Goal: Task Accomplishment & Management: Use online tool/utility

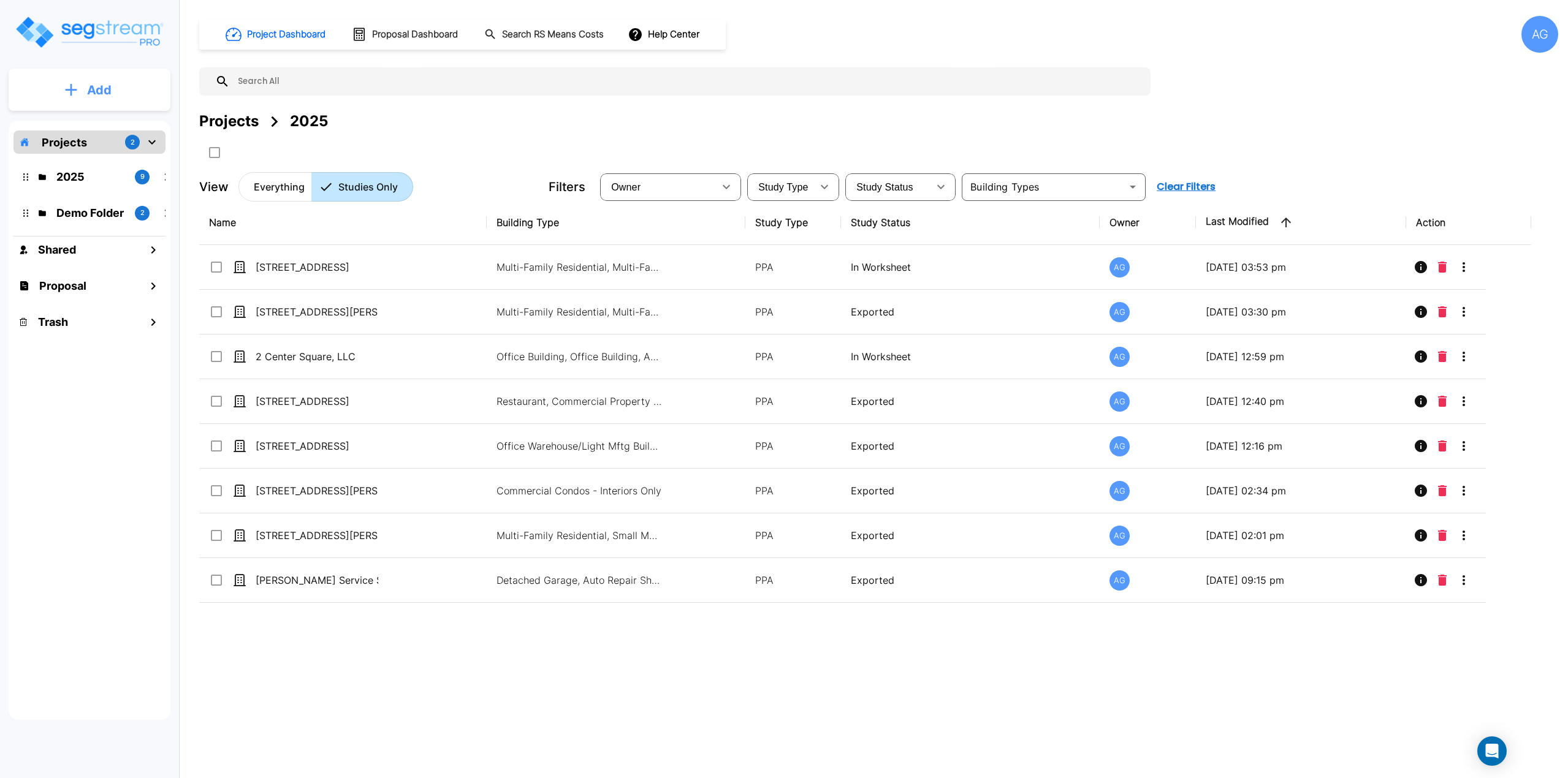
click at [82, 101] on button "Add" at bounding box center [89, 90] width 161 height 35
click at [85, 194] on p "Add Proposal" at bounding box center [97, 194] width 63 height 15
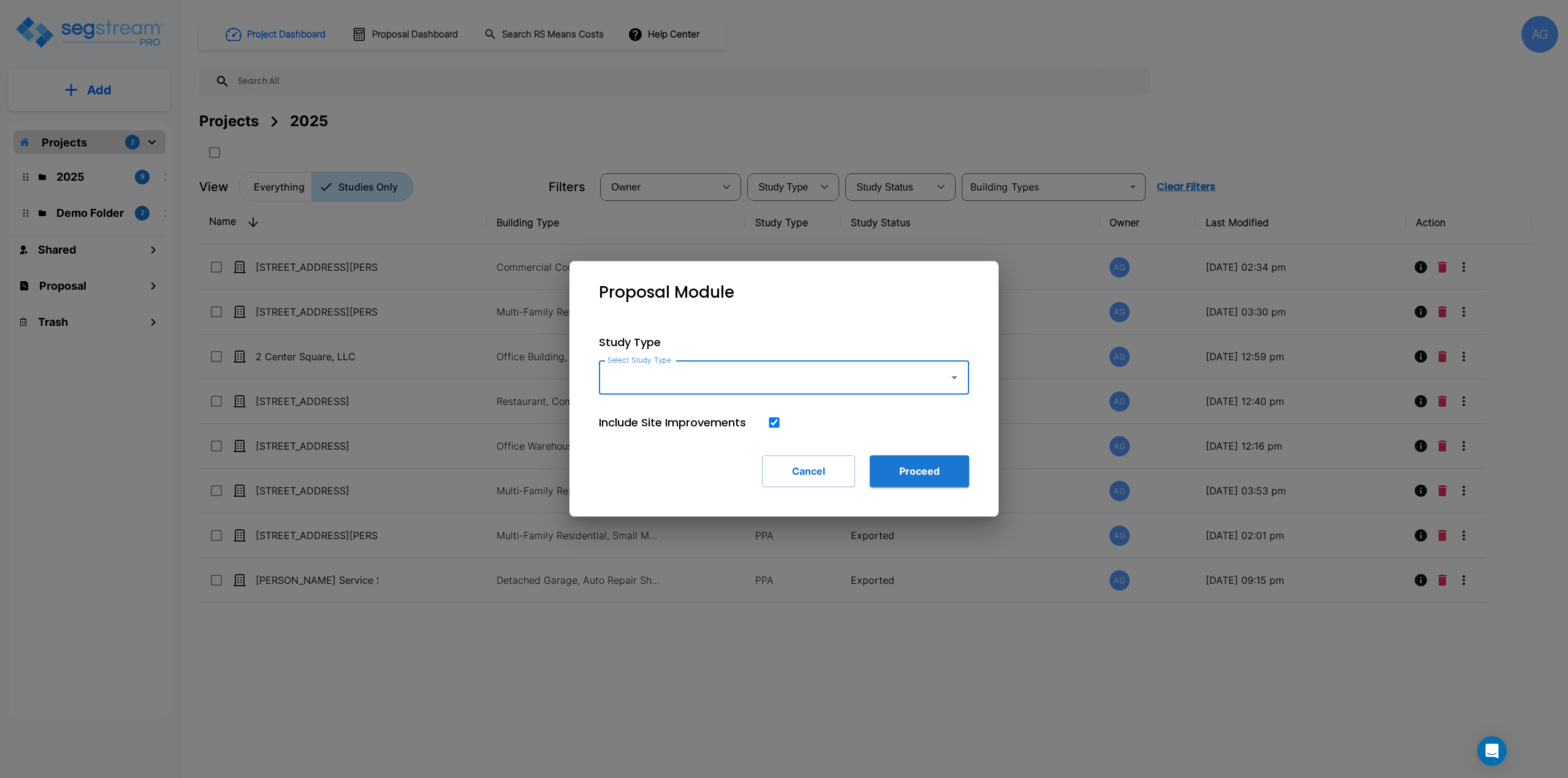
click at [726, 388] on input "Select Study Type" at bounding box center [770, 377] width 333 height 23
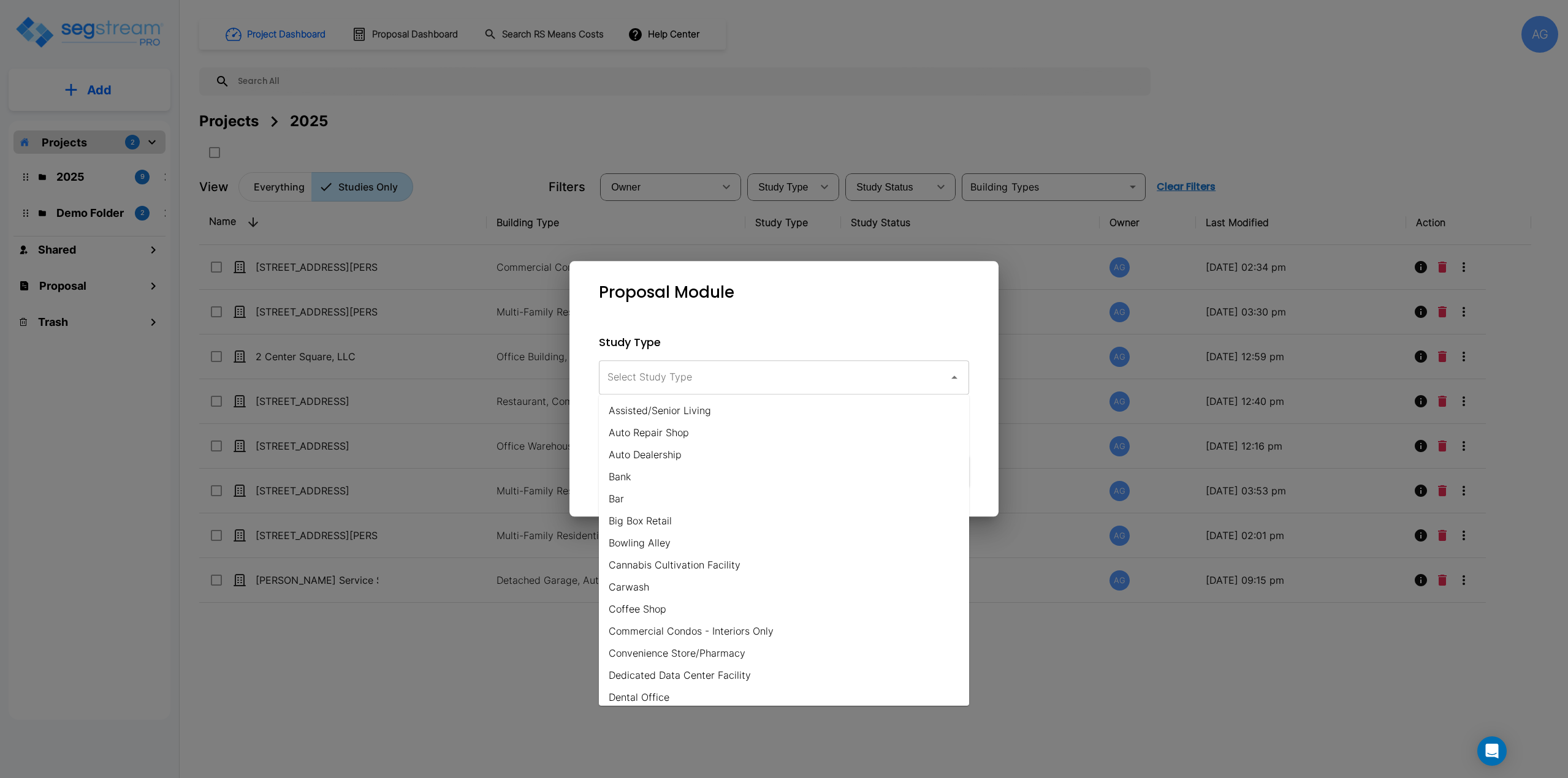
click at [650, 368] on div "Select Study Type Select Study Type" at bounding box center [784, 377] width 370 height 35
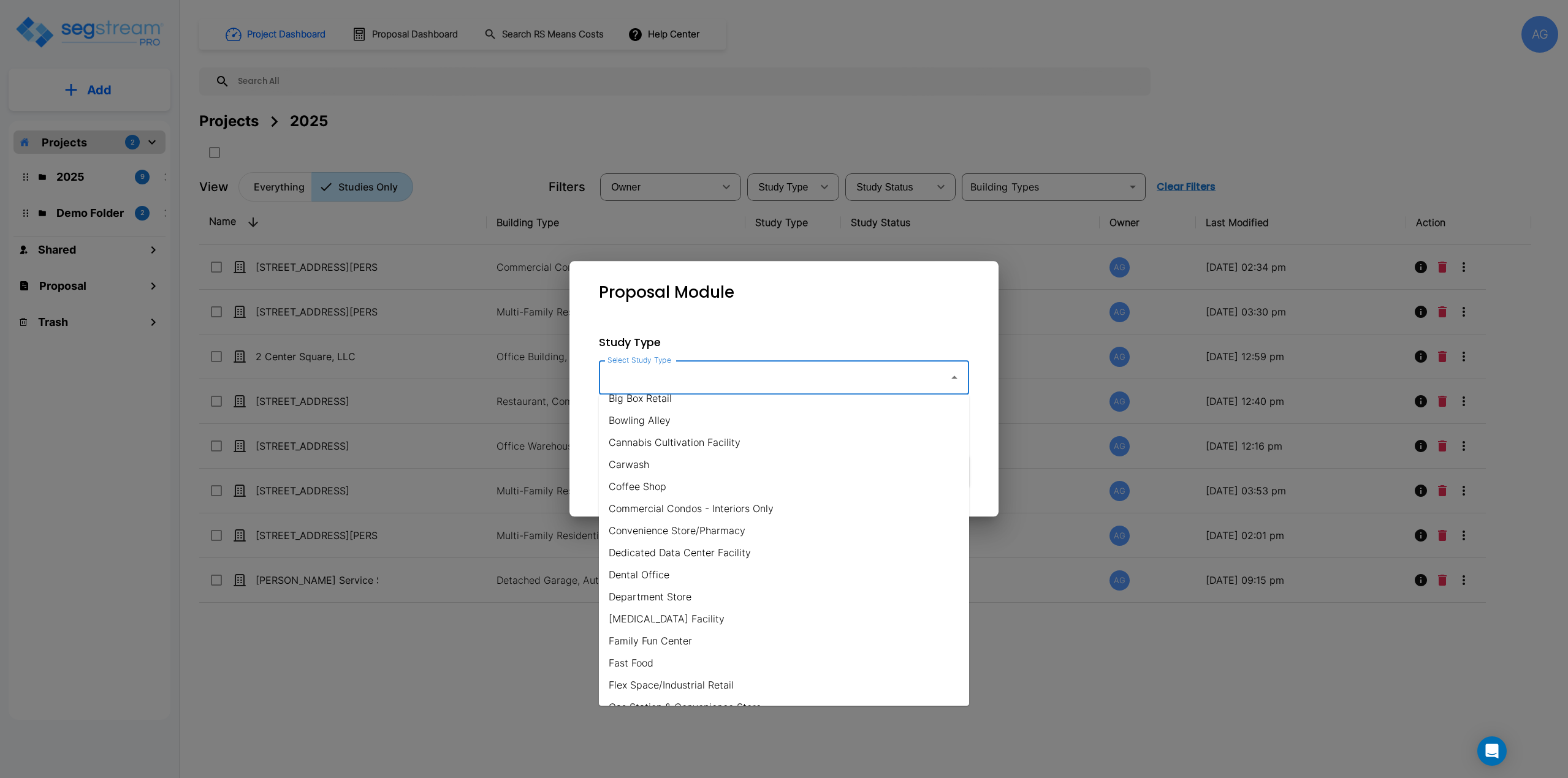
scroll to position [184, 0]
click at [687, 628] on li "Flex Space/Industrial Retail" at bounding box center [784, 624] width 370 height 22
type input "Flex Space/Industrial Retail"
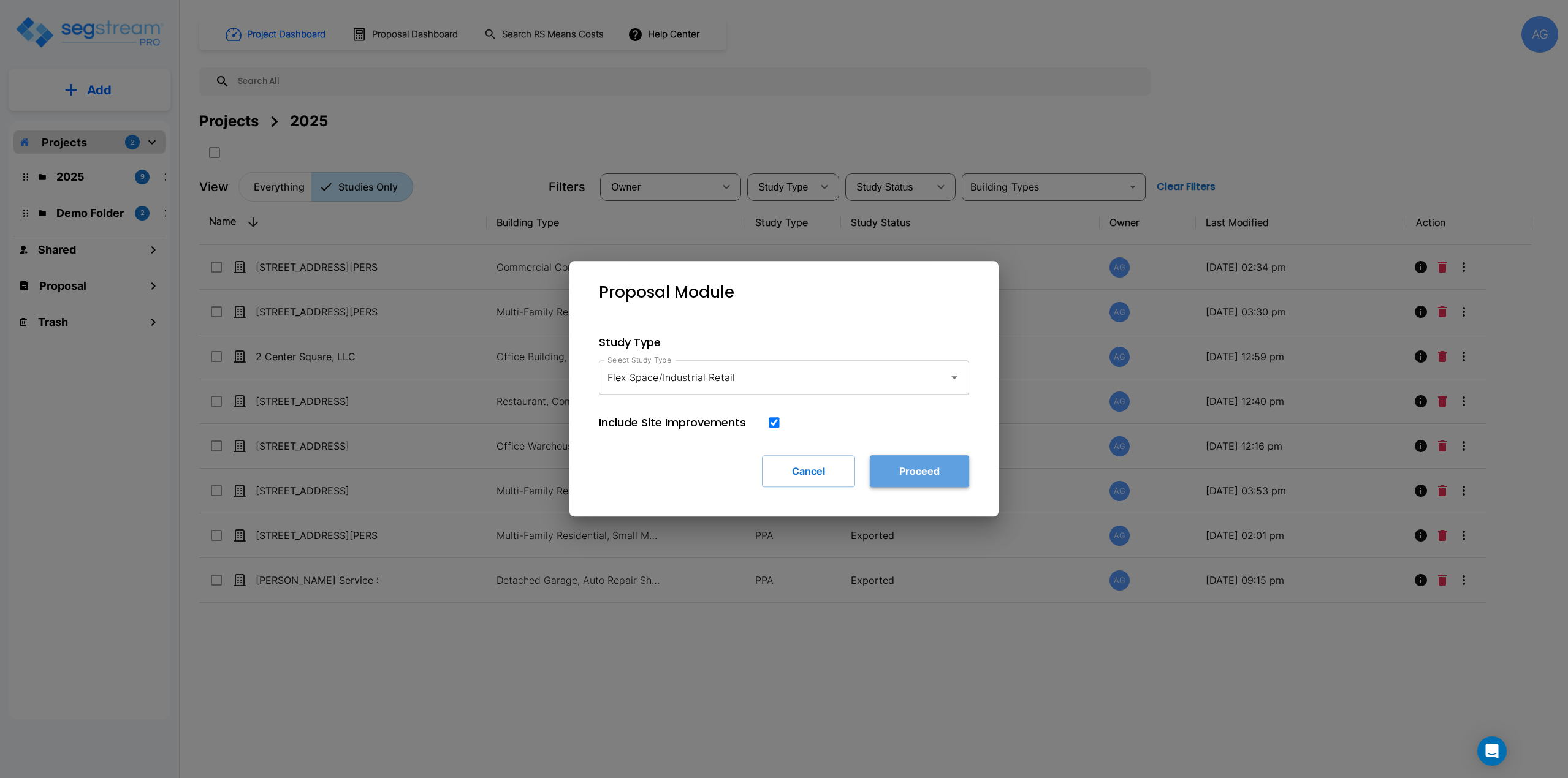
click at [932, 475] on button "Proceed" at bounding box center [919, 471] width 99 height 32
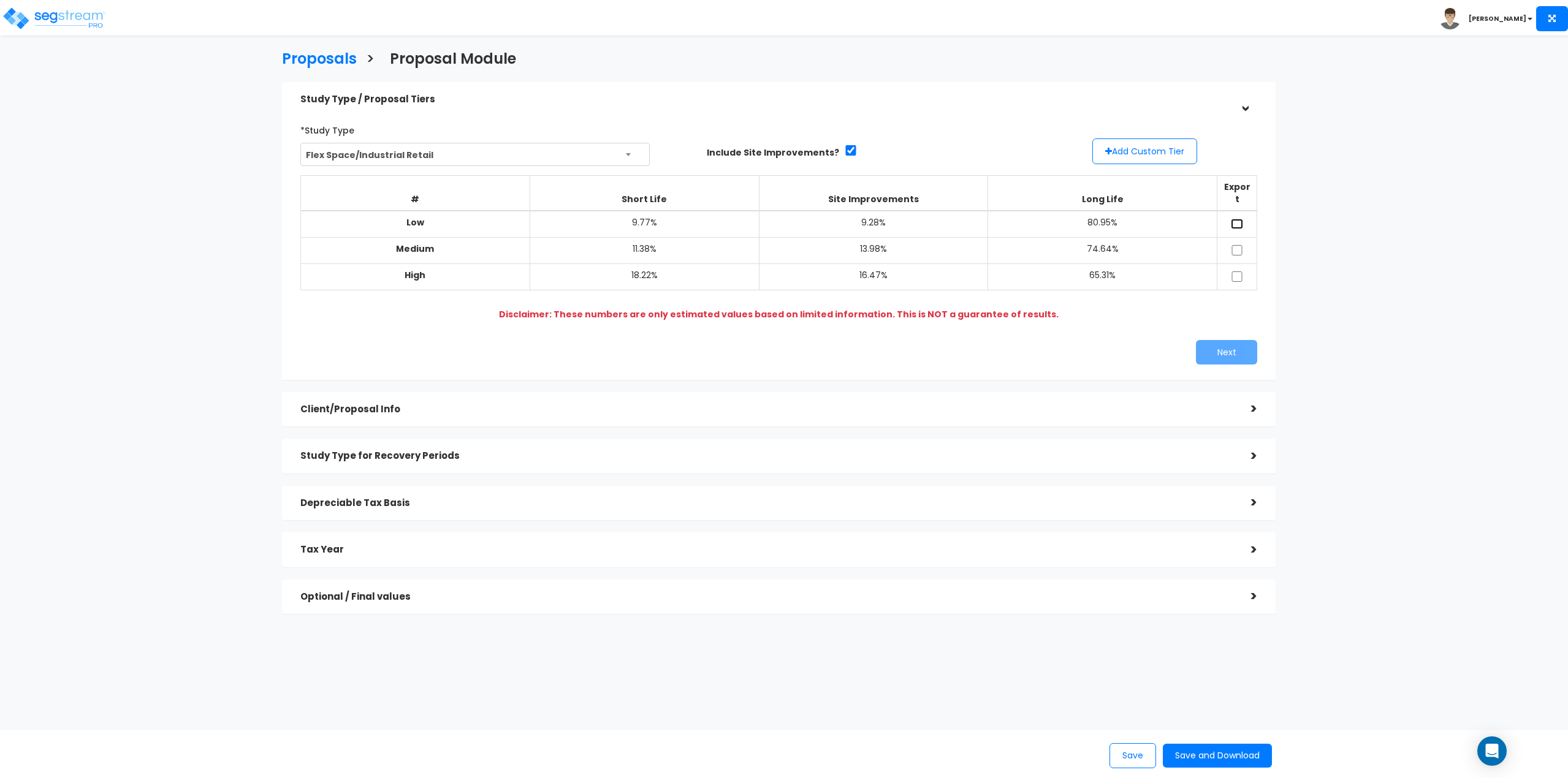
click at [1232, 219] on input "checkbox" at bounding box center [1236, 224] width 12 height 10
checkbox input "true"
click at [1237, 245] on input "checkbox" at bounding box center [1236, 250] width 12 height 10
checkbox input "true"
click at [1233, 271] on input "checkbox" at bounding box center [1236, 276] width 12 height 10
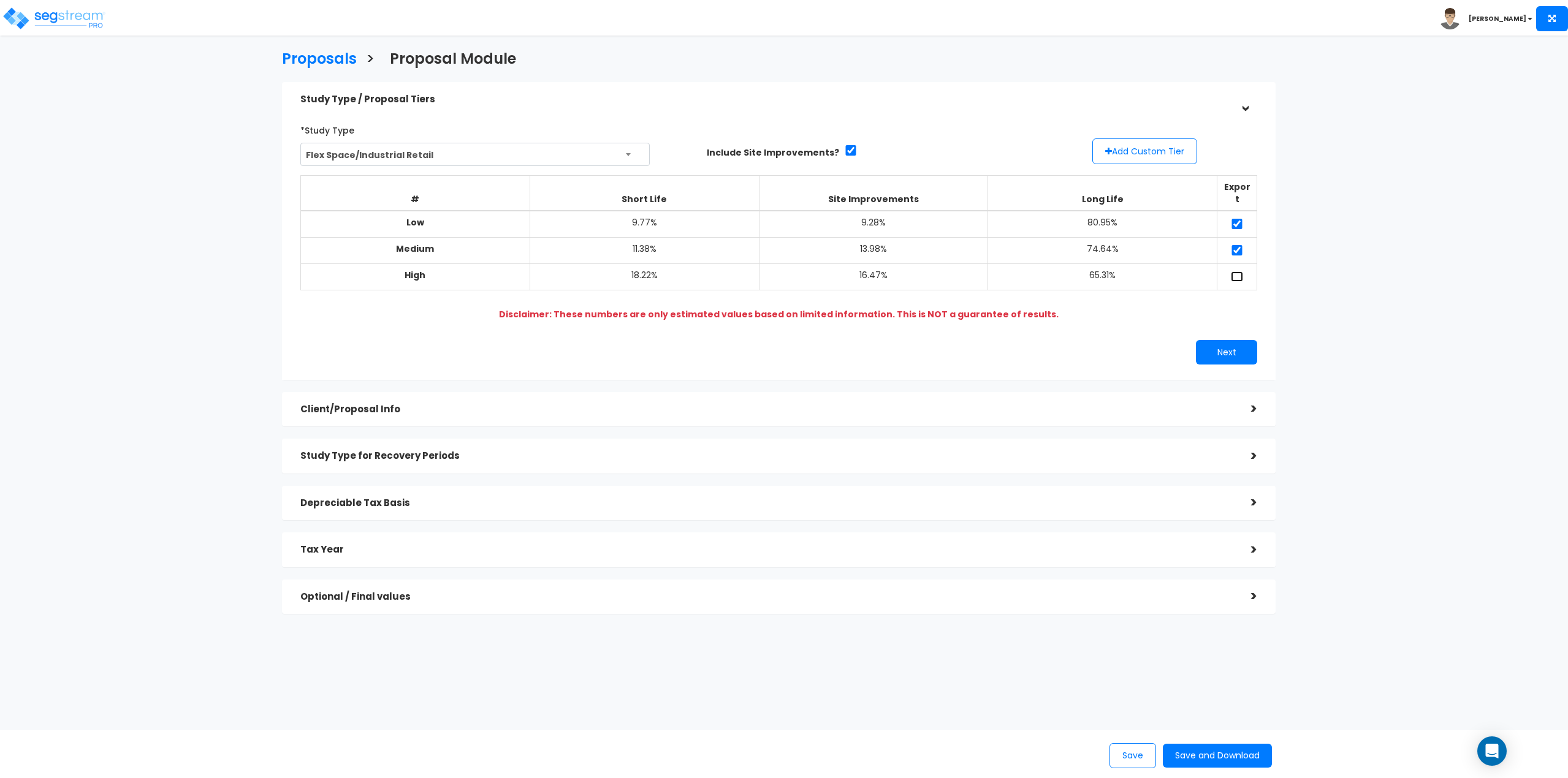
checkbox input "true"
click at [1217, 340] on button "Next" at bounding box center [1227, 353] width 62 height 24
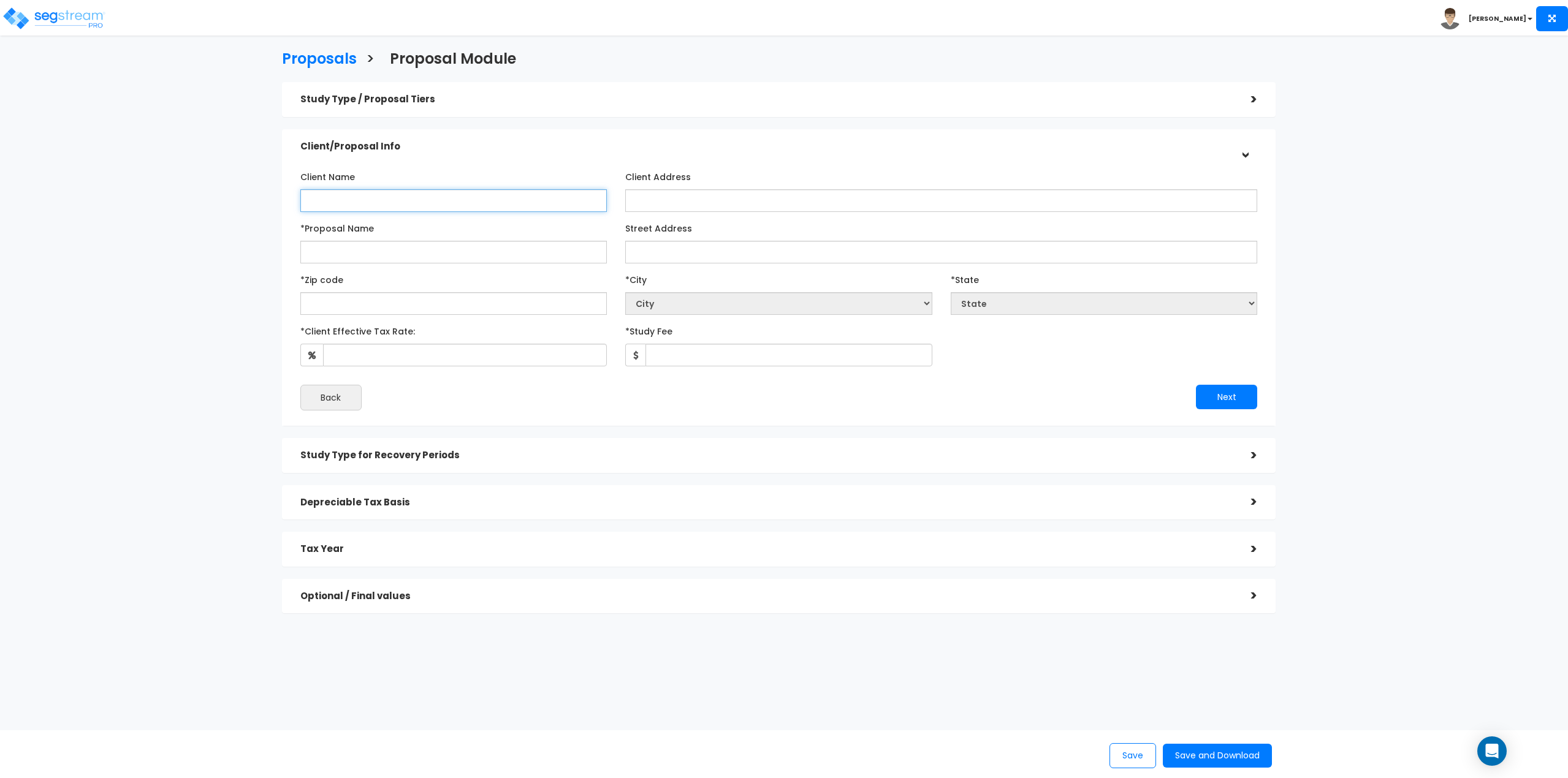
click at [478, 193] on input "Client Name" at bounding box center [453, 201] width 307 height 22
click at [446, 251] on input "*Proposal Name" at bounding box center [453, 252] width 307 height 22
type input "Elizabeth St. Holdings"
select select "National Average"
type input "01"
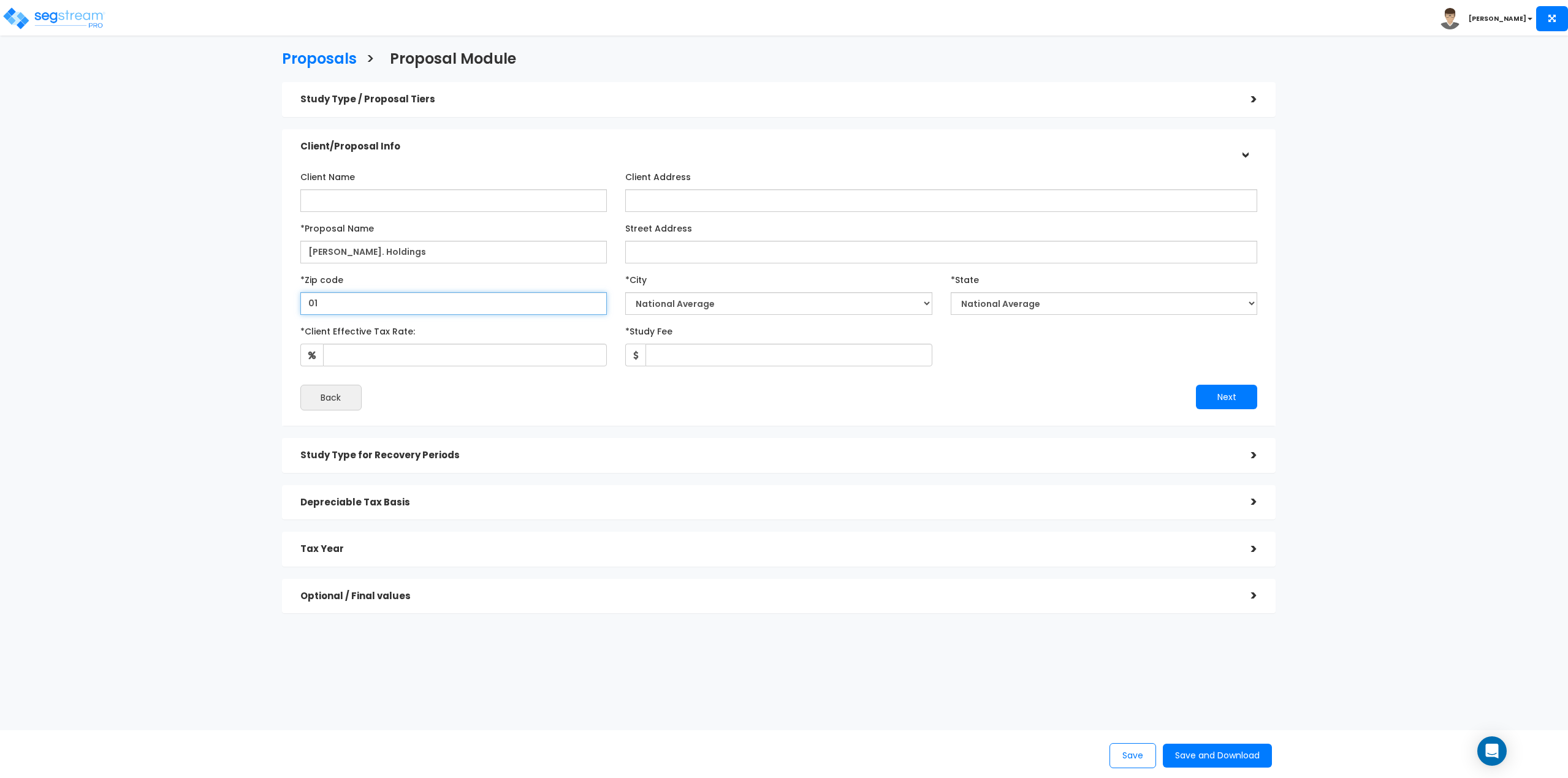
select select "MA"
type input "01089"
select select "West Springfield"
type input "37"
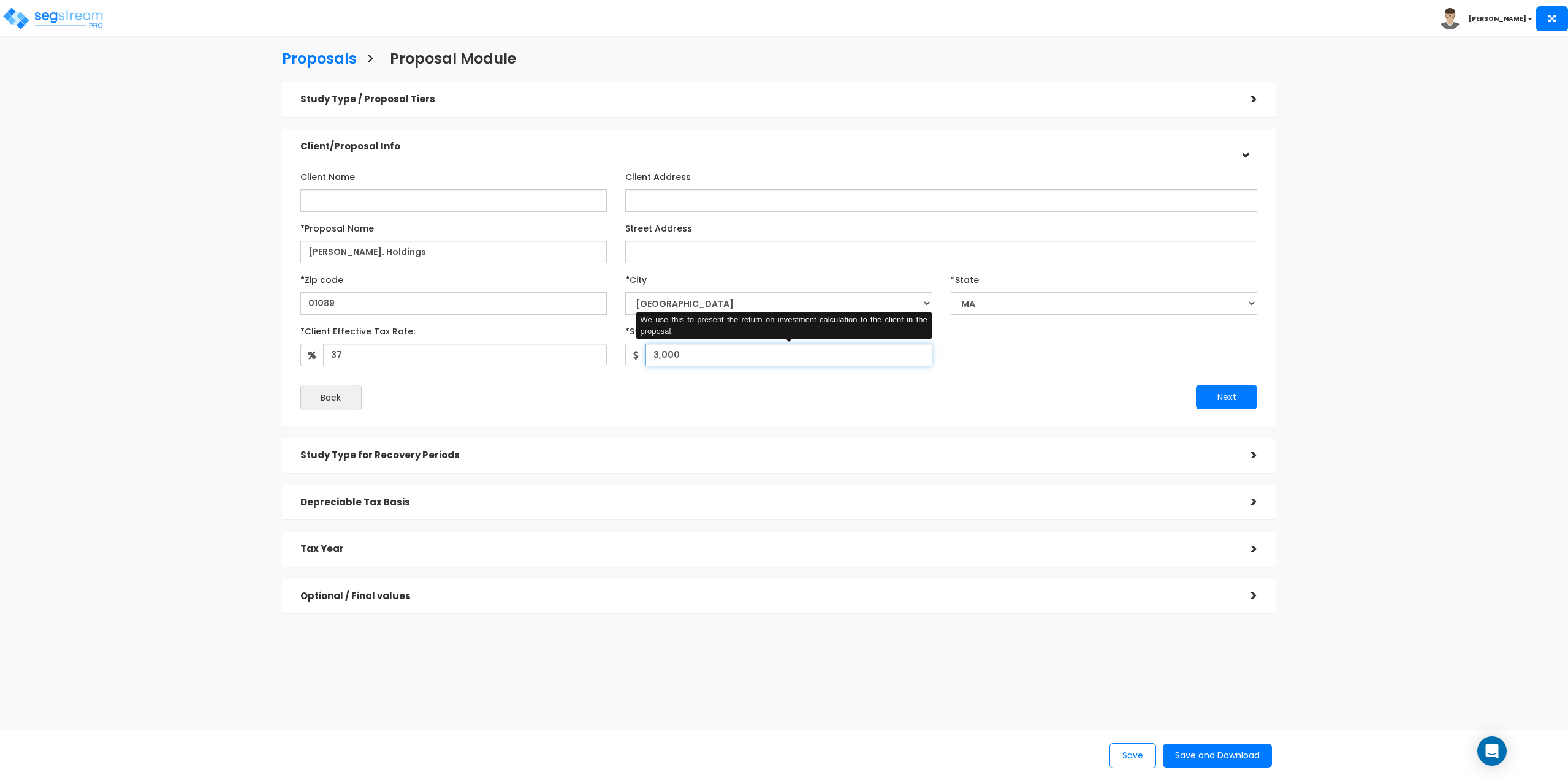
type input "3,000"
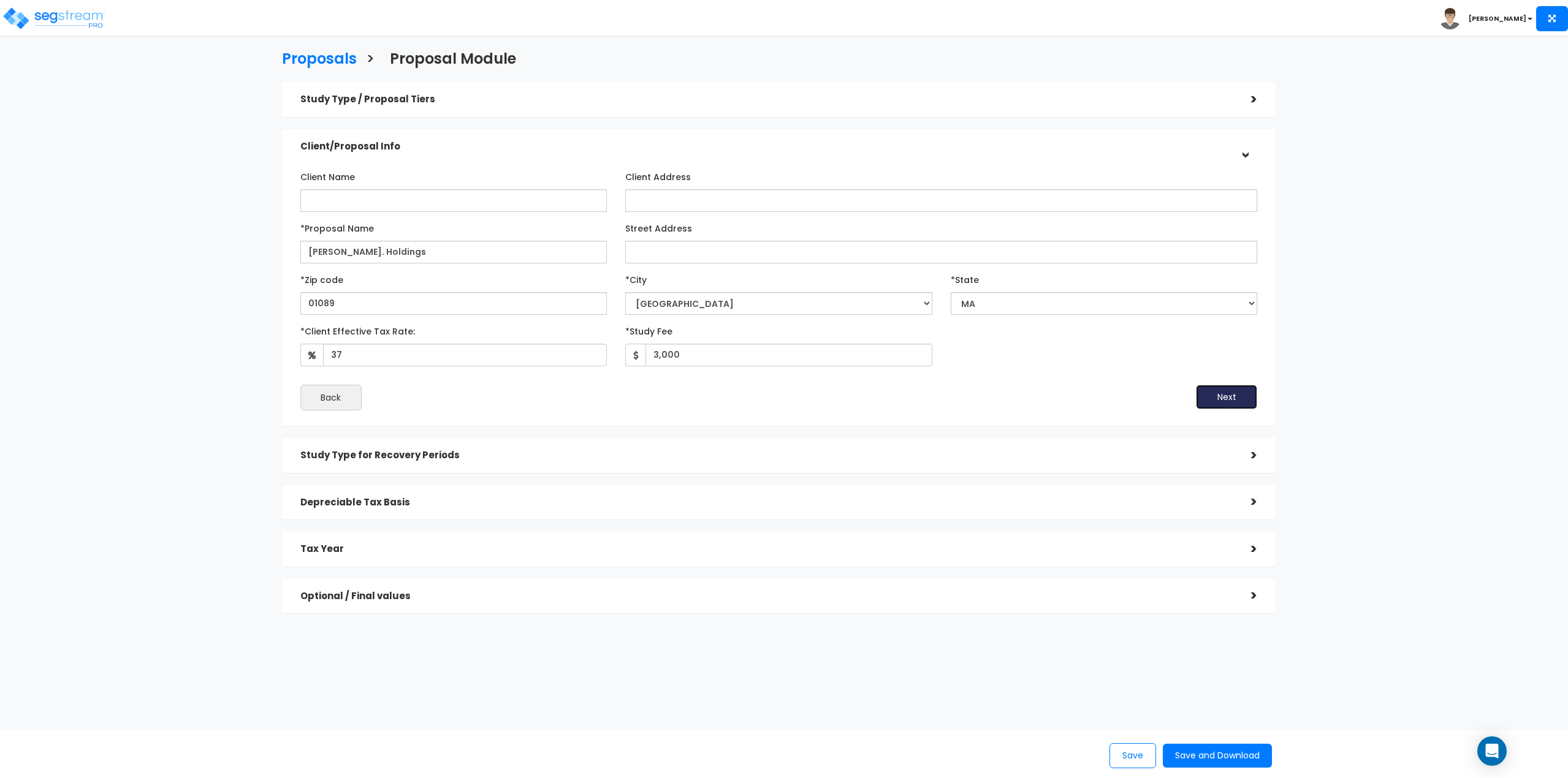
click at [1196, 385] on button "Next" at bounding box center [1227, 397] width 62 height 24
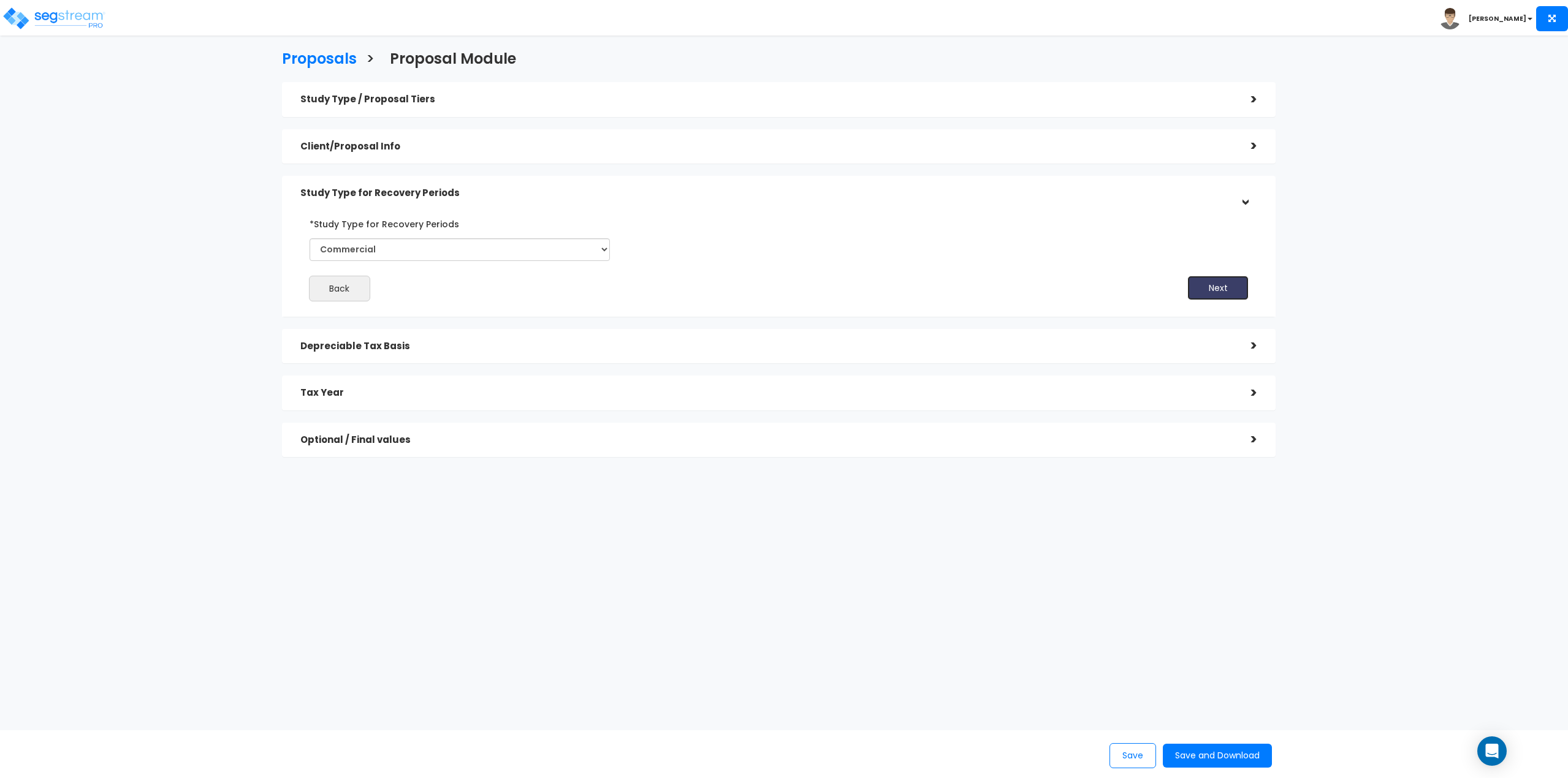
click at [1237, 289] on button "Next" at bounding box center [1218, 288] width 62 height 24
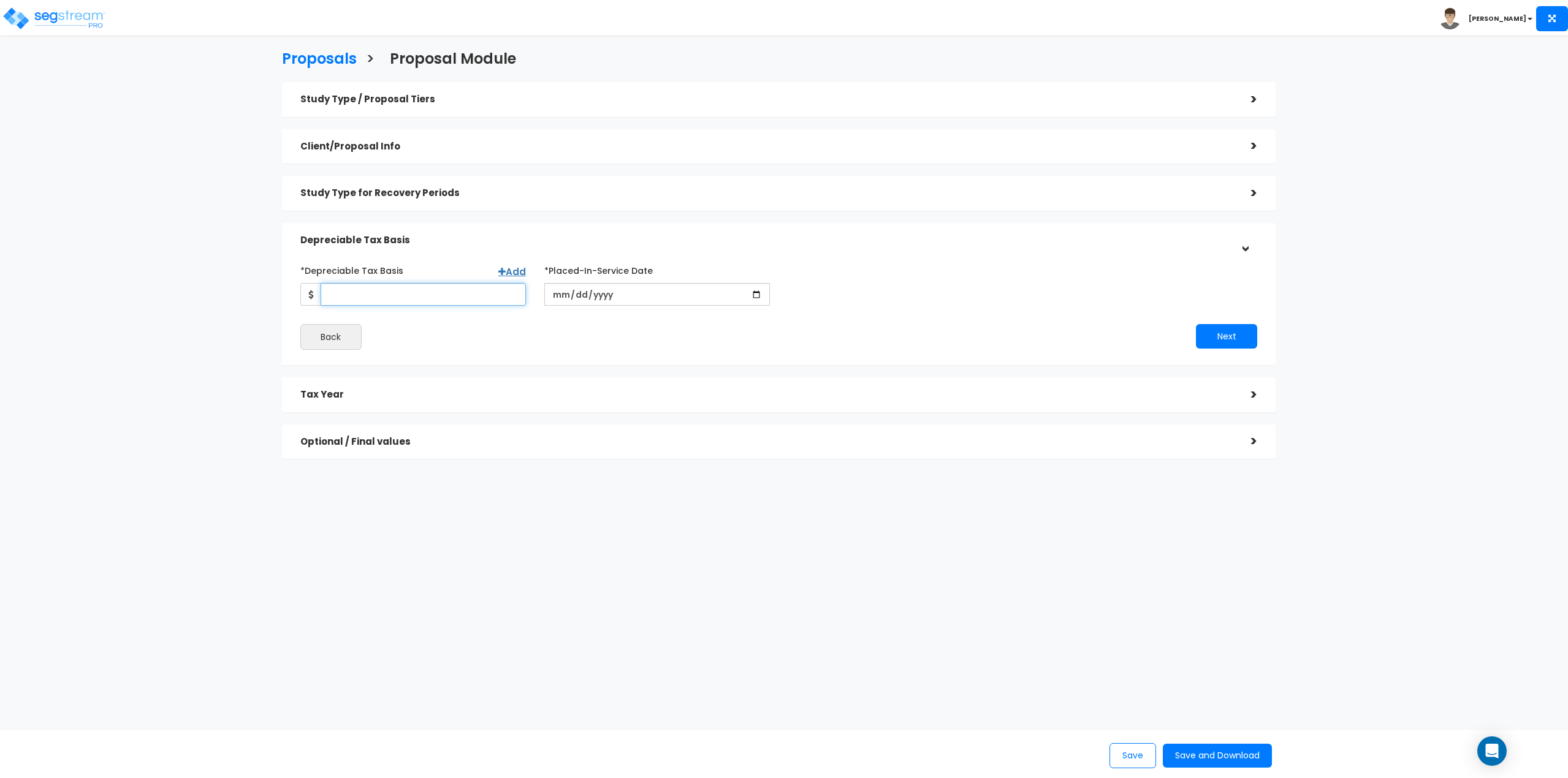
click at [444, 290] on input "*Depreciable Tax Basis" at bounding box center [423, 295] width 205 height 22
type input "320,000"
type input "2220-10-04"
type input "2022-10-04"
click at [1248, 332] on button "Next" at bounding box center [1227, 337] width 62 height 24
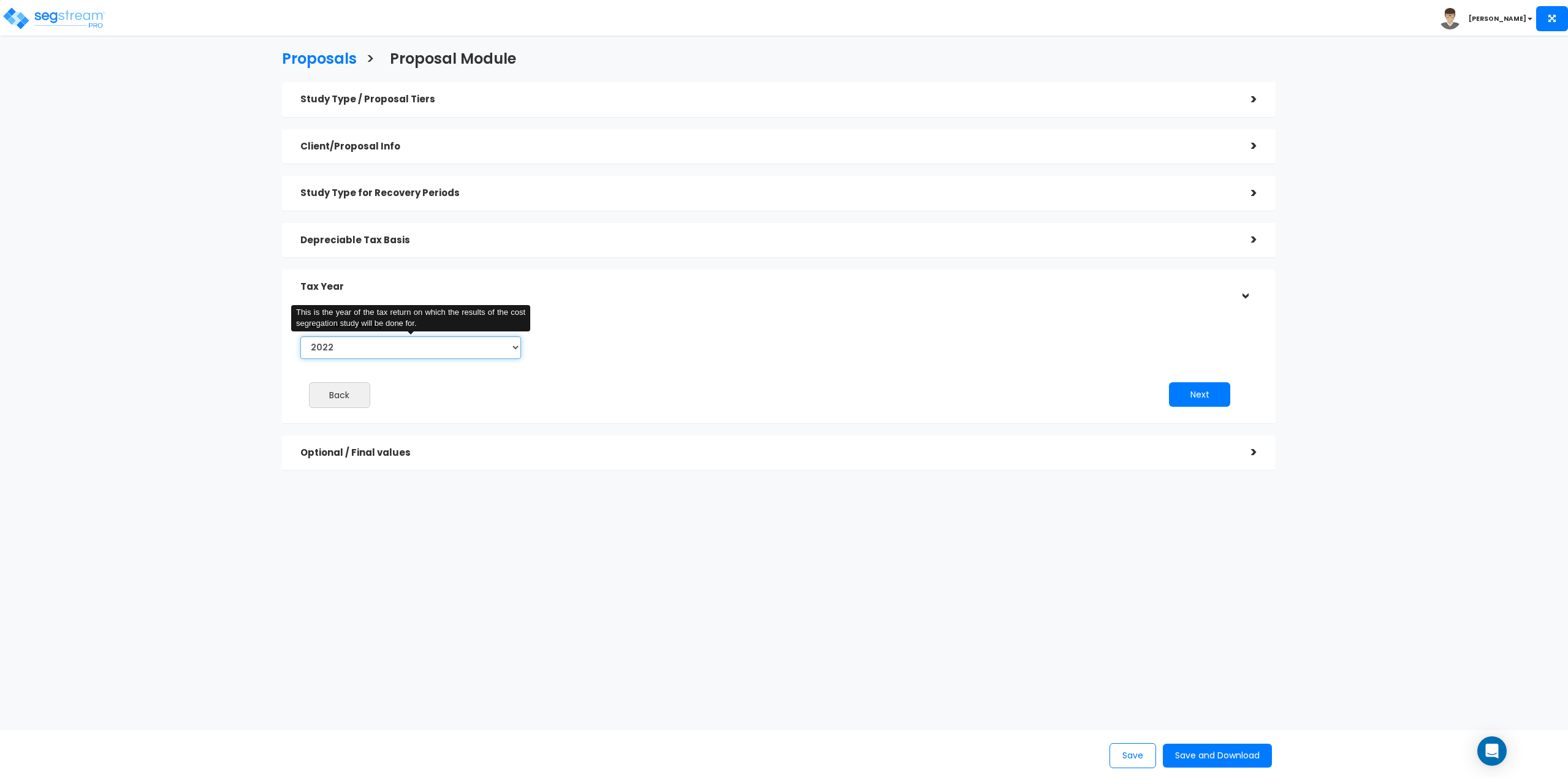
click at [346, 349] on select "2022 2023 2024 2025 2026" at bounding box center [410, 348] width 221 height 22
select select "2024"
click at [300, 337] on select "2022 2023 2024 2025 2026" at bounding box center [410, 348] width 221 height 22
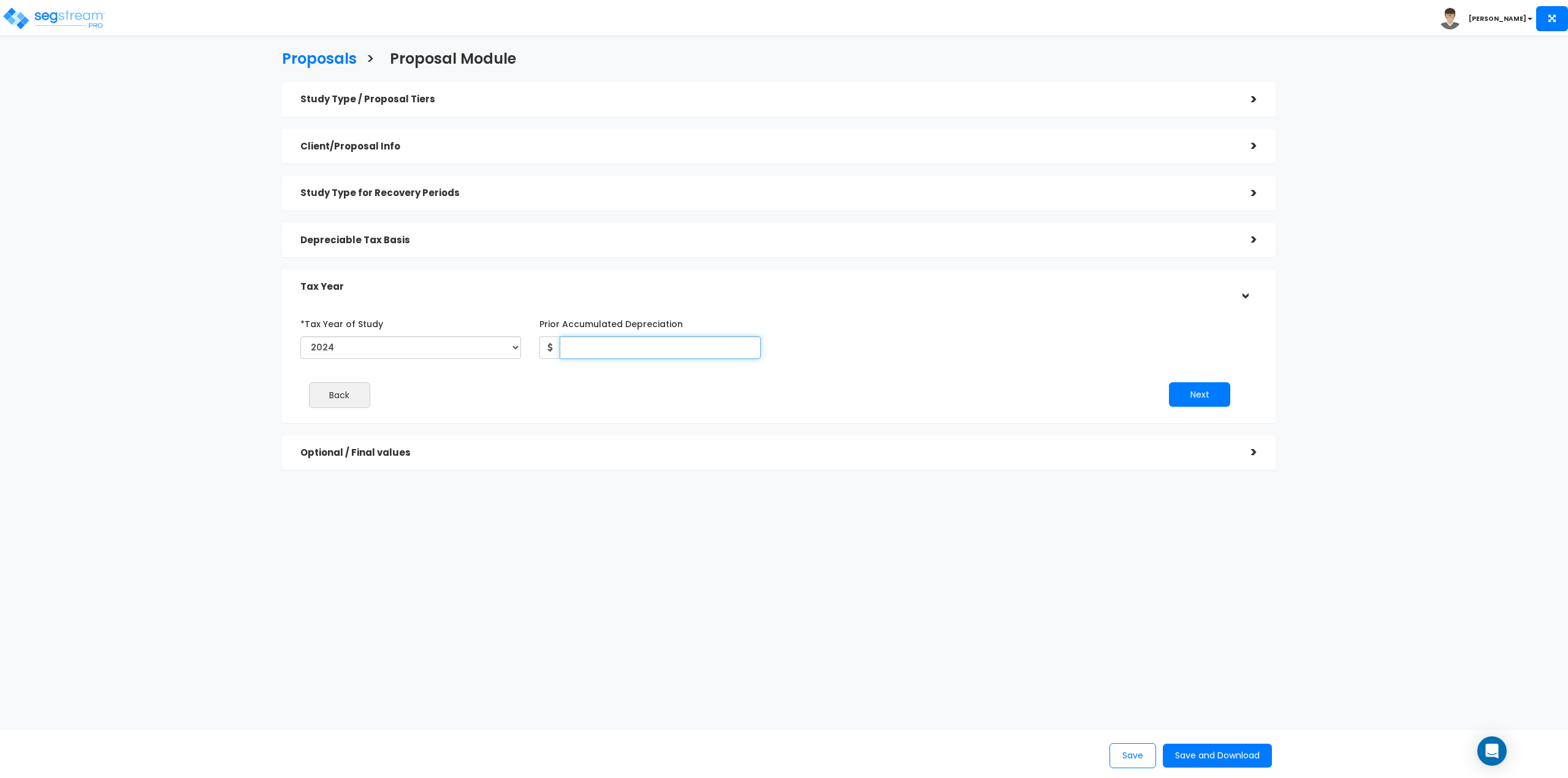
click at [586, 344] on input "Prior Accumulated Depreciation" at bounding box center [659, 348] width 201 height 22
click at [580, 348] on input "Prior Accumulated Depreciation" at bounding box center [659, 348] width 201 height 22
type input "9,915"
click at [1219, 404] on button "Next" at bounding box center [1200, 395] width 62 height 24
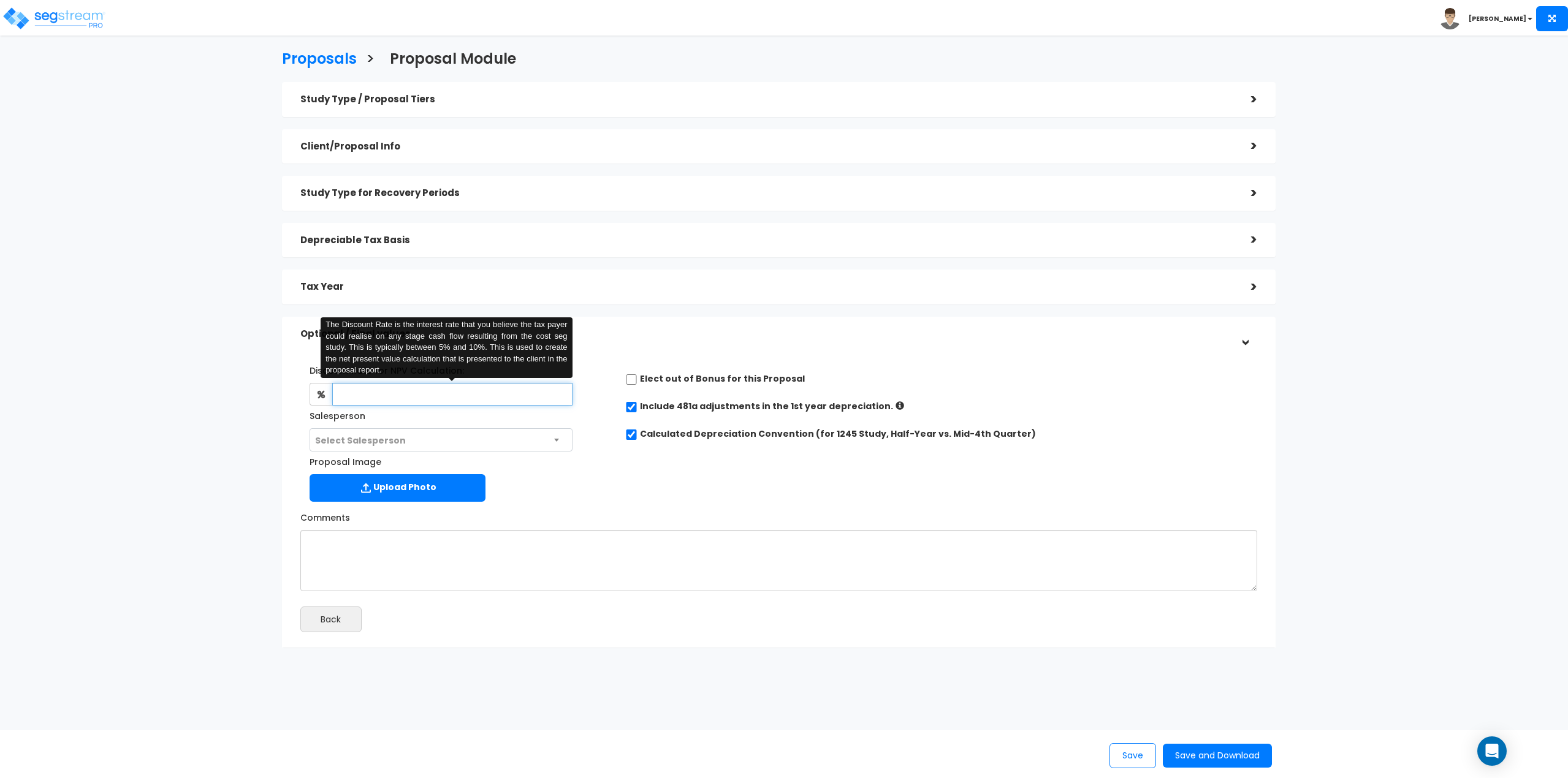
click at [478, 399] on input "text" at bounding box center [452, 395] width 241 height 22
type input "8"
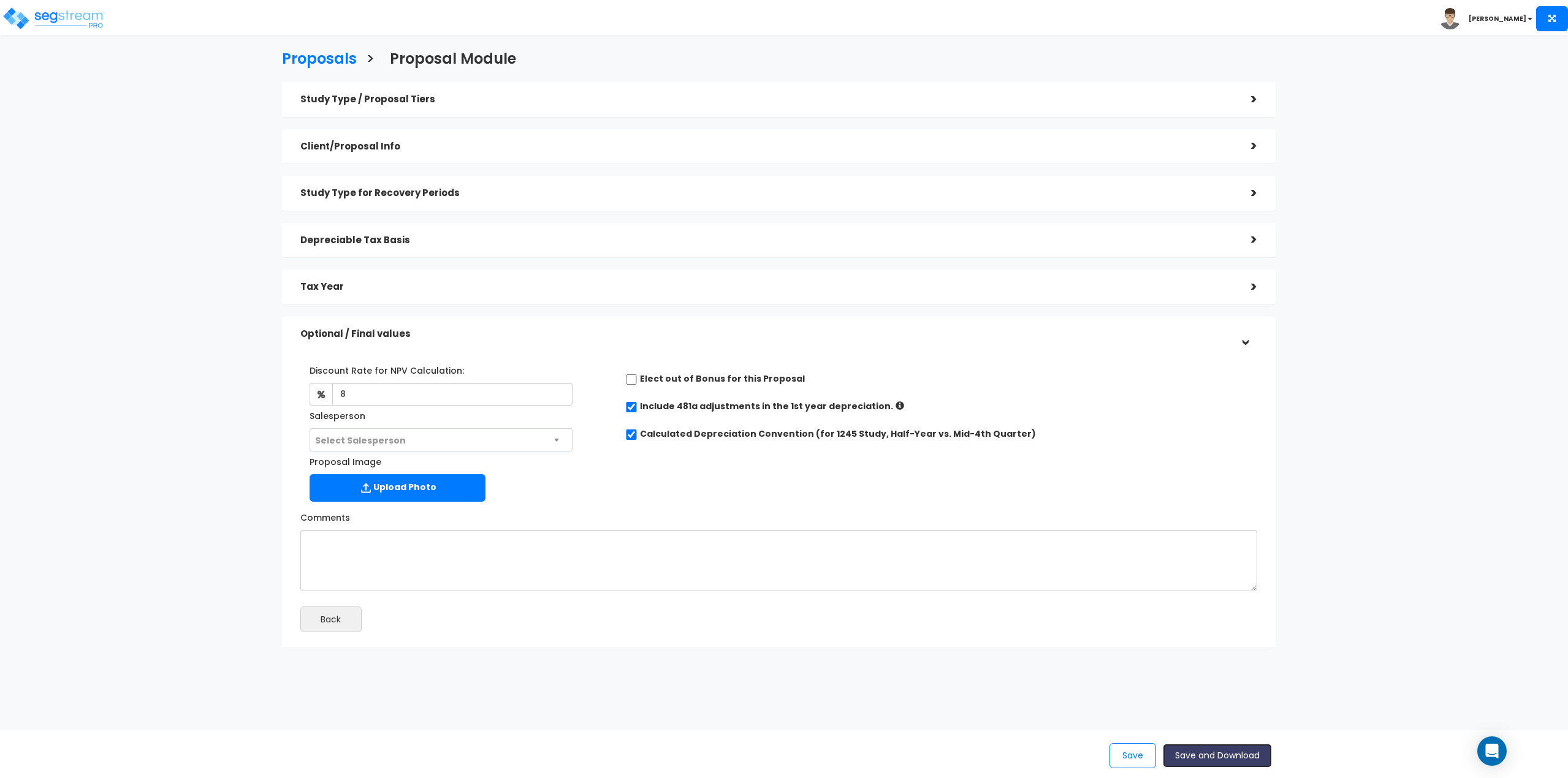
click at [1191, 755] on button "Save and Download" at bounding box center [1216, 757] width 109 height 24
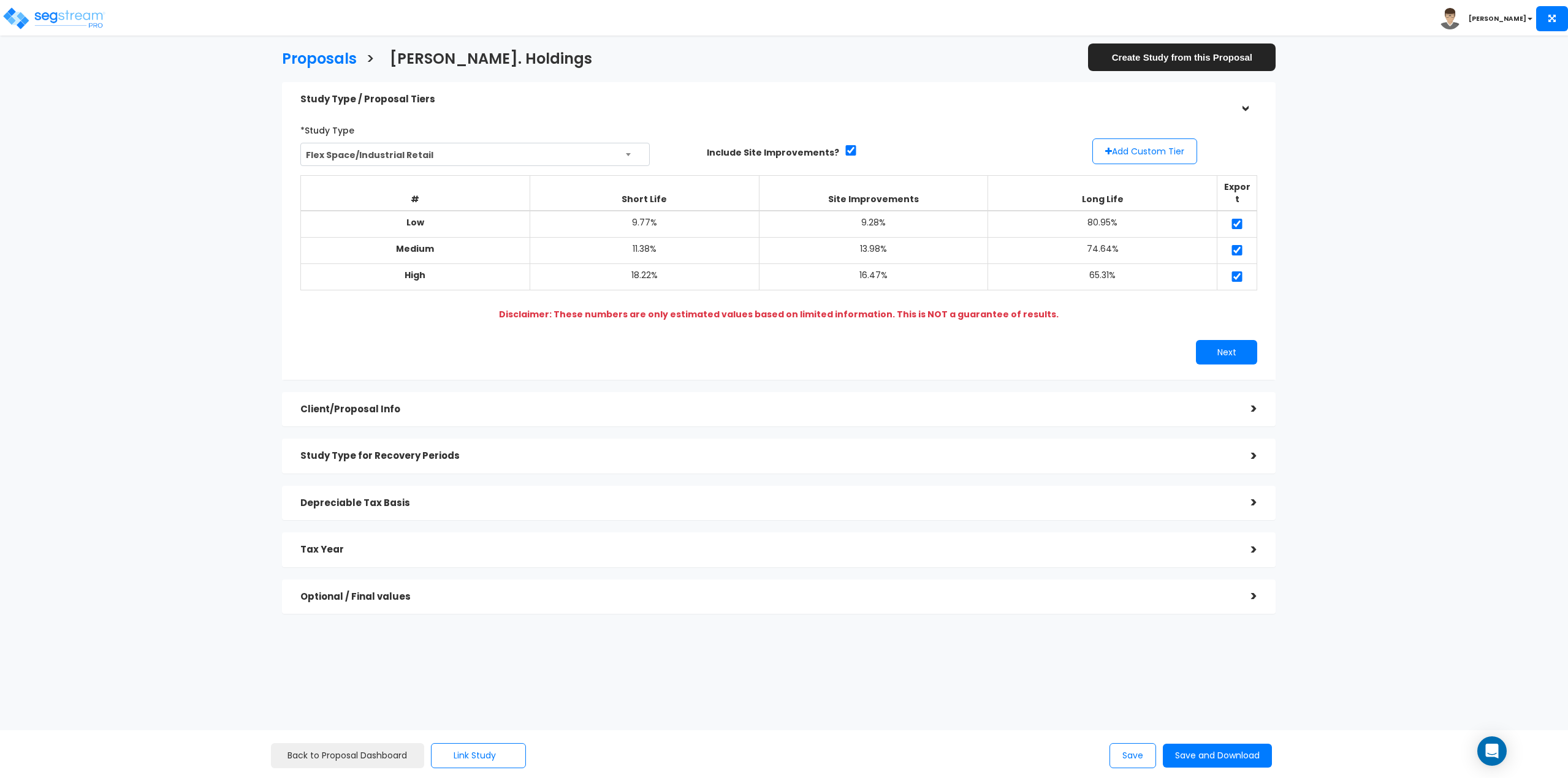
drag, startPoint x: 1478, startPoint y: 329, endPoint x: 1464, endPoint y: 332, distance: 14.3
click at [1478, 329] on div "Proposals > [PERSON_NAME] St. Holdings Create Study from this Proposal Study Ty…" at bounding box center [784, 413] width 1568 height 718
click at [1223, 340] on button "Next" at bounding box center [1227, 353] width 62 height 24
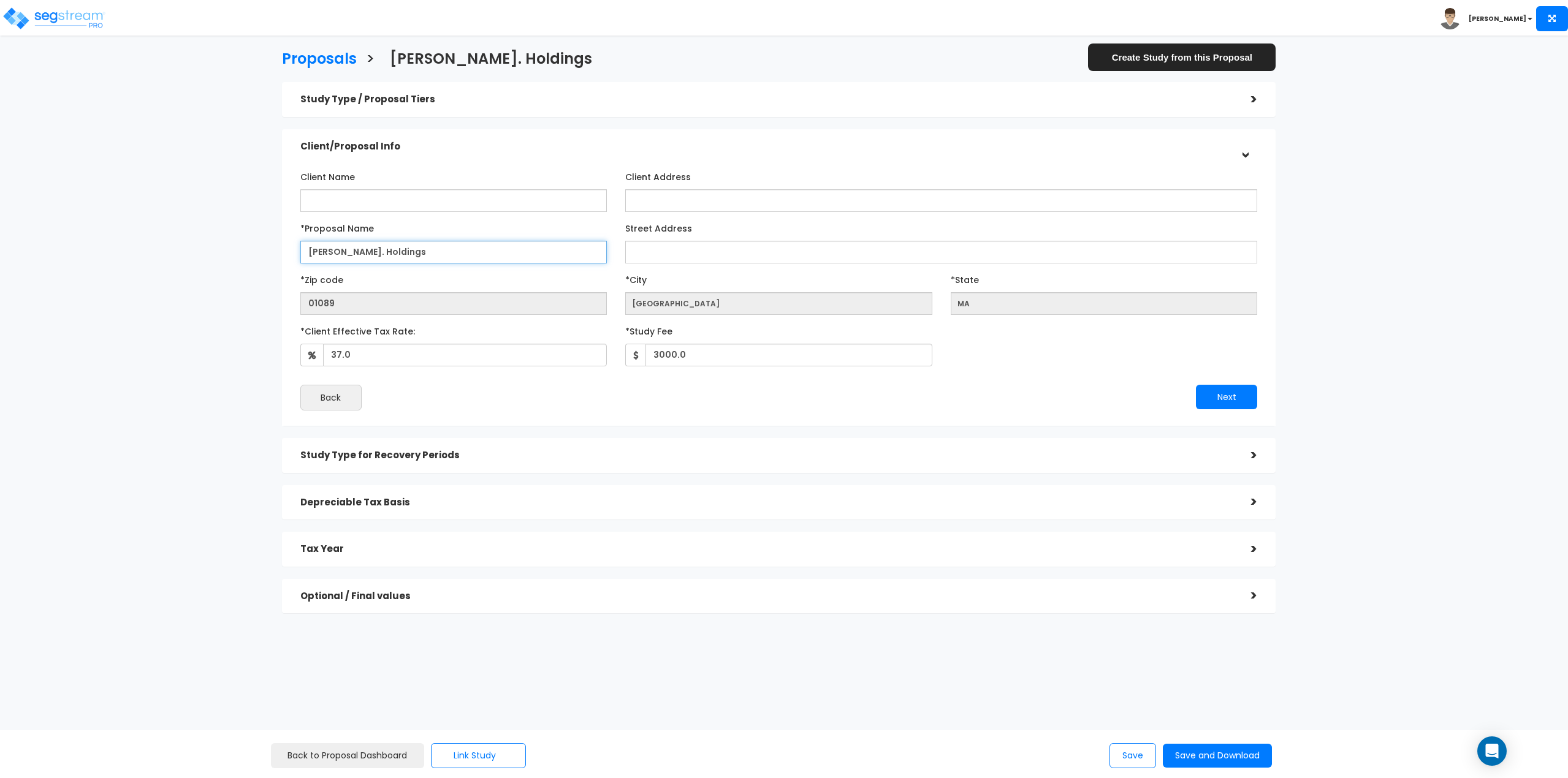
drag, startPoint x: 437, startPoint y: 253, endPoint x: 288, endPoint y: 257, distance: 149.1
click at [288, 257] on div "Client Name Client Address *Proposal Name MA" at bounding box center [779, 288] width 994 height 274
type input "Prospect Court"
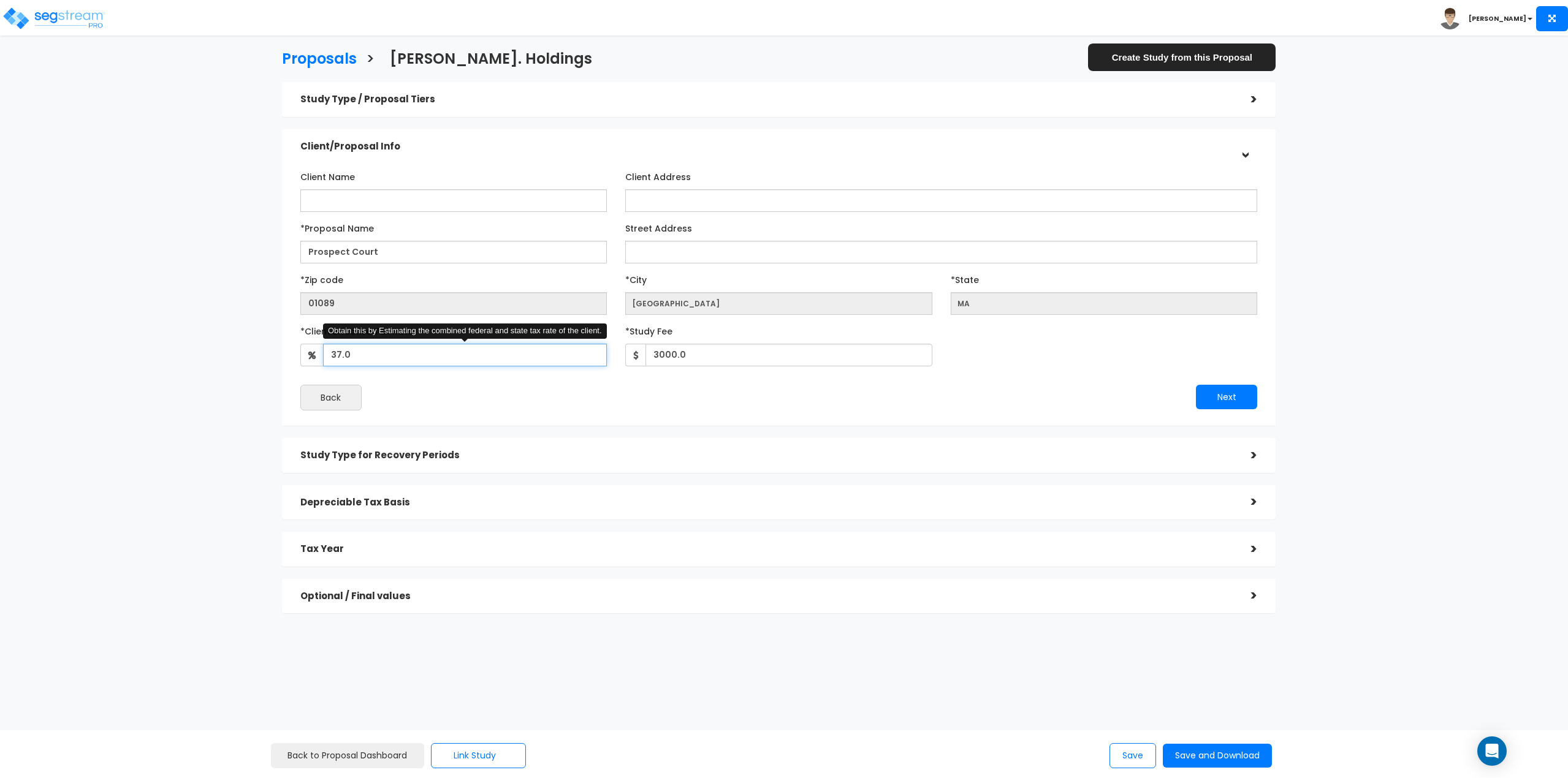
click at [432, 354] on input "37.0" at bounding box center [465, 355] width 284 height 22
type input "37"
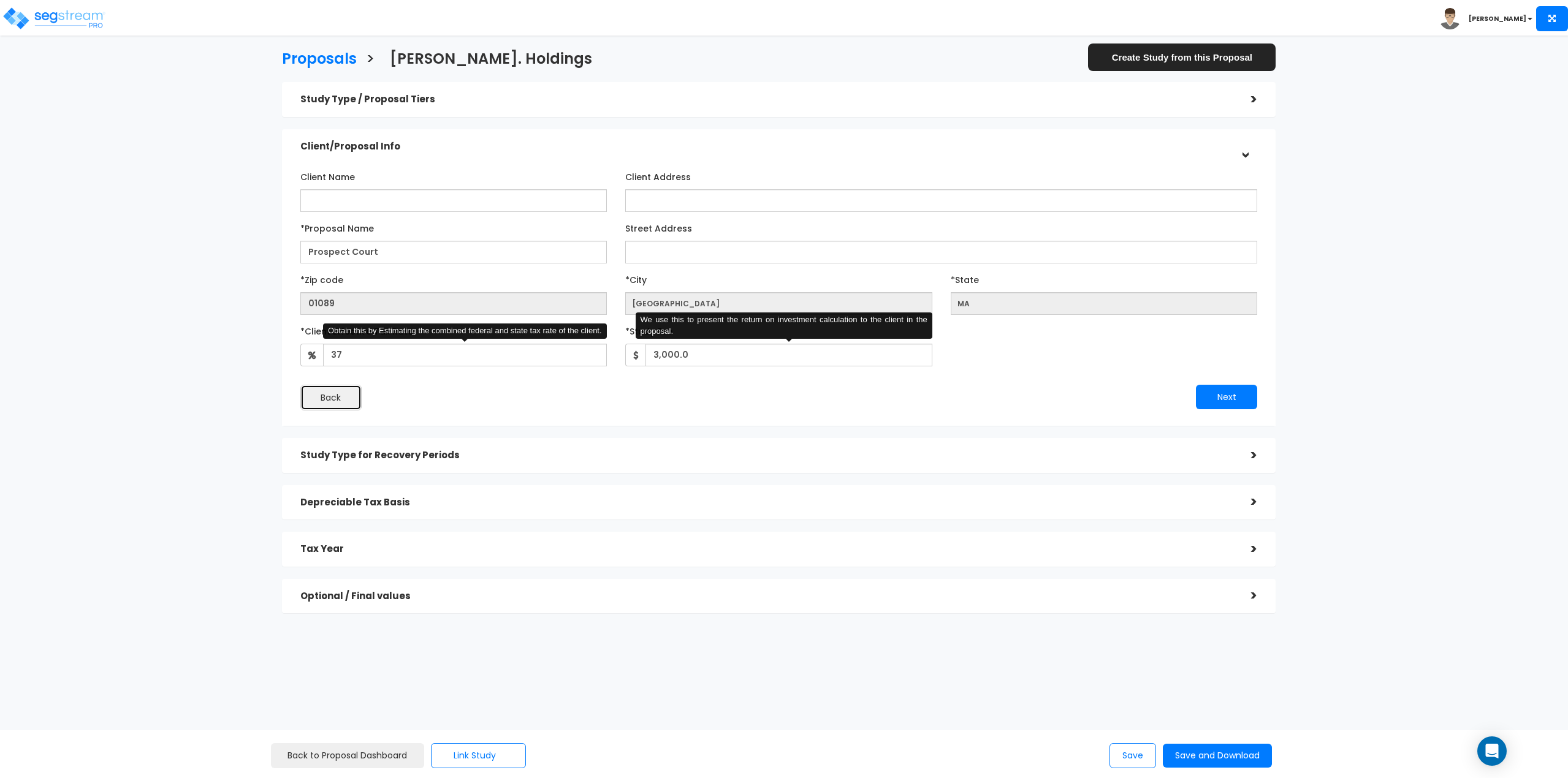
type input "3,000"
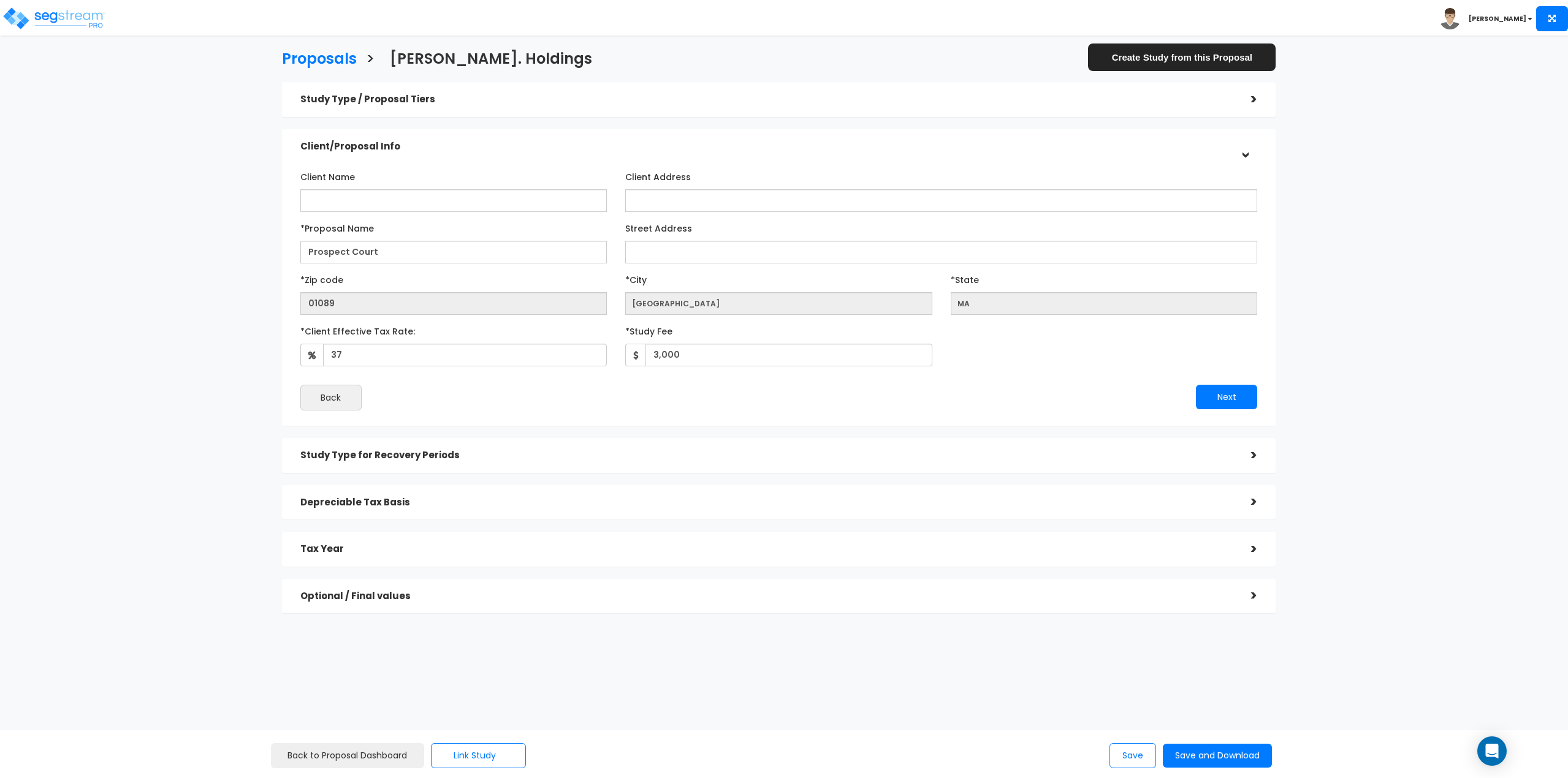
click at [1152, 459] on h5 "Study Type for Recovery Periods" at bounding box center [767, 455] width 933 height 10
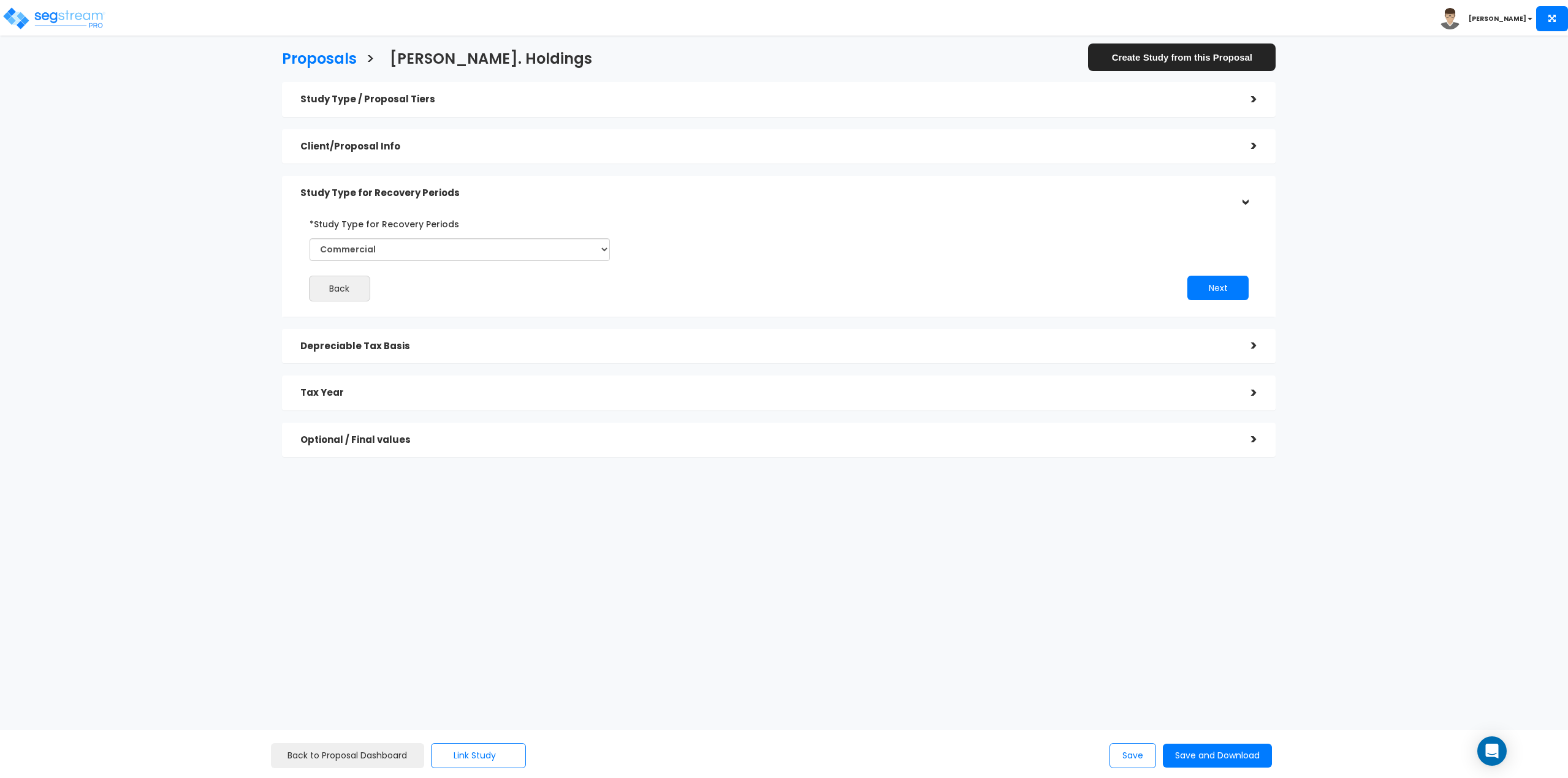
click at [1207, 351] on div "Depreciable Tax Basis" at bounding box center [767, 346] width 933 height 22
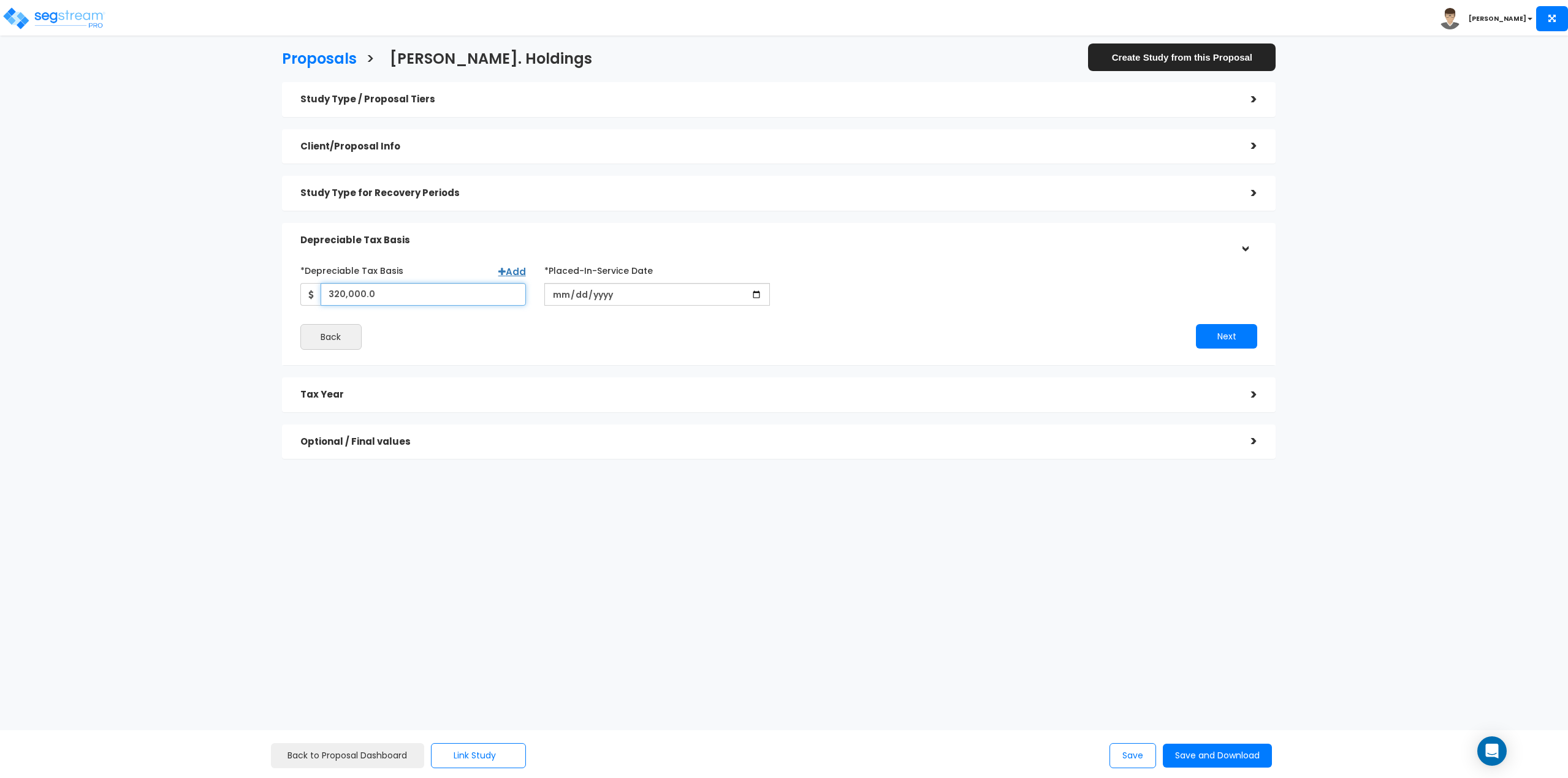
click at [393, 291] on input "320,000.0" at bounding box center [423, 295] width 205 height 22
type input "305,000"
type input "2023-02-07"
click at [1248, 335] on button "Next" at bounding box center [1227, 337] width 62 height 24
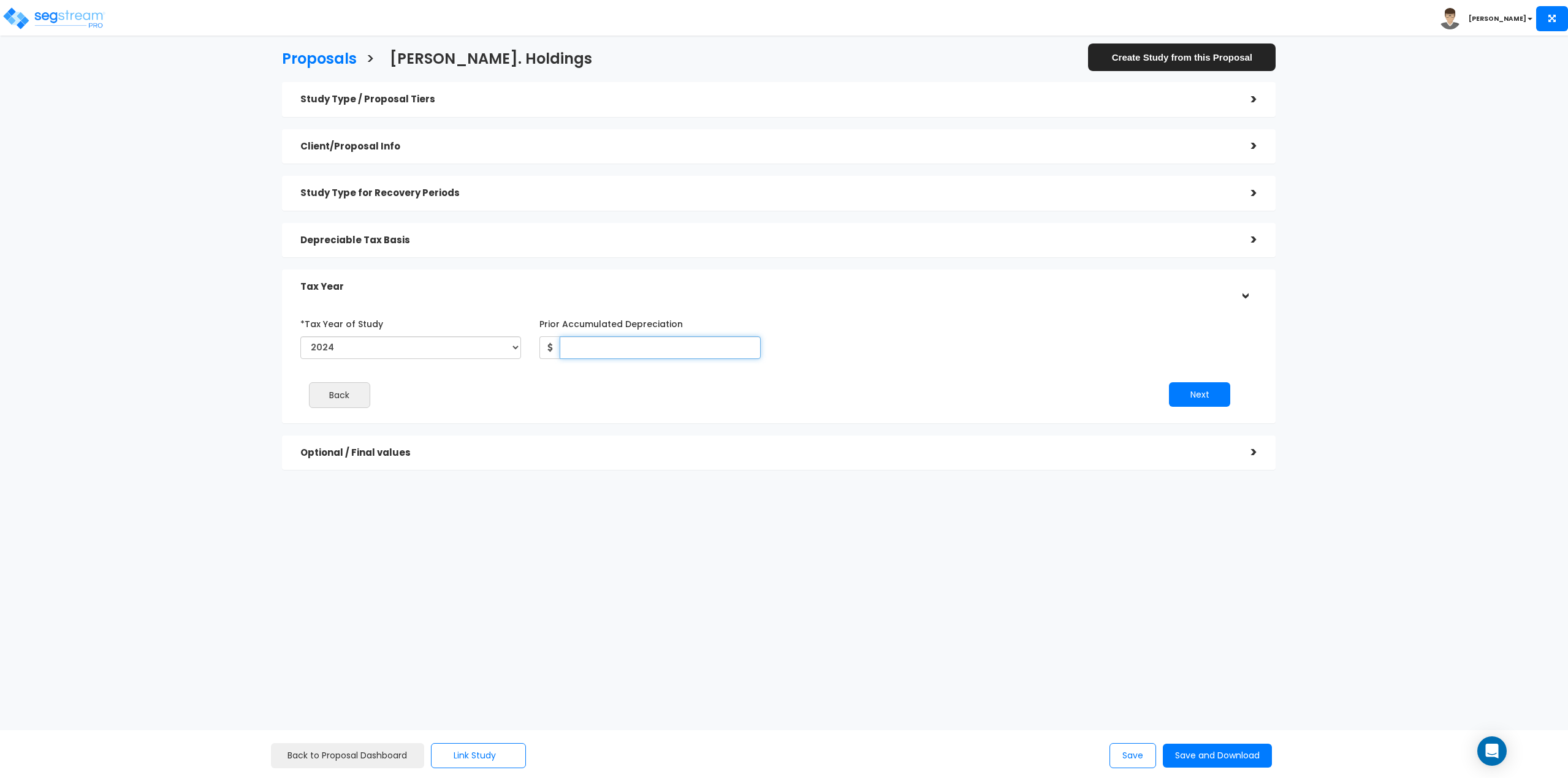
click at [562, 346] on input "Prior Accumulated Depreciation" at bounding box center [659, 348] width 201 height 22
click at [580, 341] on input "Prior Accumulated Depreciation" at bounding box center [659, 348] width 201 height 22
type input "6,843"
click at [1200, 385] on button "Next" at bounding box center [1200, 395] width 62 height 24
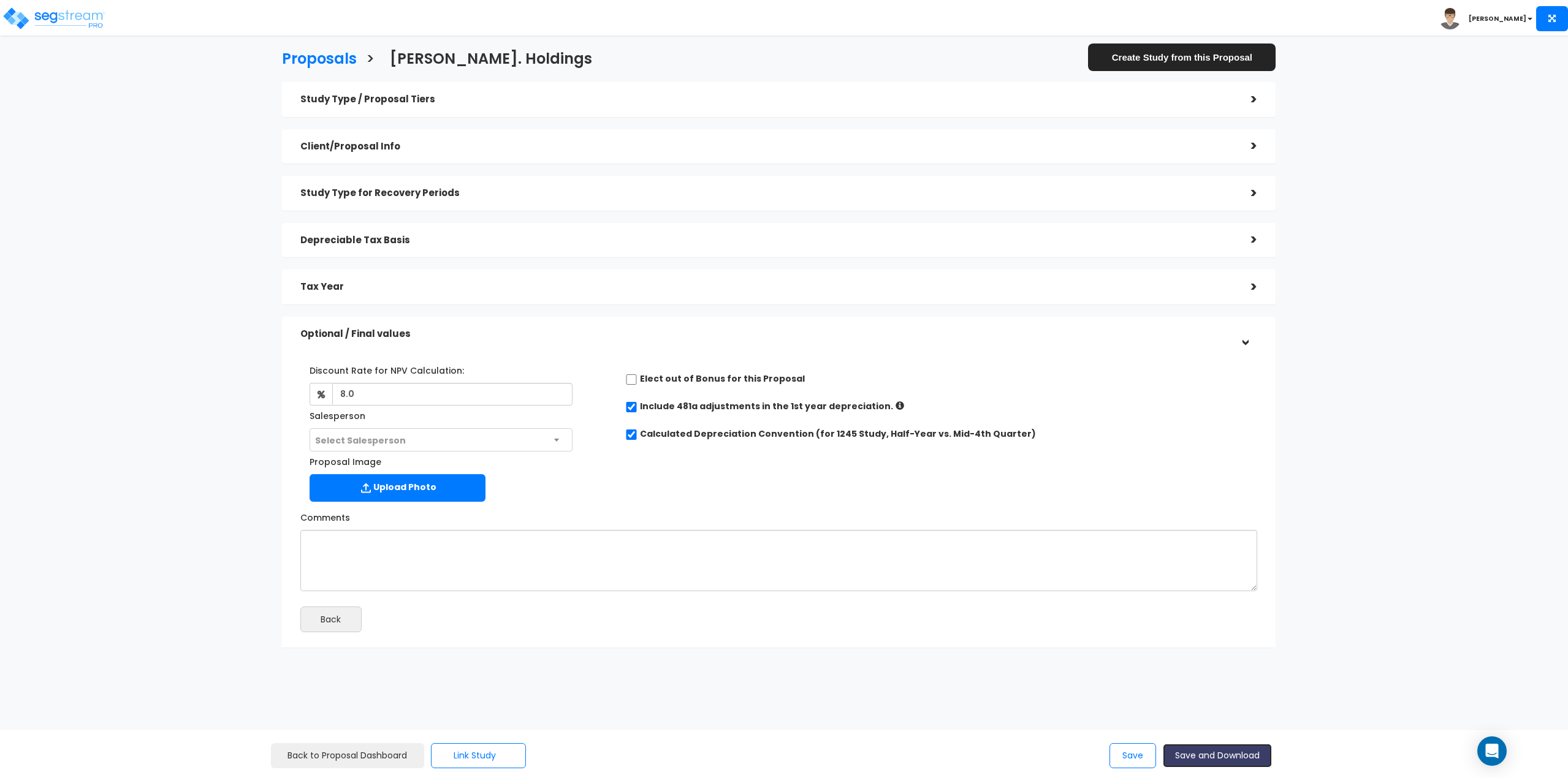
click at [1191, 757] on button "Save and Download" at bounding box center [1216, 757] width 109 height 24
click at [315, 758] on link "Back to Proposal Dashboard" at bounding box center [347, 756] width 153 height 25
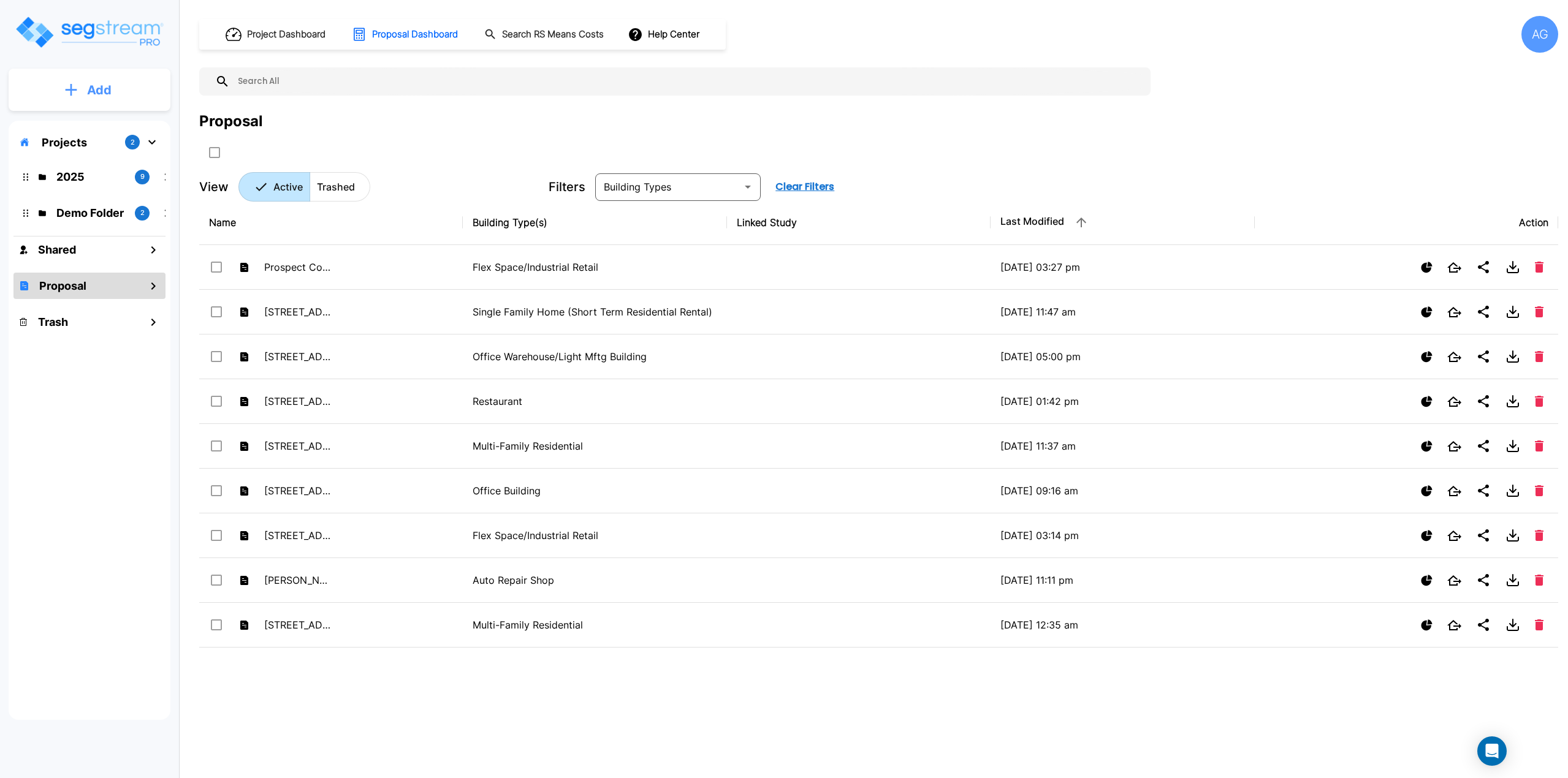
click at [99, 95] on p "Add" at bounding box center [99, 90] width 24 height 19
click at [87, 198] on p "Add Proposal" at bounding box center [97, 194] width 63 height 15
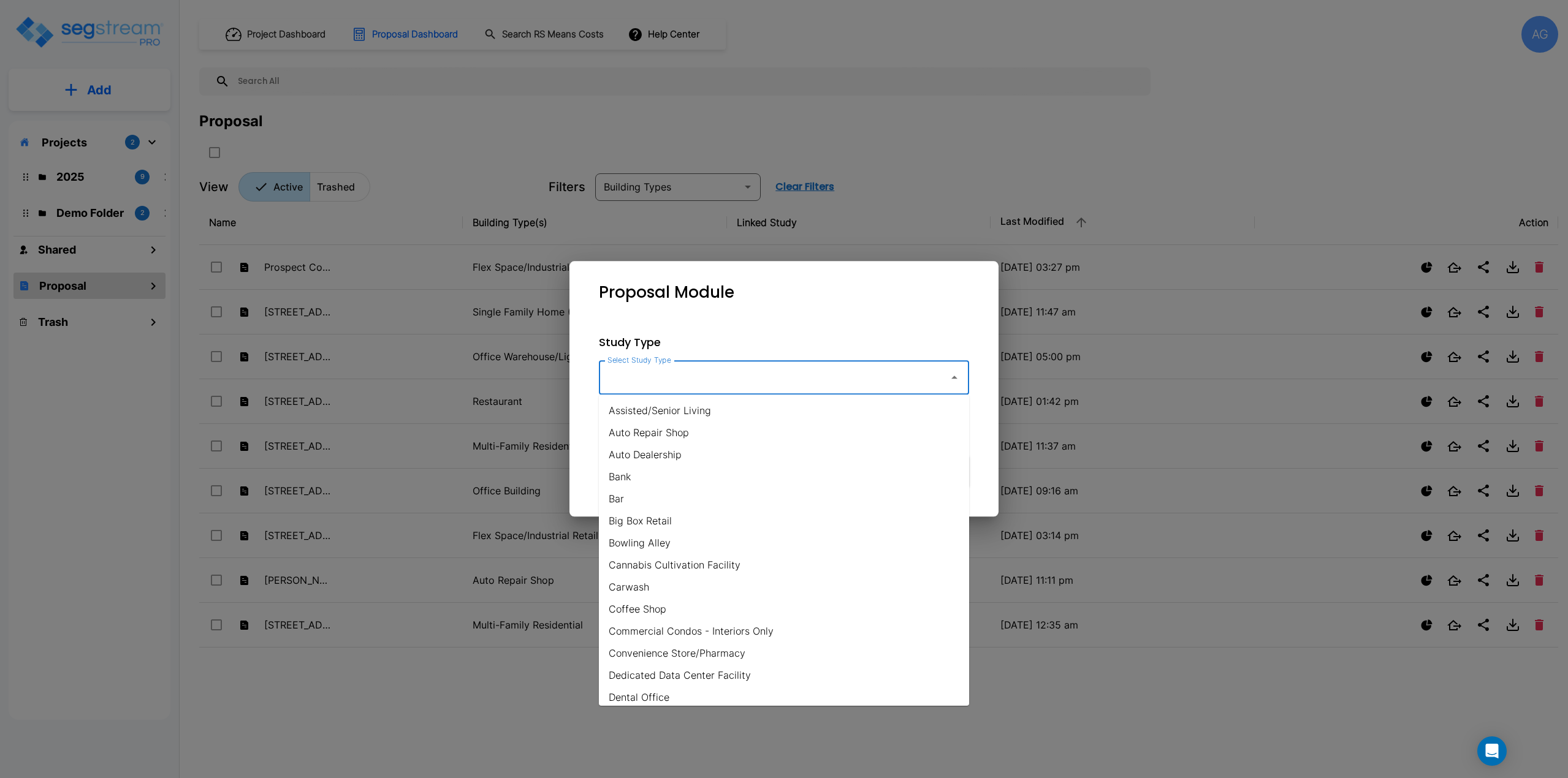
drag, startPoint x: 825, startPoint y: 380, endPoint x: 841, endPoint y: 382, distance: 16.1
click at [825, 380] on input "Select Study Type" at bounding box center [770, 377] width 333 height 23
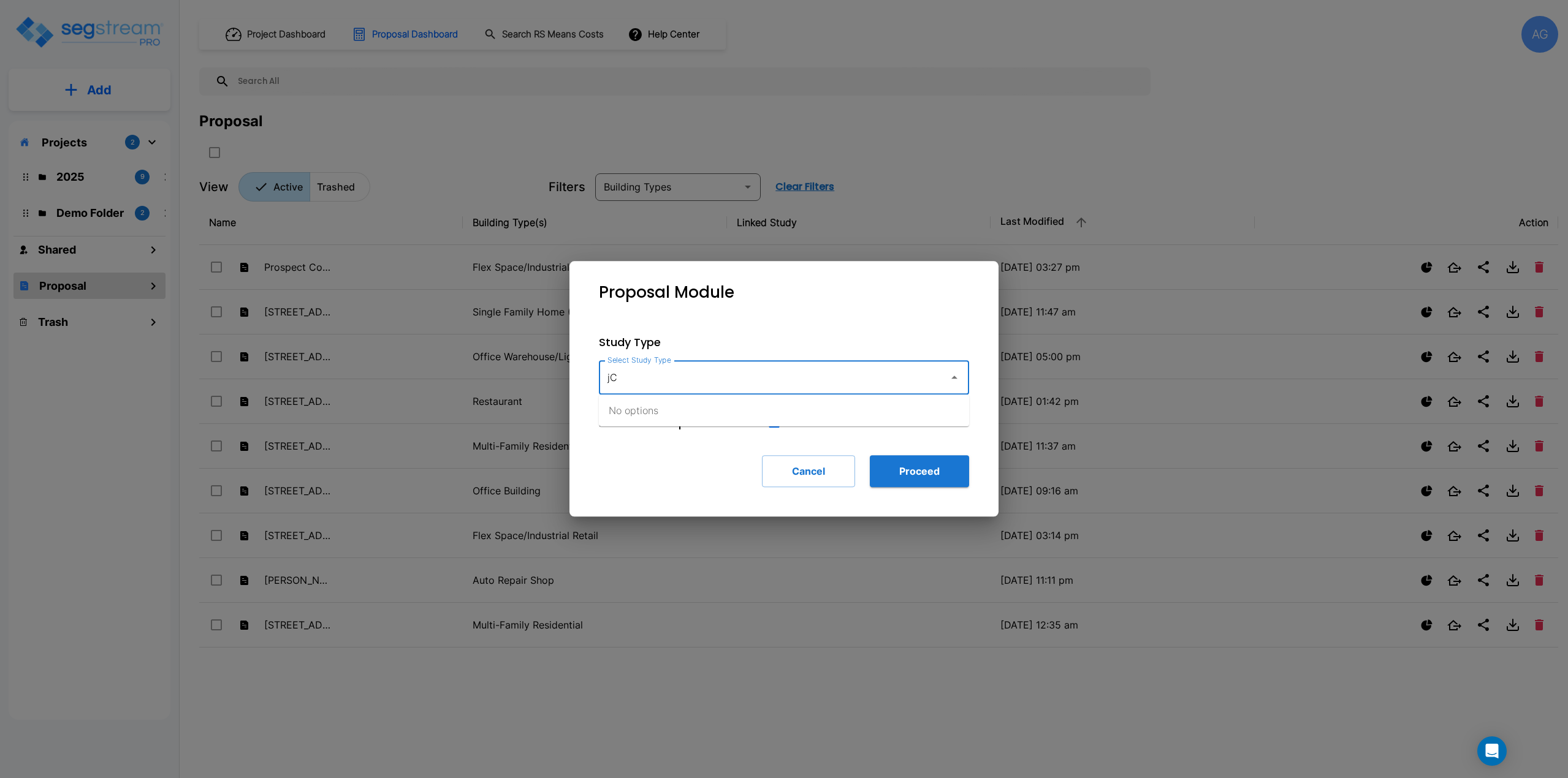
type input "j"
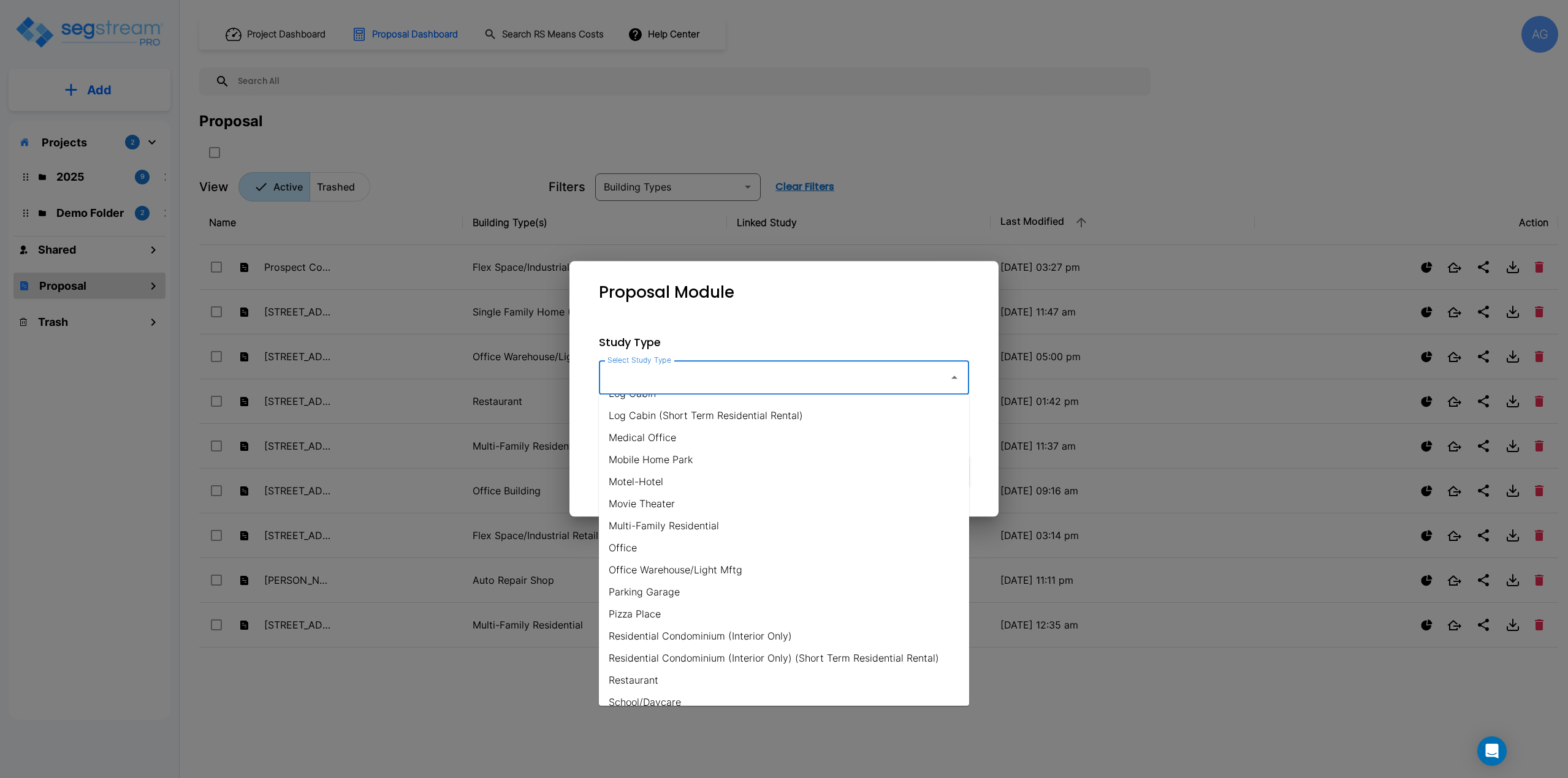
scroll to position [613, 0]
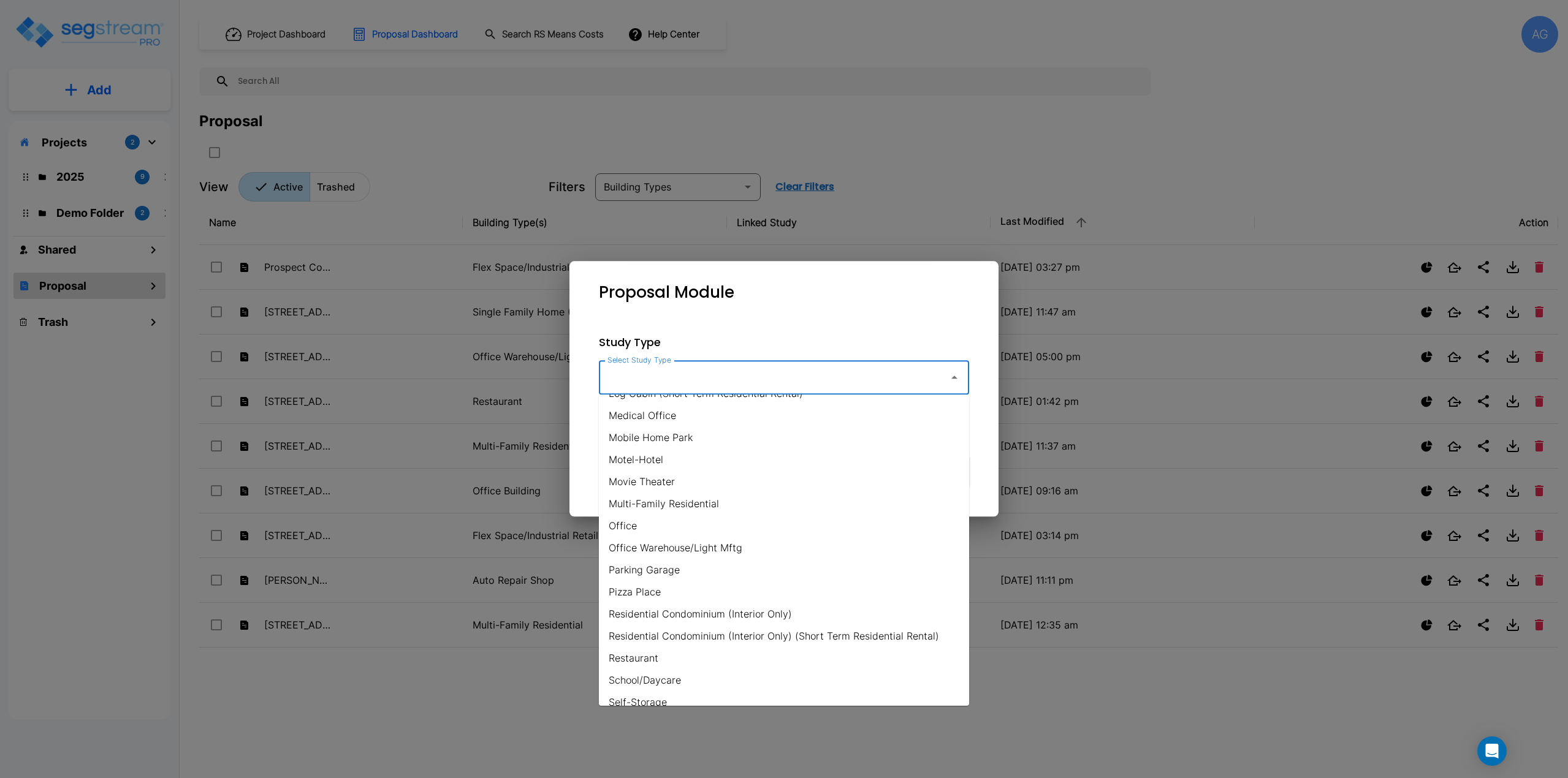
click at [684, 548] on li "Office Warehouse/Light Mftg" at bounding box center [784, 549] width 370 height 22
type input "Office Warehouse/Light Mftg"
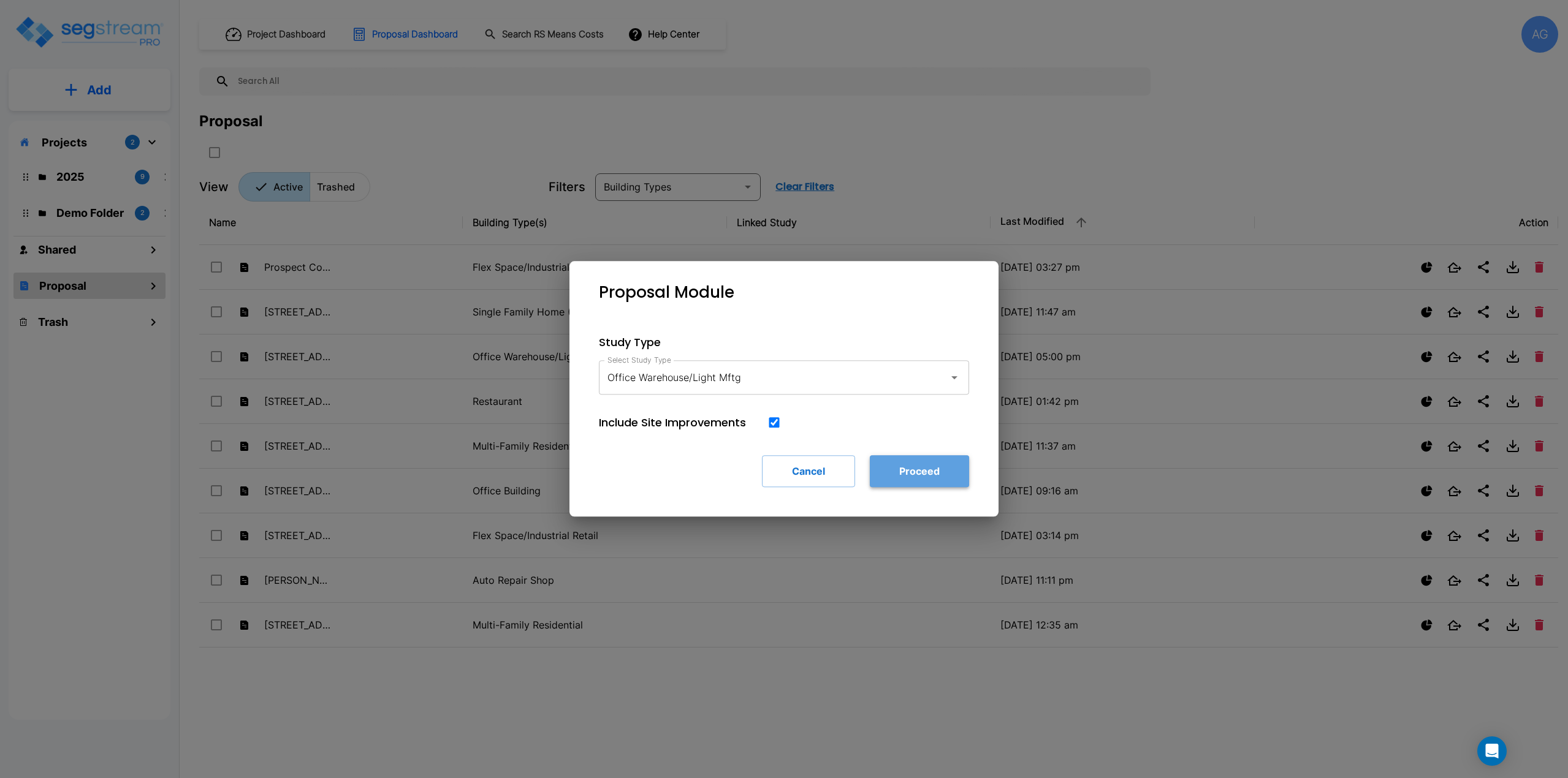
click at [893, 468] on button "Proceed" at bounding box center [919, 471] width 99 height 32
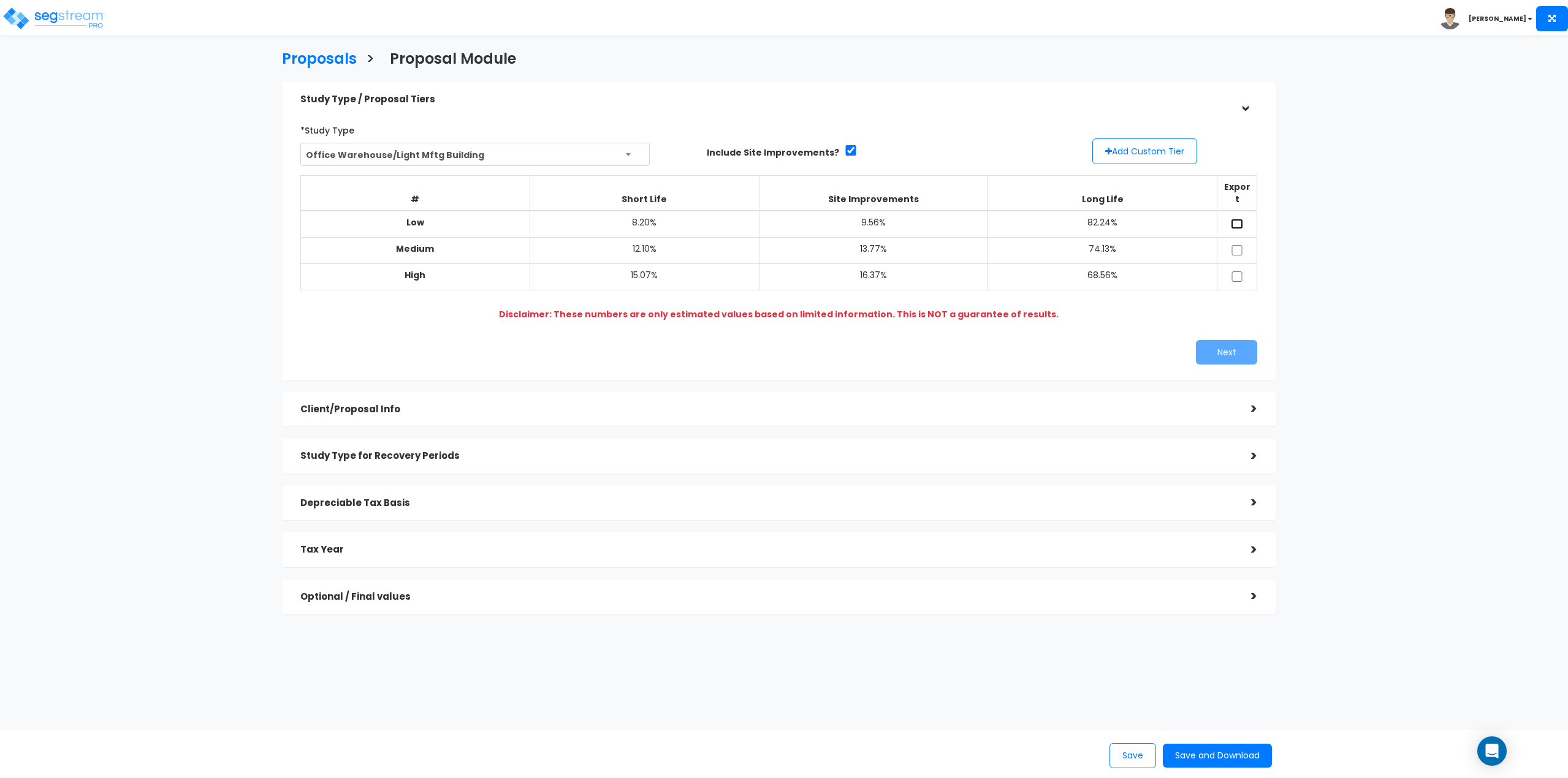
drag, startPoint x: 1238, startPoint y: 214, endPoint x: 1233, endPoint y: 250, distance: 36.3
click at [1238, 219] on input "checkbox" at bounding box center [1236, 224] width 12 height 10
checkbox input "true"
click at [1235, 245] on input "checkbox" at bounding box center [1236, 250] width 12 height 10
checkbox input "true"
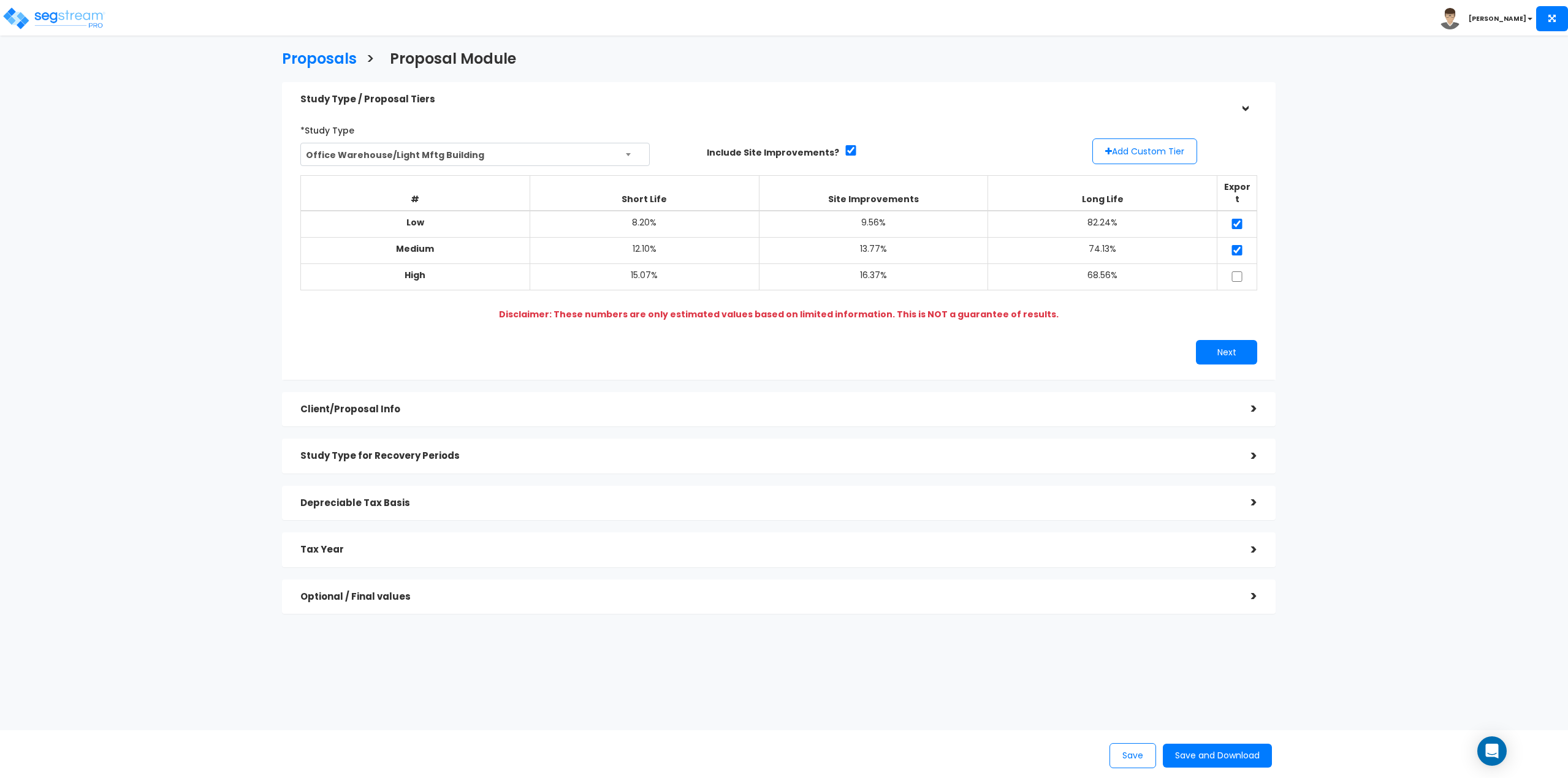
click at [1238, 271] on td at bounding box center [1237, 277] width 40 height 26
click at [1239, 271] on input "checkbox" at bounding box center [1236, 276] width 12 height 10
checkbox input "true"
click at [1223, 345] on button "Next" at bounding box center [1227, 353] width 62 height 24
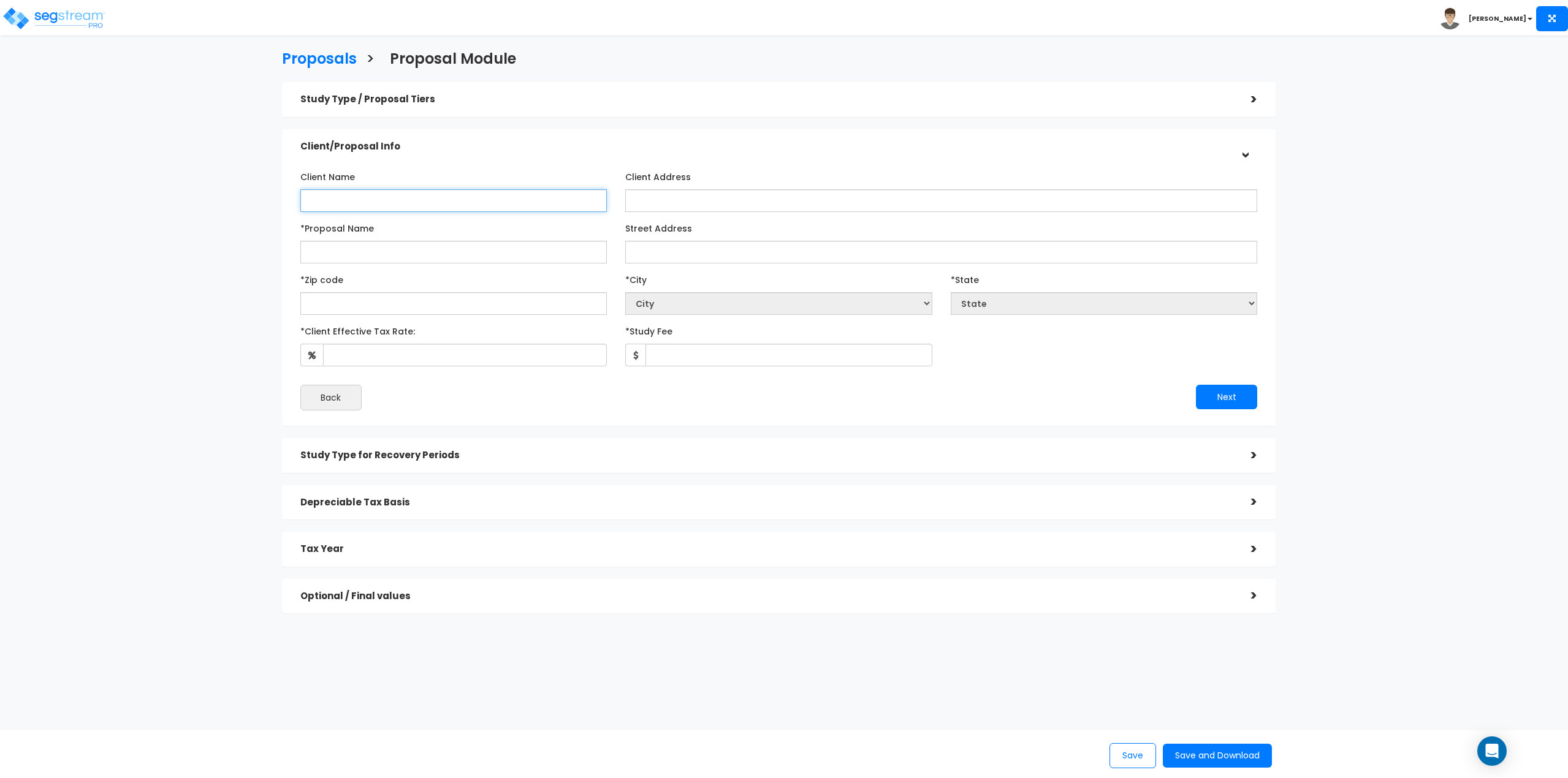
click at [341, 202] on input "Client Name" at bounding box center [453, 201] width 307 height 22
click at [337, 257] on input "*Proposal Name" at bounding box center [453, 252] width 307 height 22
type input "[GEOGRAPHIC_DATA]"
select select "National Average"
click at [571, 298] on input "text" at bounding box center [453, 303] width 307 height 22
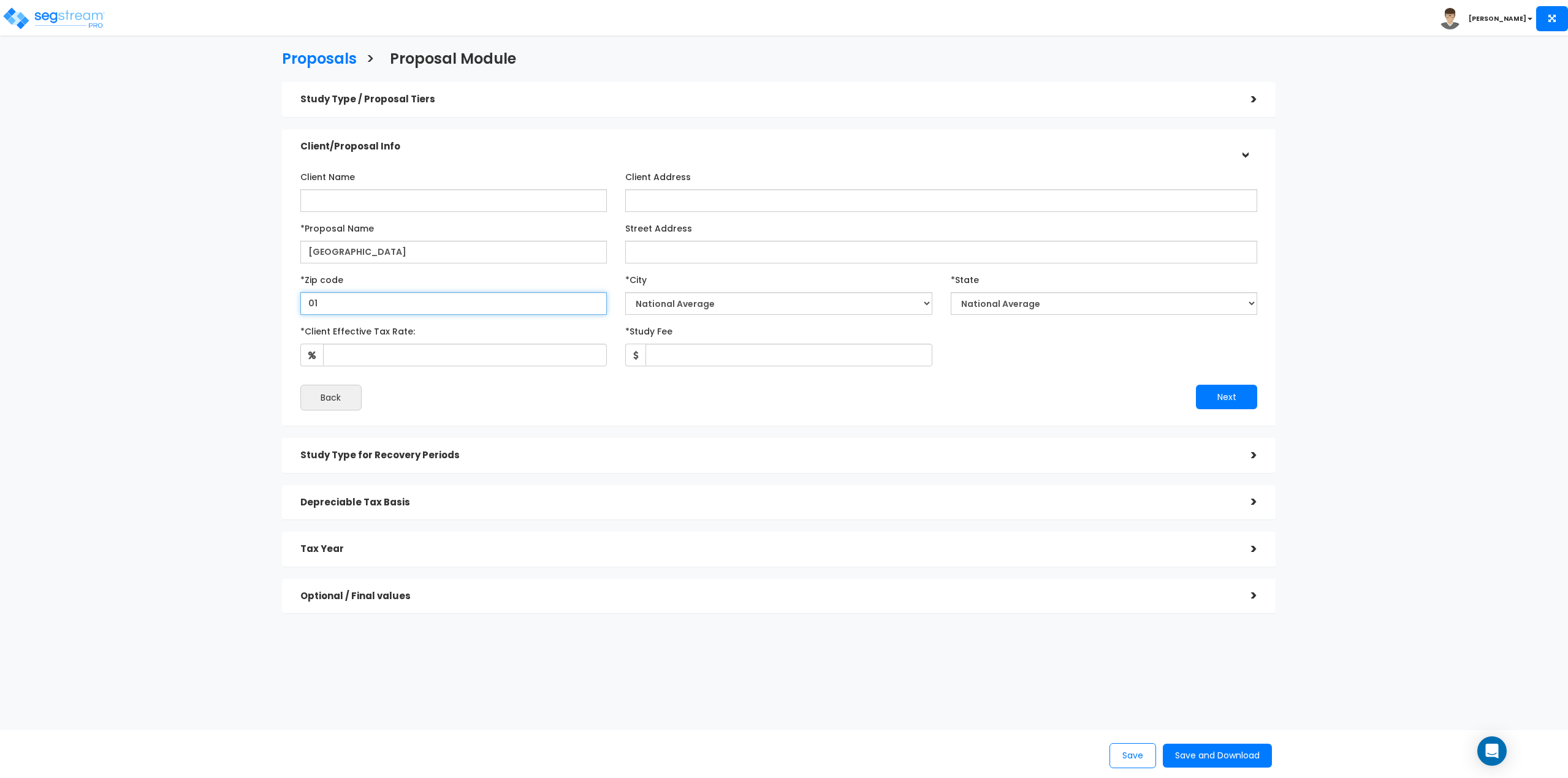
type input "010"
select select "MA"
type input "01027"
select select "Easthampton"
type input "37"
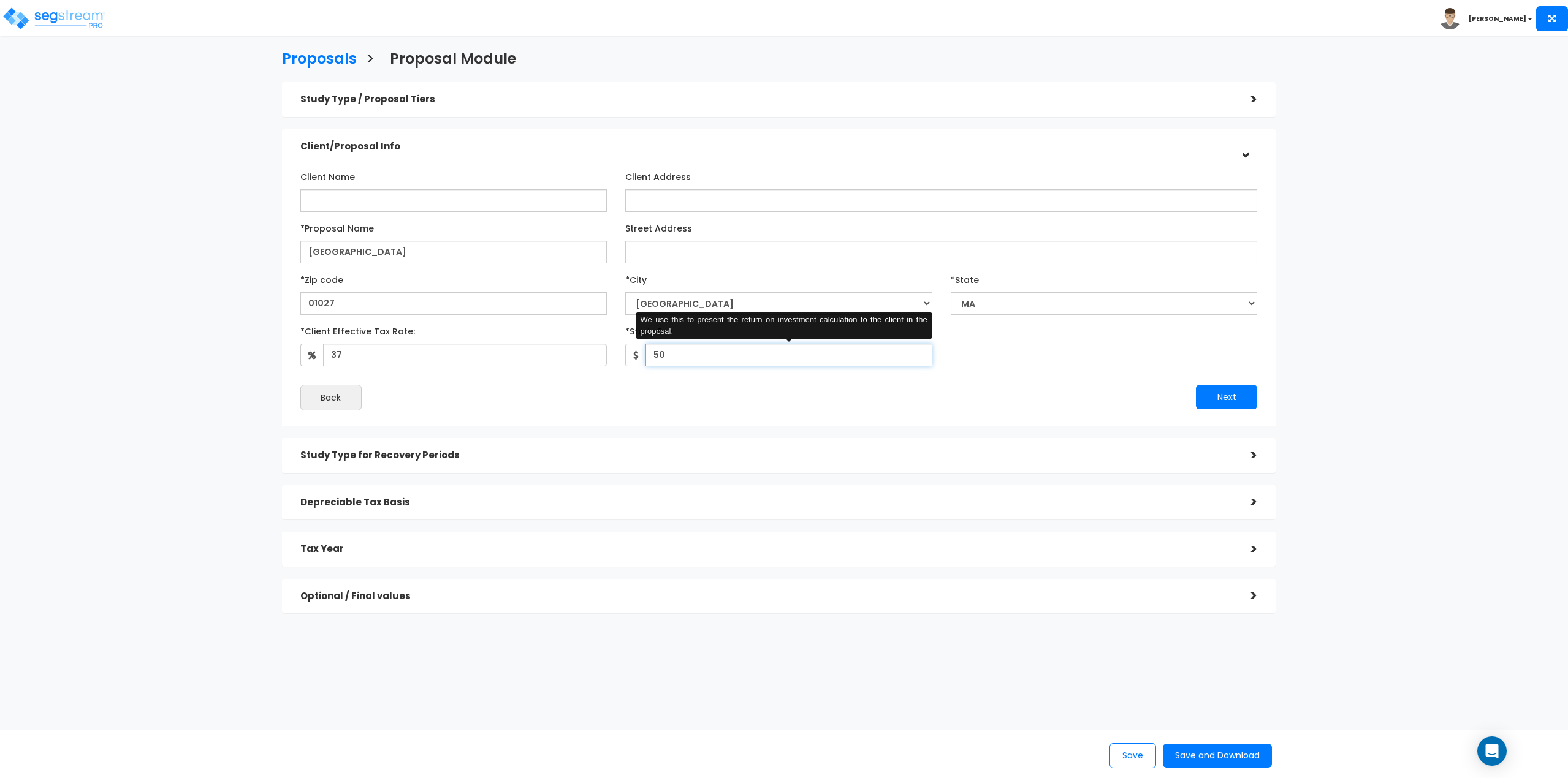
type input "5"
type input "6,500"
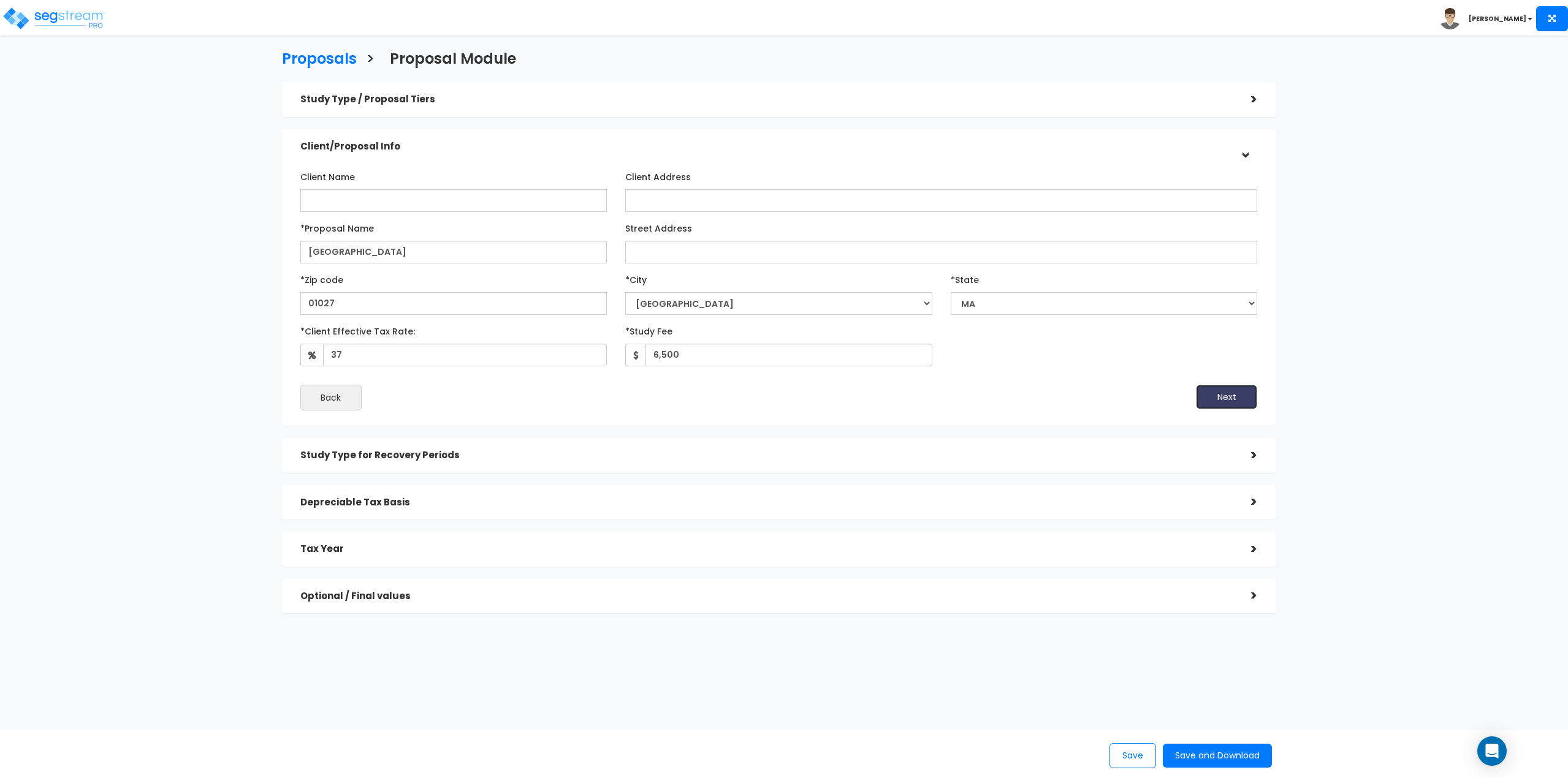
click at [1234, 404] on button "Next" at bounding box center [1227, 397] width 62 height 24
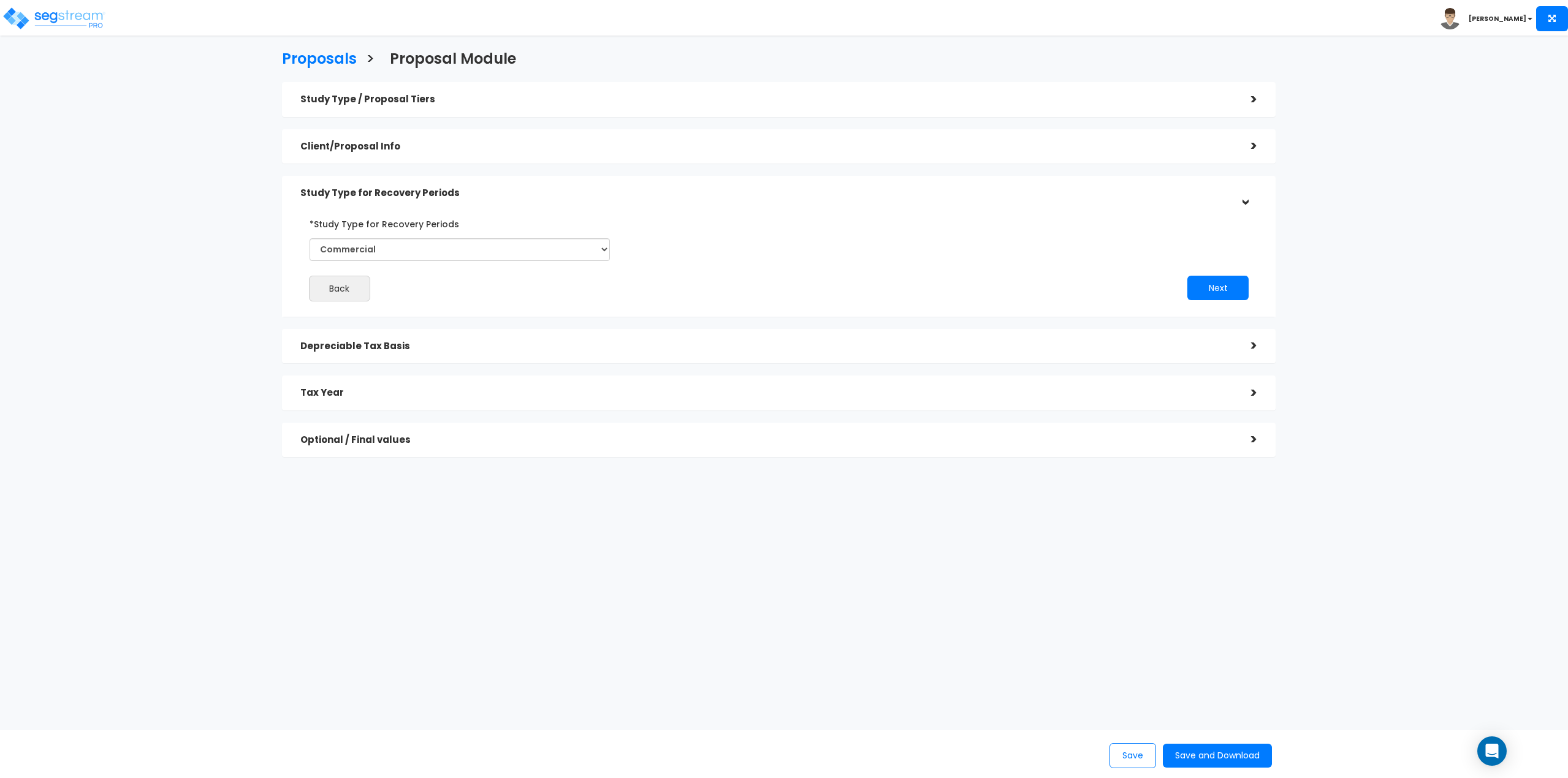
click at [1259, 282] on div "Next" at bounding box center [1022, 288] width 488 height 24
click at [1245, 283] on button "Next" at bounding box center [1218, 288] width 62 height 24
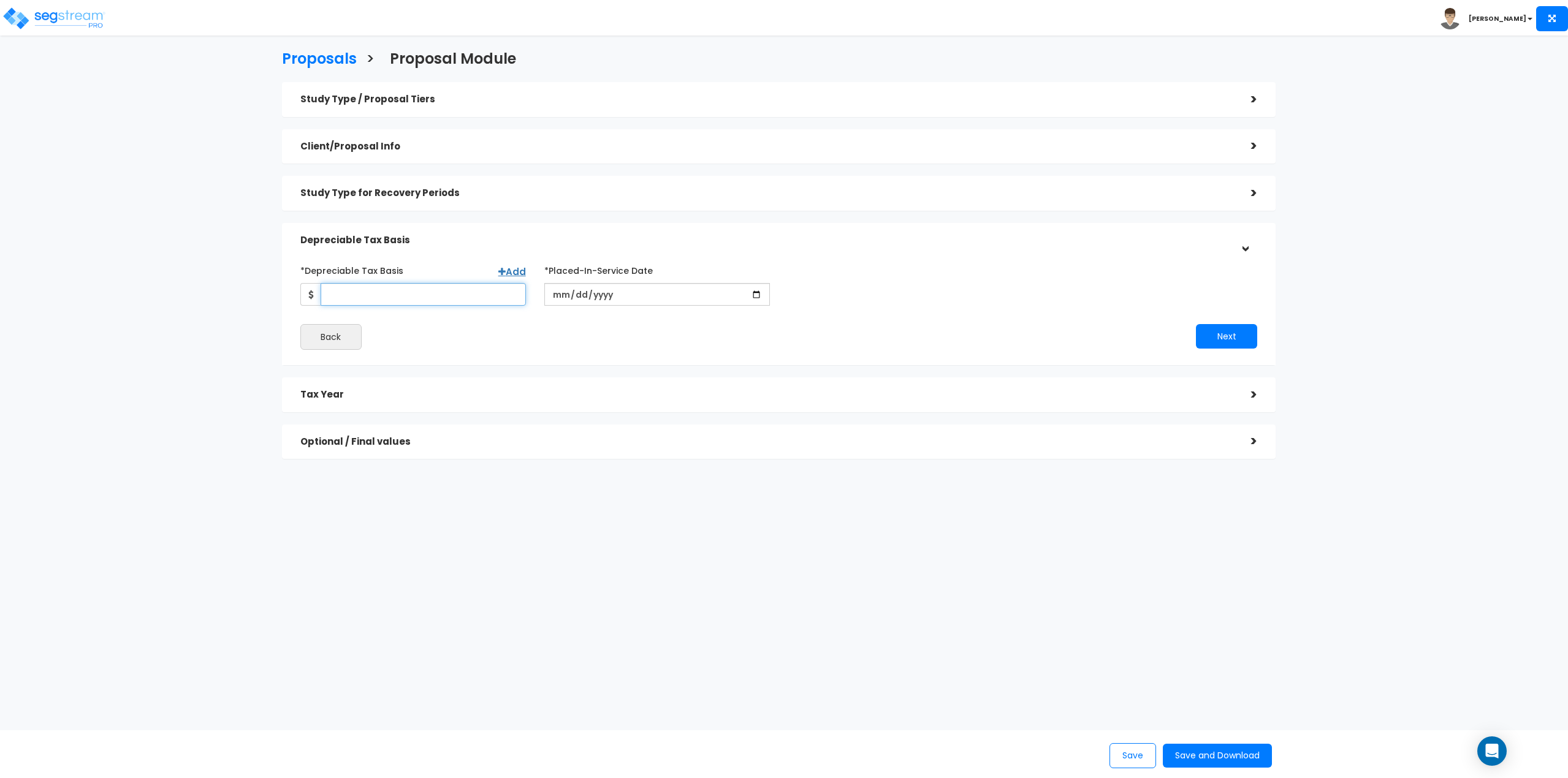
click at [449, 286] on input "*Depreciable Tax Basis" at bounding box center [423, 295] width 205 height 22
type input "2,020,000"
type input "2023-12-14"
click at [1196, 325] on button "Next" at bounding box center [1227, 337] width 62 height 24
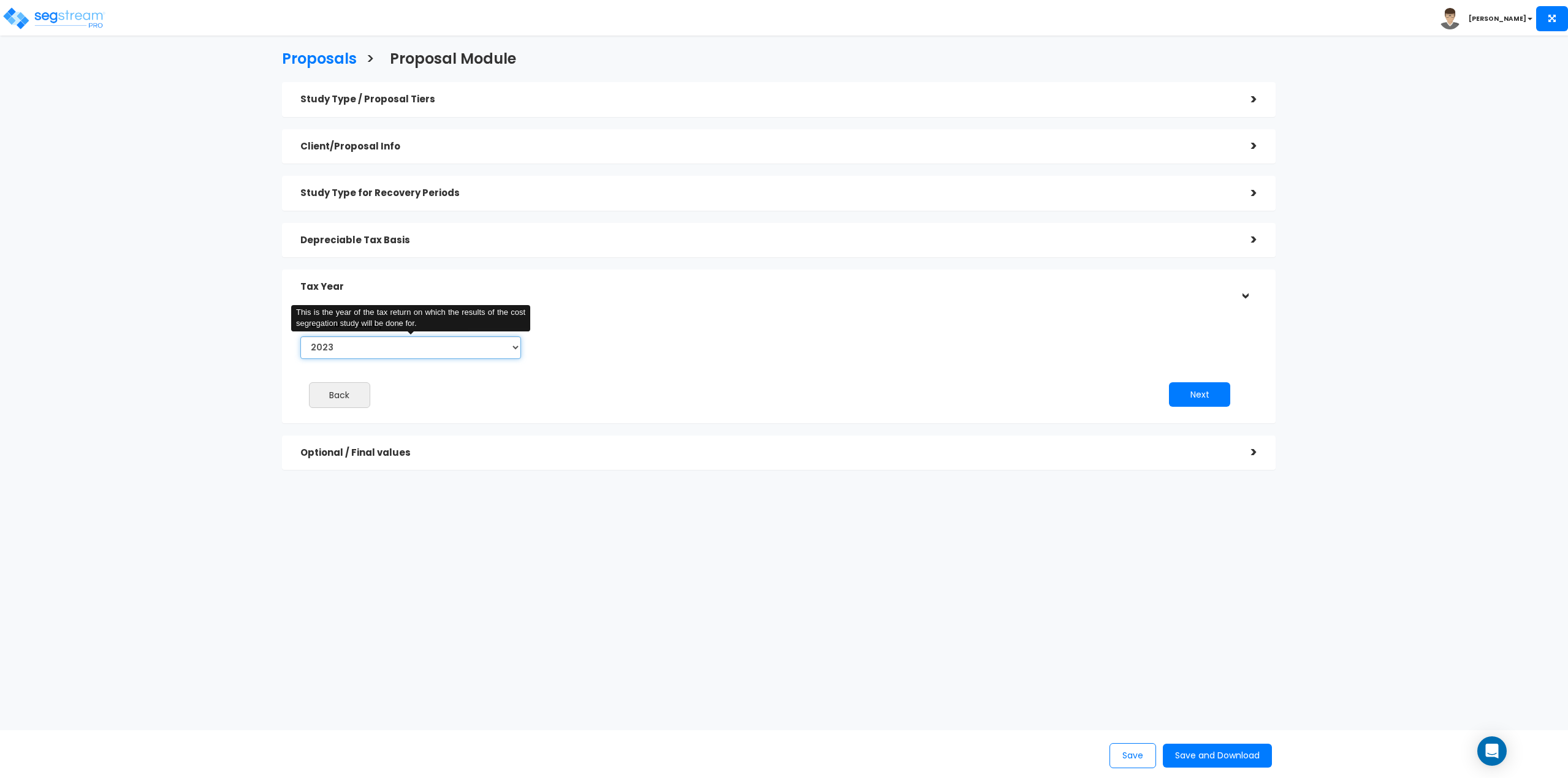
click at [377, 344] on select "2023 2024 2025 2026" at bounding box center [410, 348] width 221 height 22
select select "2024"
click at [300, 337] on select "2023 2024 2025 2026" at bounding box center [410, 348] width 221 height 22
click at [602, 348] on input "Prior Accumulated Depreciation" at bounding box center [659, 348] width 201 height 22
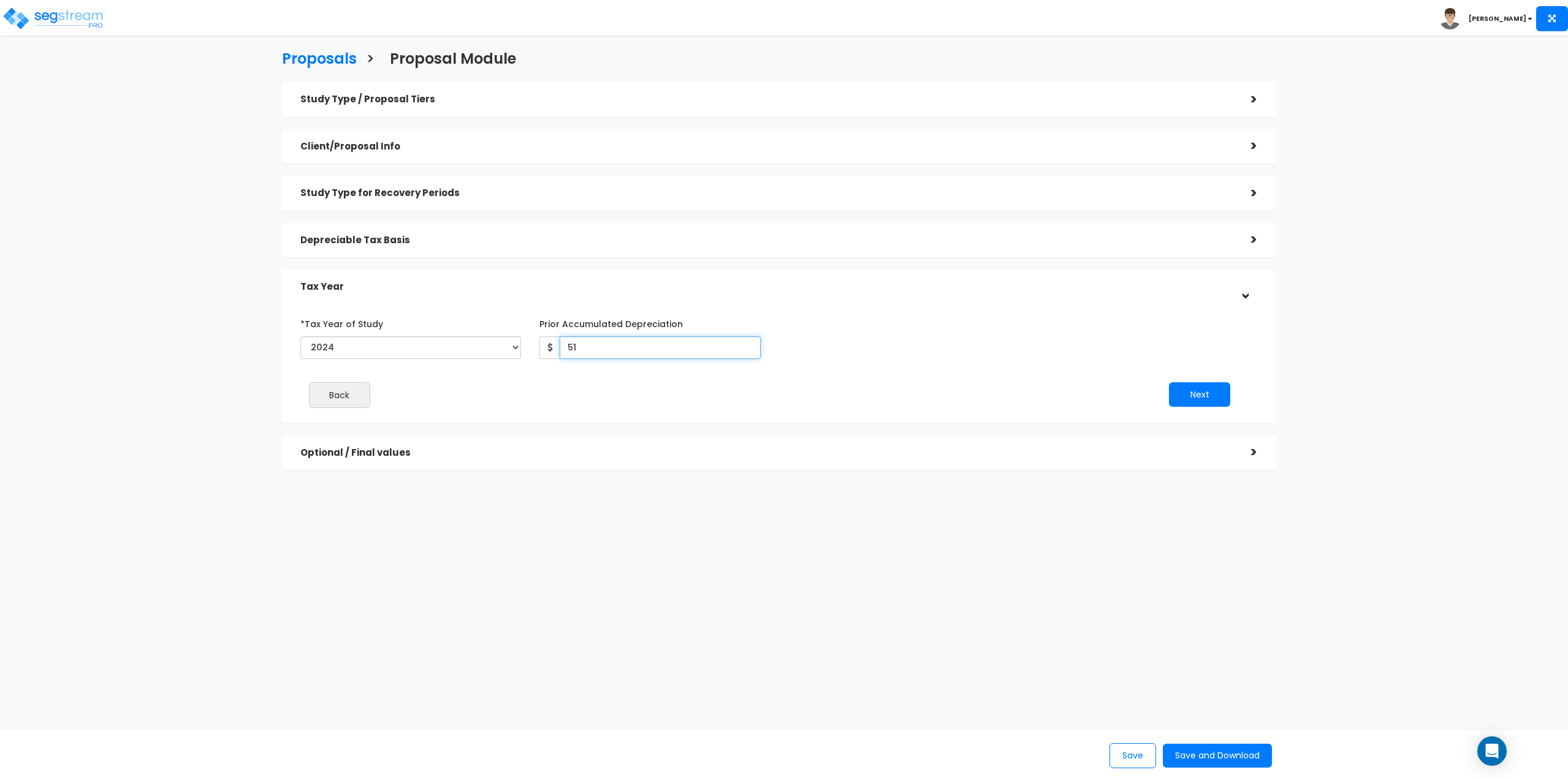
type input "5"
type input "2,158"
click at [1211, 390] on button "Next" at bounding box center [1200, 395] width 62 height 24
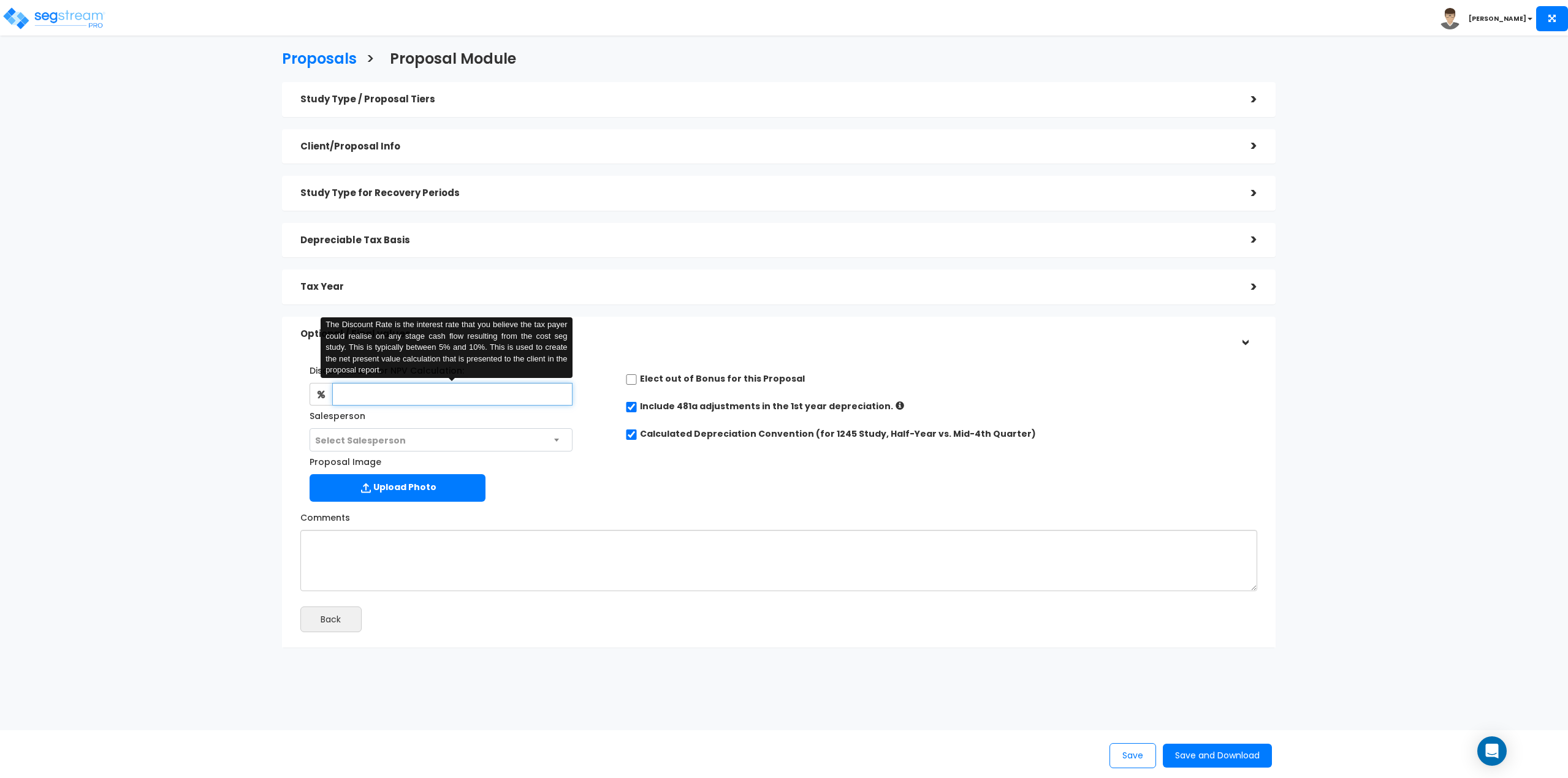
click at [560, 396] on input "text" at bounding box center [452, 395] width 241 height 22
type input "8"
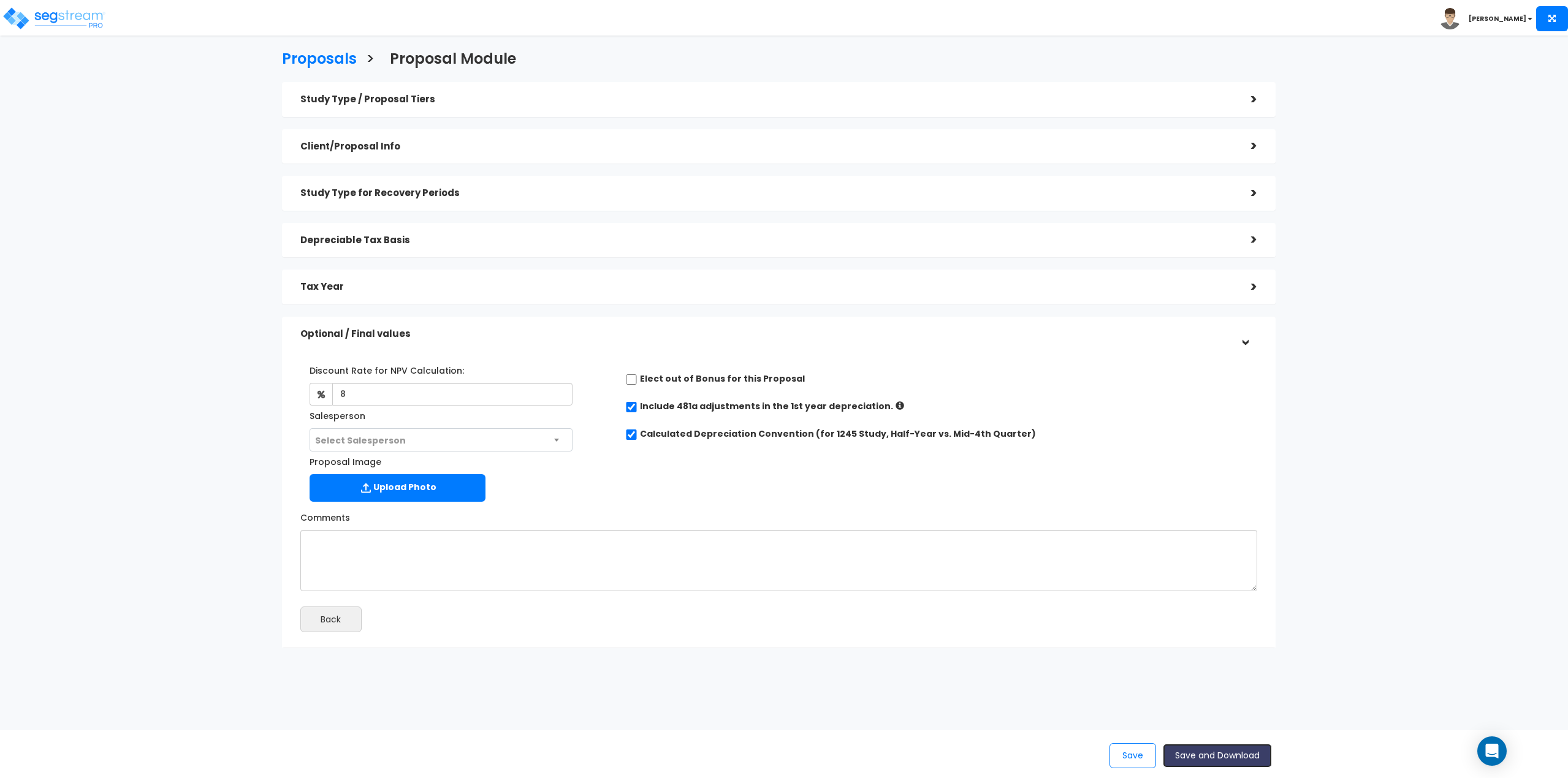
click at [1213, 753] on button "Save and Download" at bounding box center [1216, 757] width 109 height 24
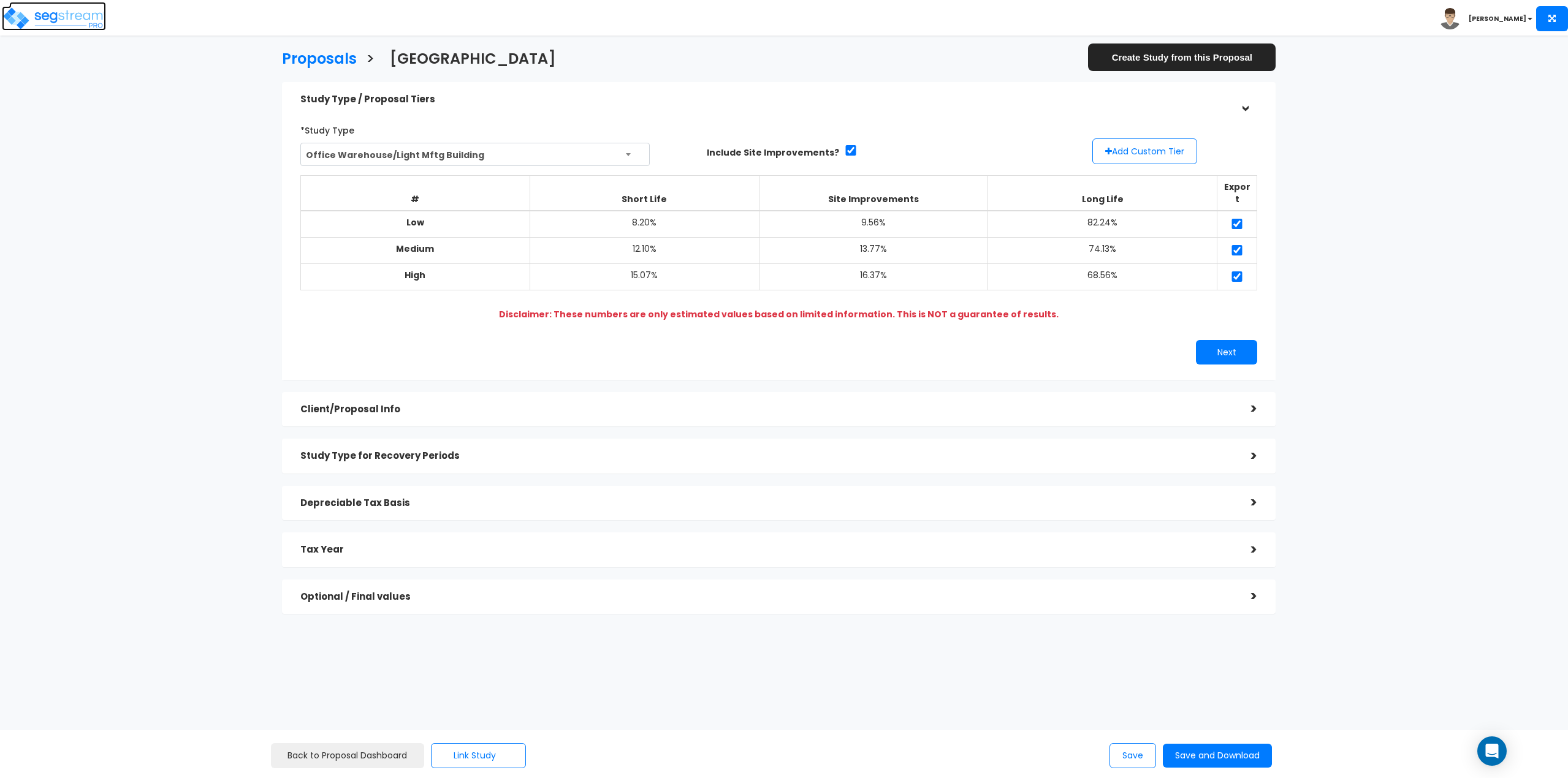
click at [48, 19] on img at bounding box center [54, 19] width 104 height 24
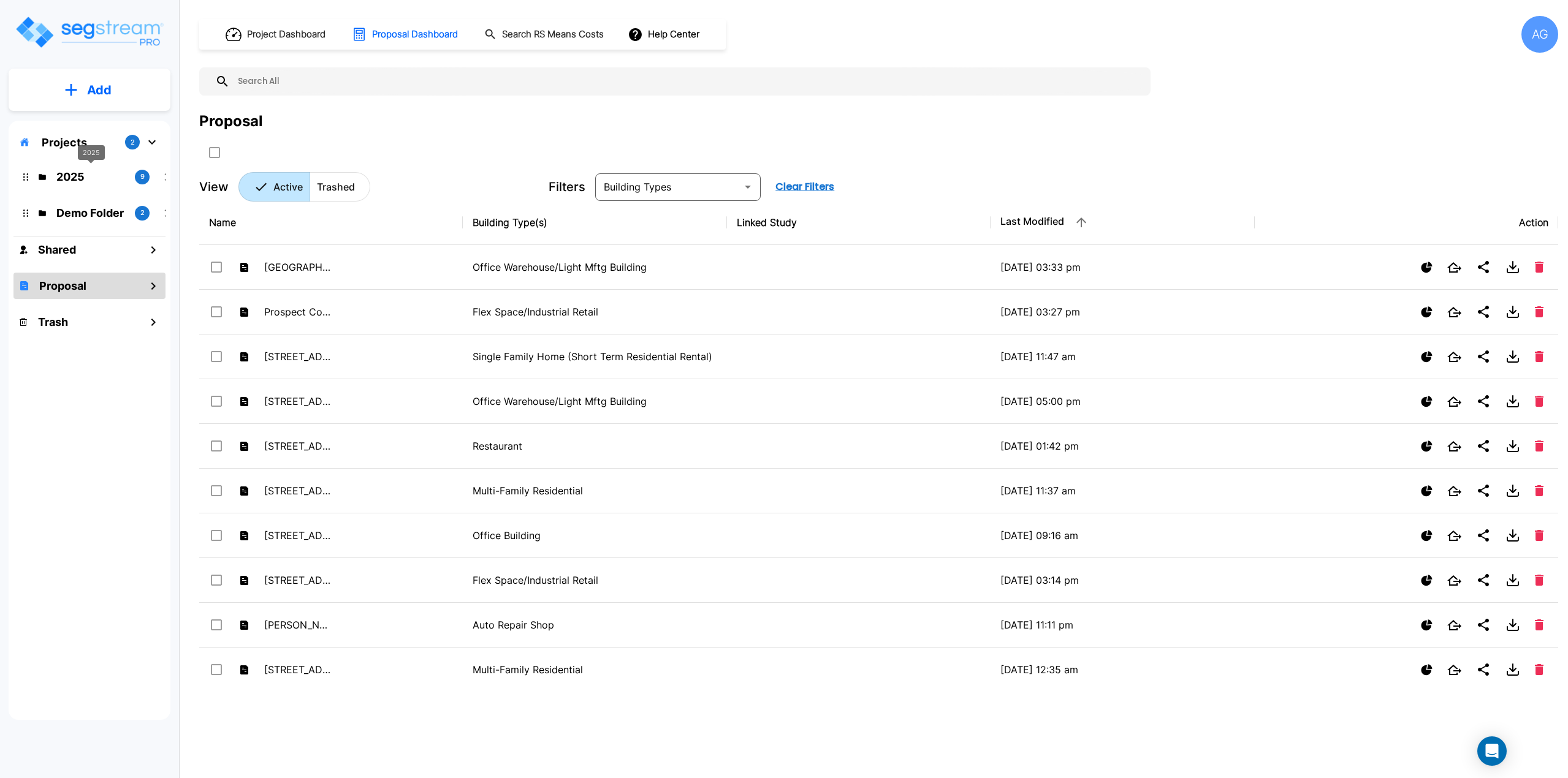
click at [80, 150] on div "2025" at bounding box center [90, 153] width 27 height 15
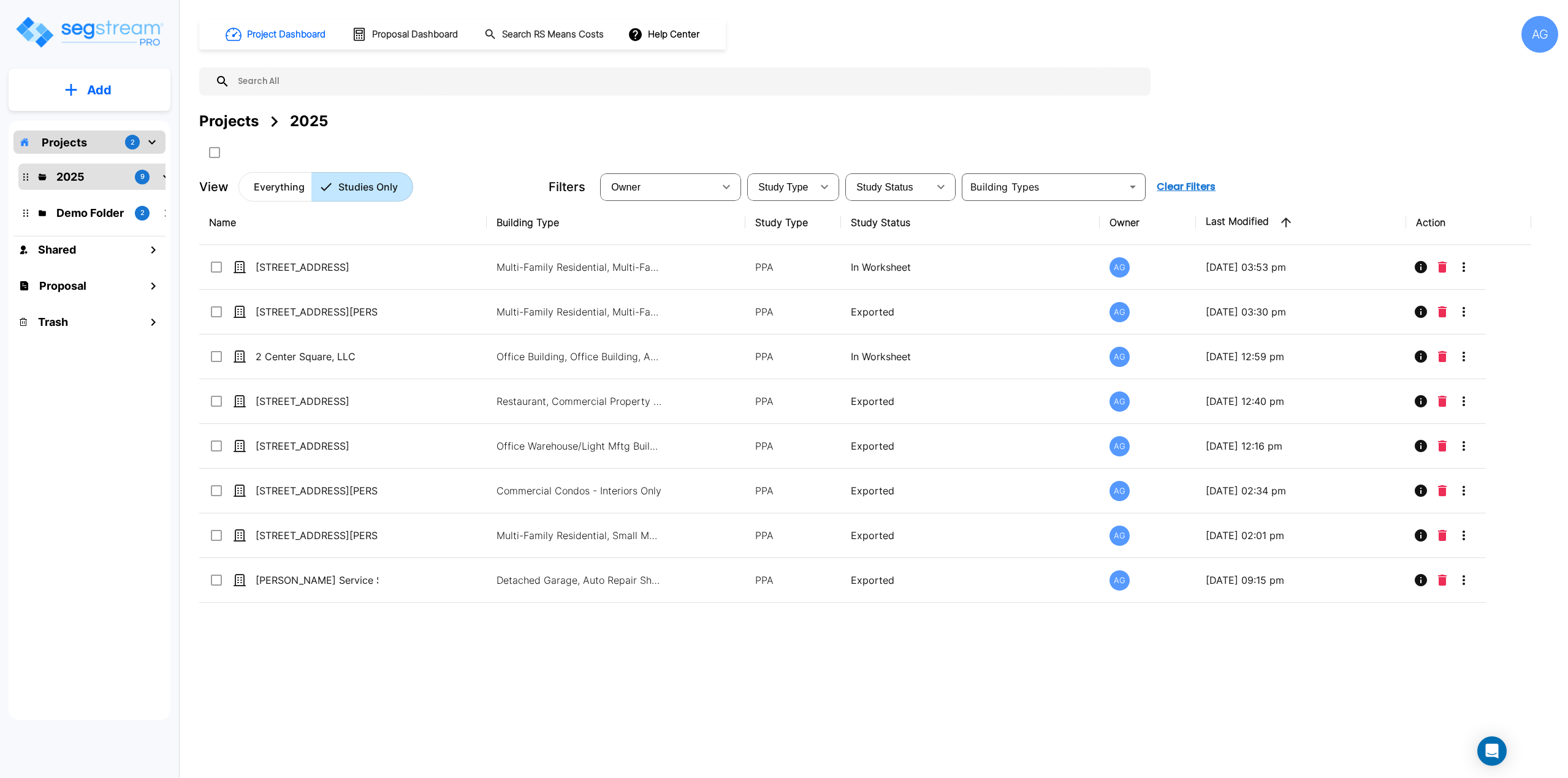
click at [79, 137] on p "Projects" at bounding box center [64, 143] width 46 height 17
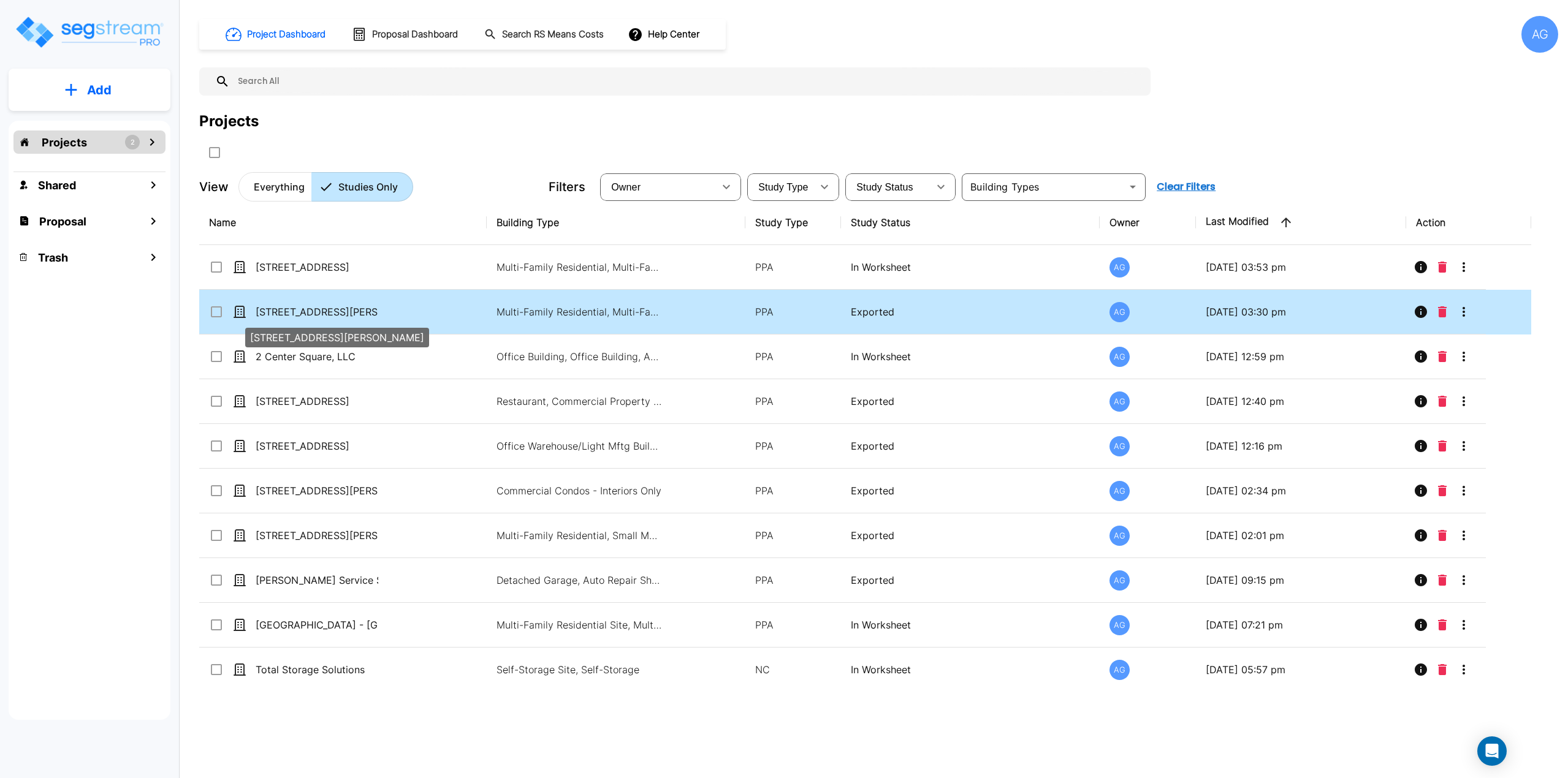
click at [292, 315] on p "[STREET_ADDRESS][PERSON_NAME]" at bounding box center [316, 313] width 122 height 15
checkbox input "true"
click at [292, 315] on p "[STREET_ADDRESS][PERSON_NAME]" at bounding box center [316, 313] width 122 height 15
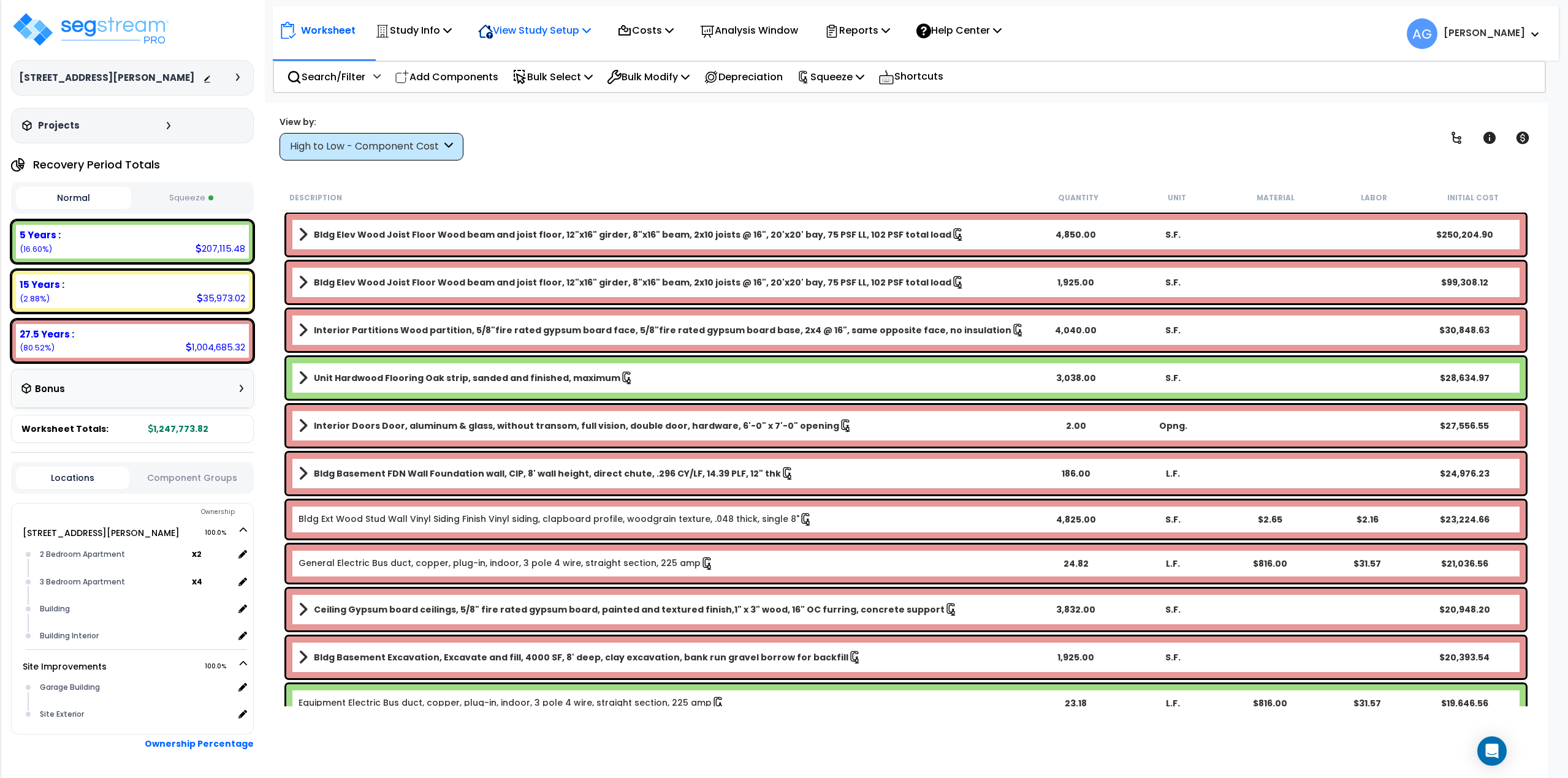
click at [567, 32] on p "View Study Setup" at bounding box center [534, 31] width 113 height 17
click at [533, 84] on link "View Questionnaire" at bounding box center [533, 84] width 121 height 24
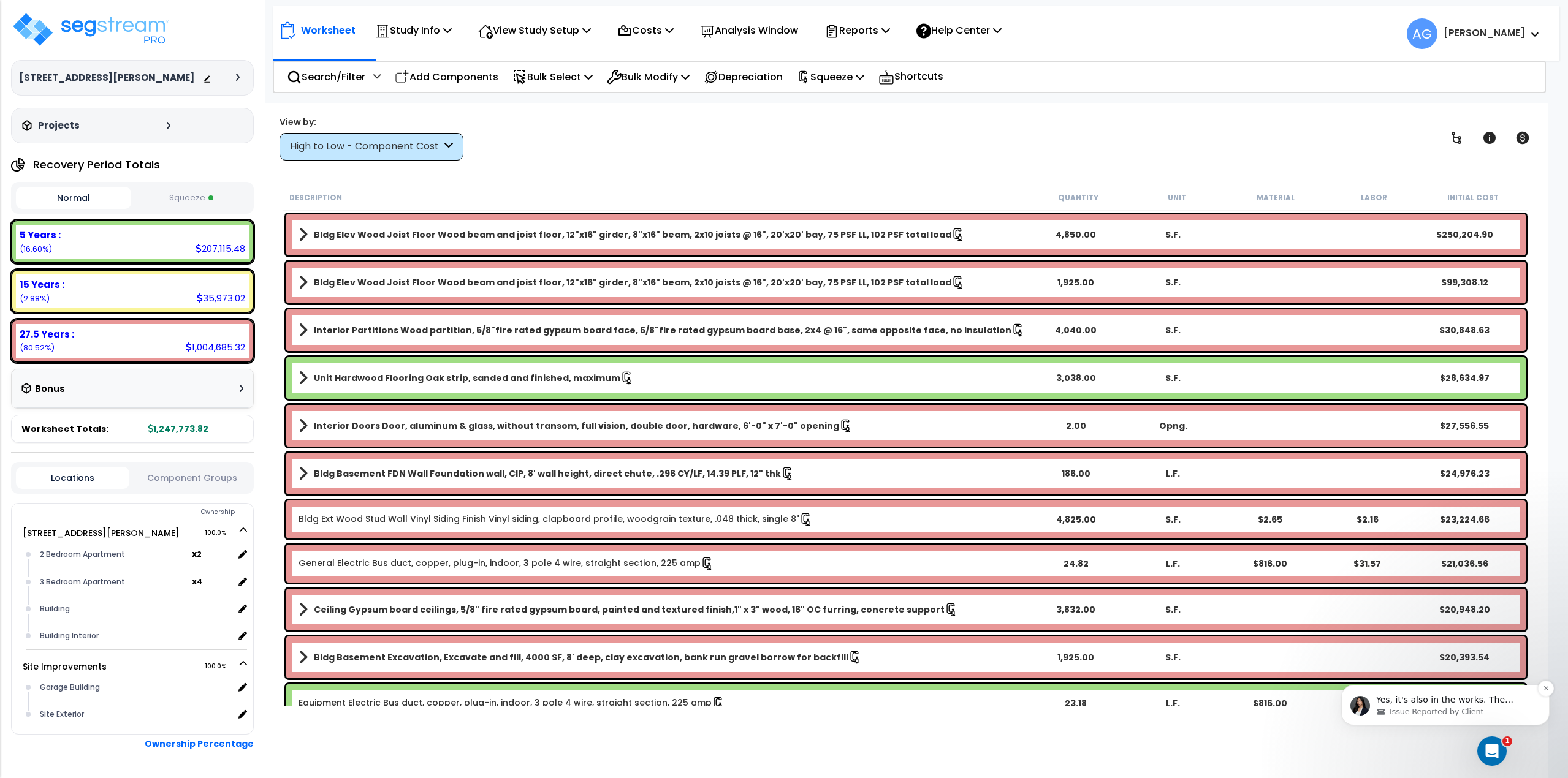
click at [1456, 702] on span "Yes, it's also in the works. The engineer said they aim to have it ready by [DA…" at bounding box center [1447, 712] width 143 height 35
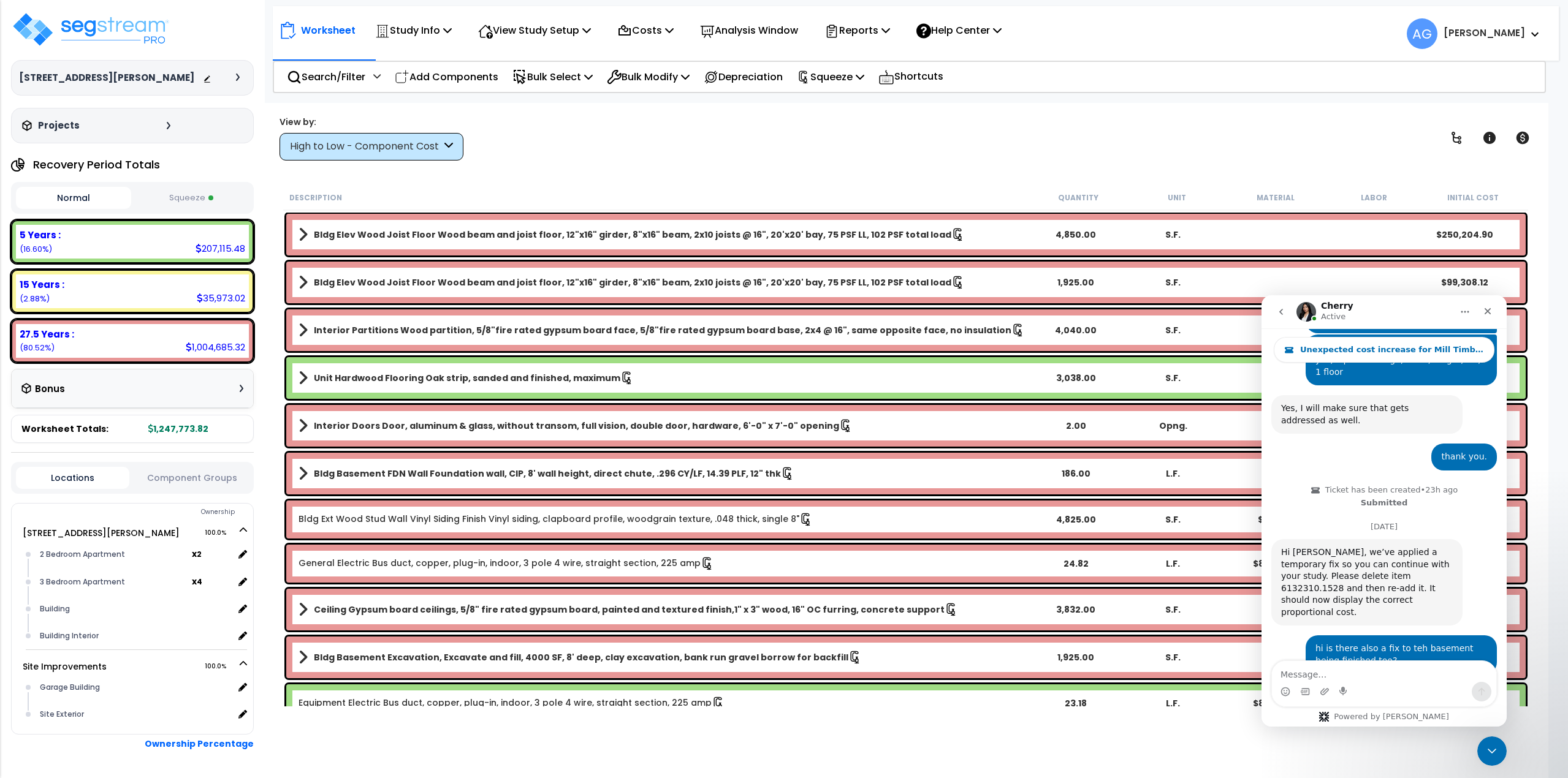
scroll to position [1602, 0]
click at [1374, 670] on textarea "Message…" at bounding box center [1383, 672] width 224 height 21
click at [712, 145] on div "View by: High to Low - Component Cost High to Low - Component Cost" at bounding box center [906, 138] width 1261 height 46
click at [173, 198] on button "Squeeze" at bounding box center [192, 198] width 116 height 21
click at [106, 202] on button "Normal" at bounding box center [74, 198] width 116 height 21
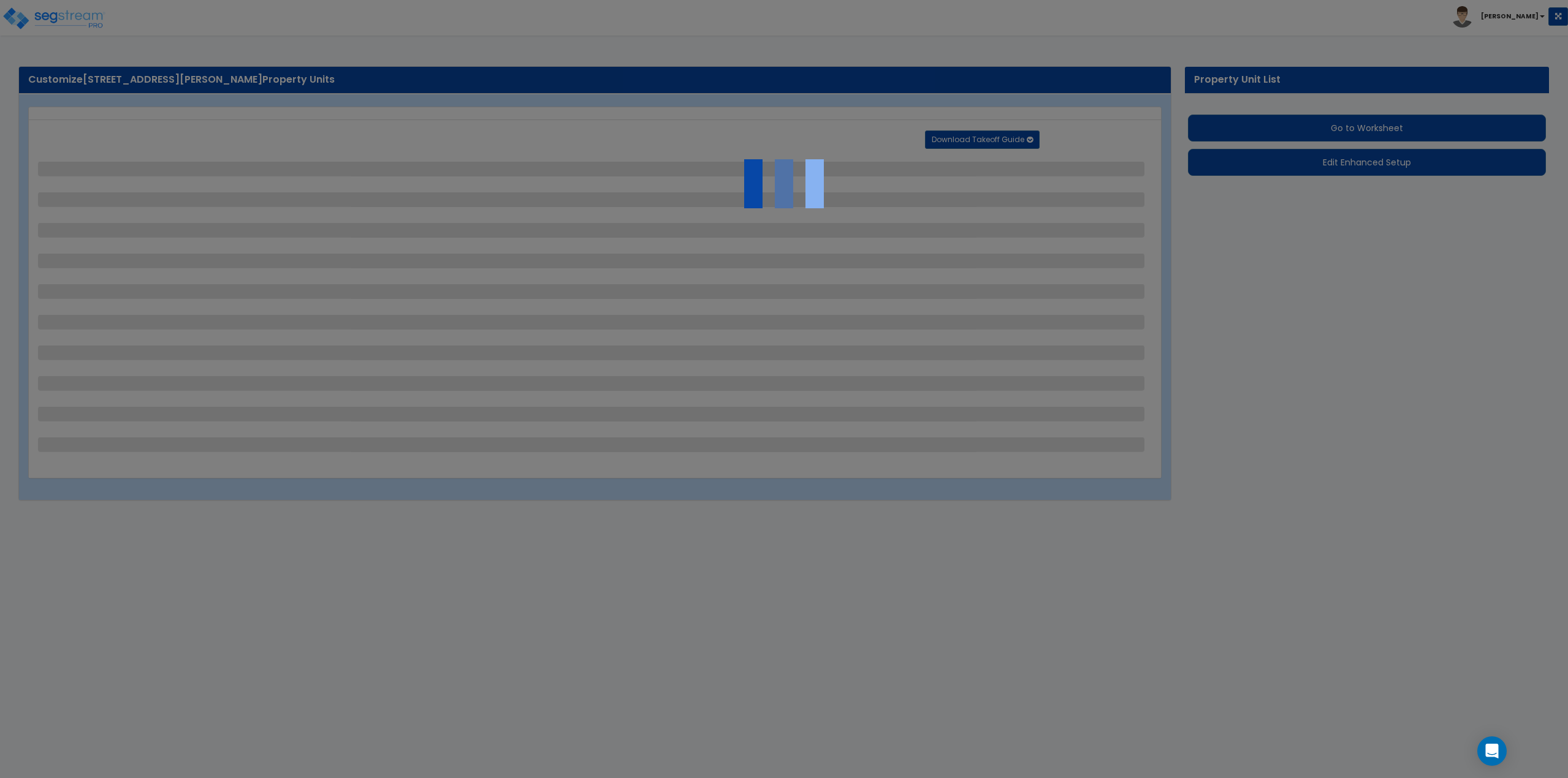
select select "2"
select select "1"
select select "4"
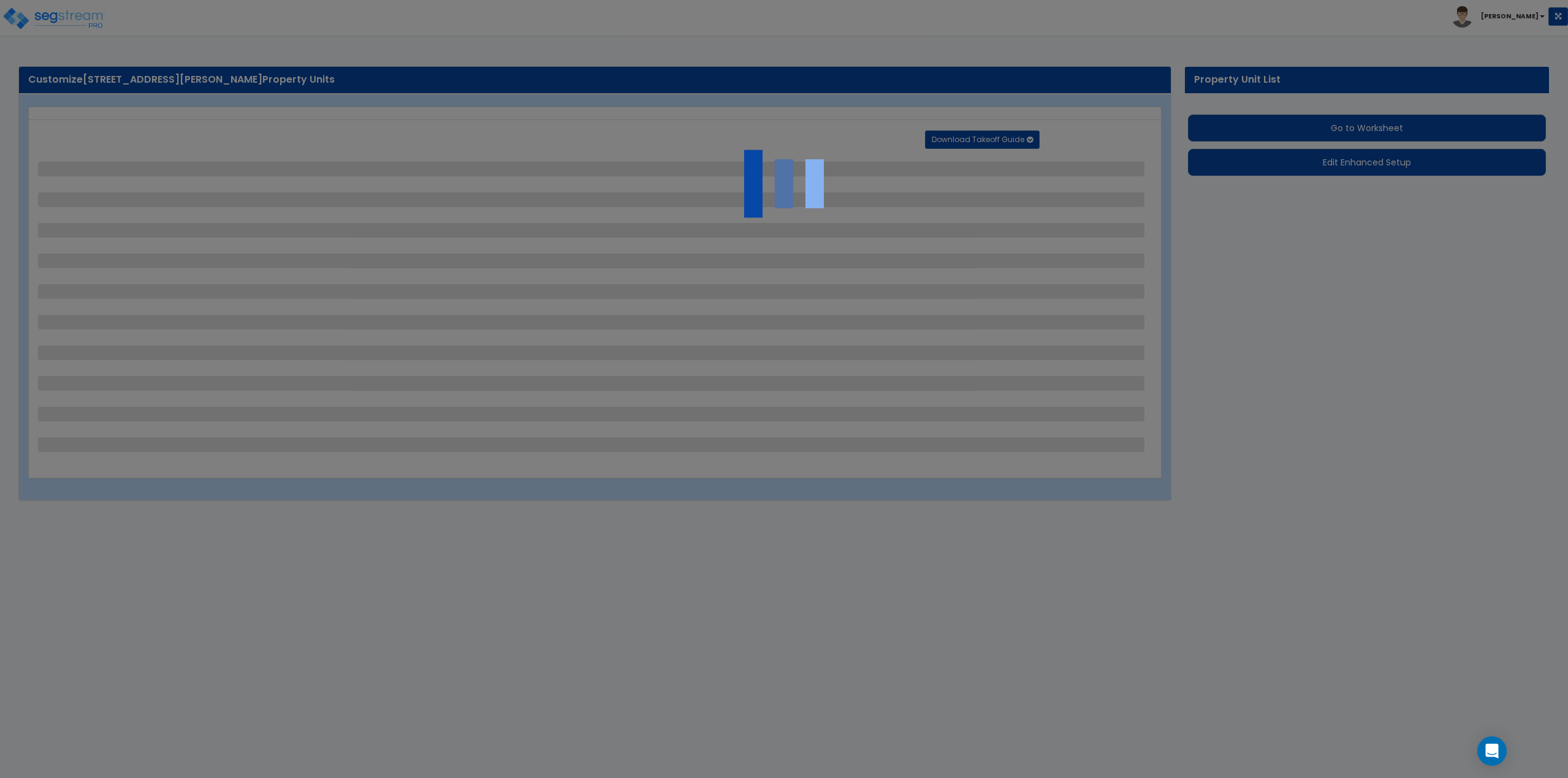
select select "1"
select select "2"
select select "1"
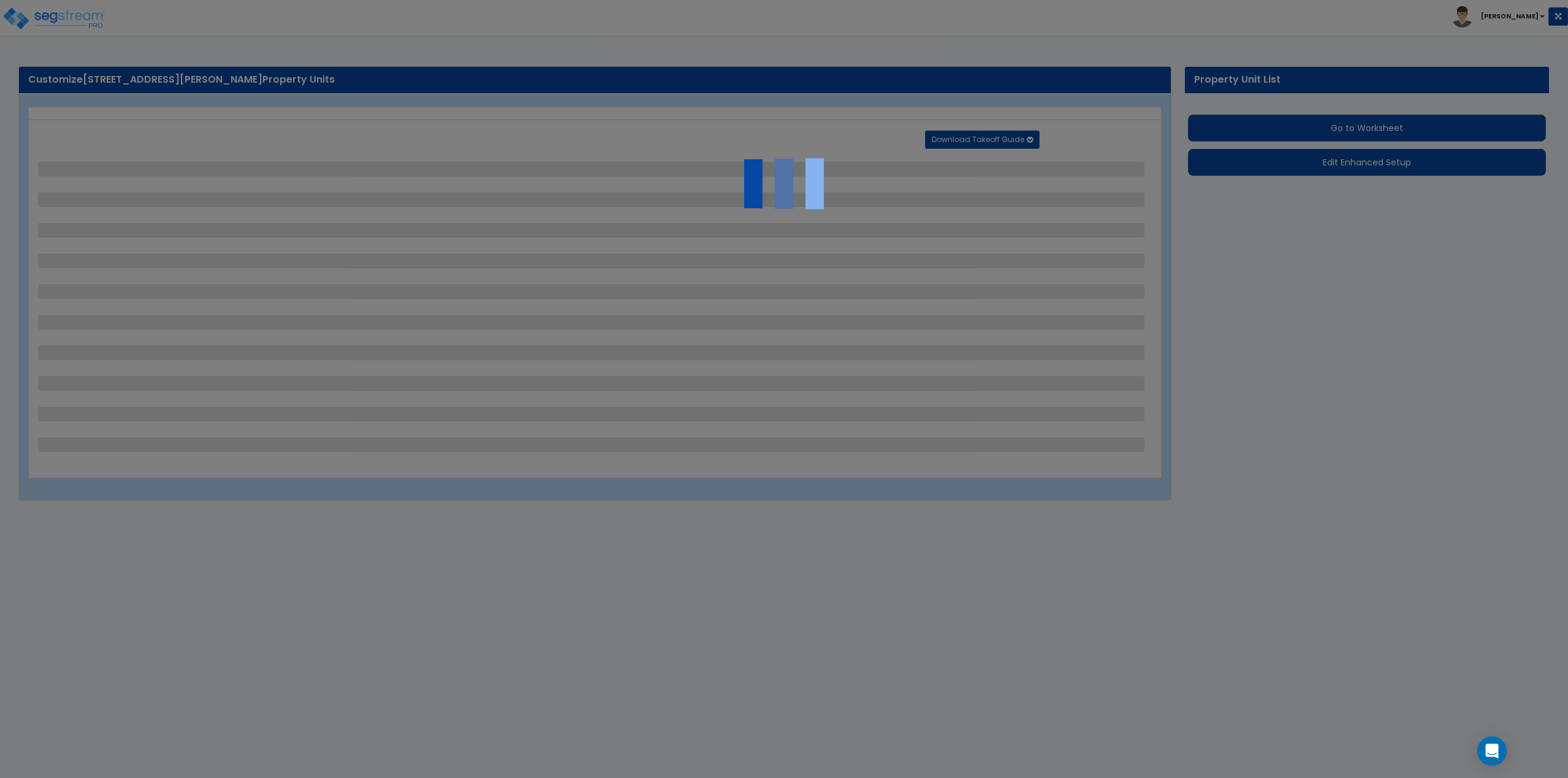
select select "1"
select select "2"
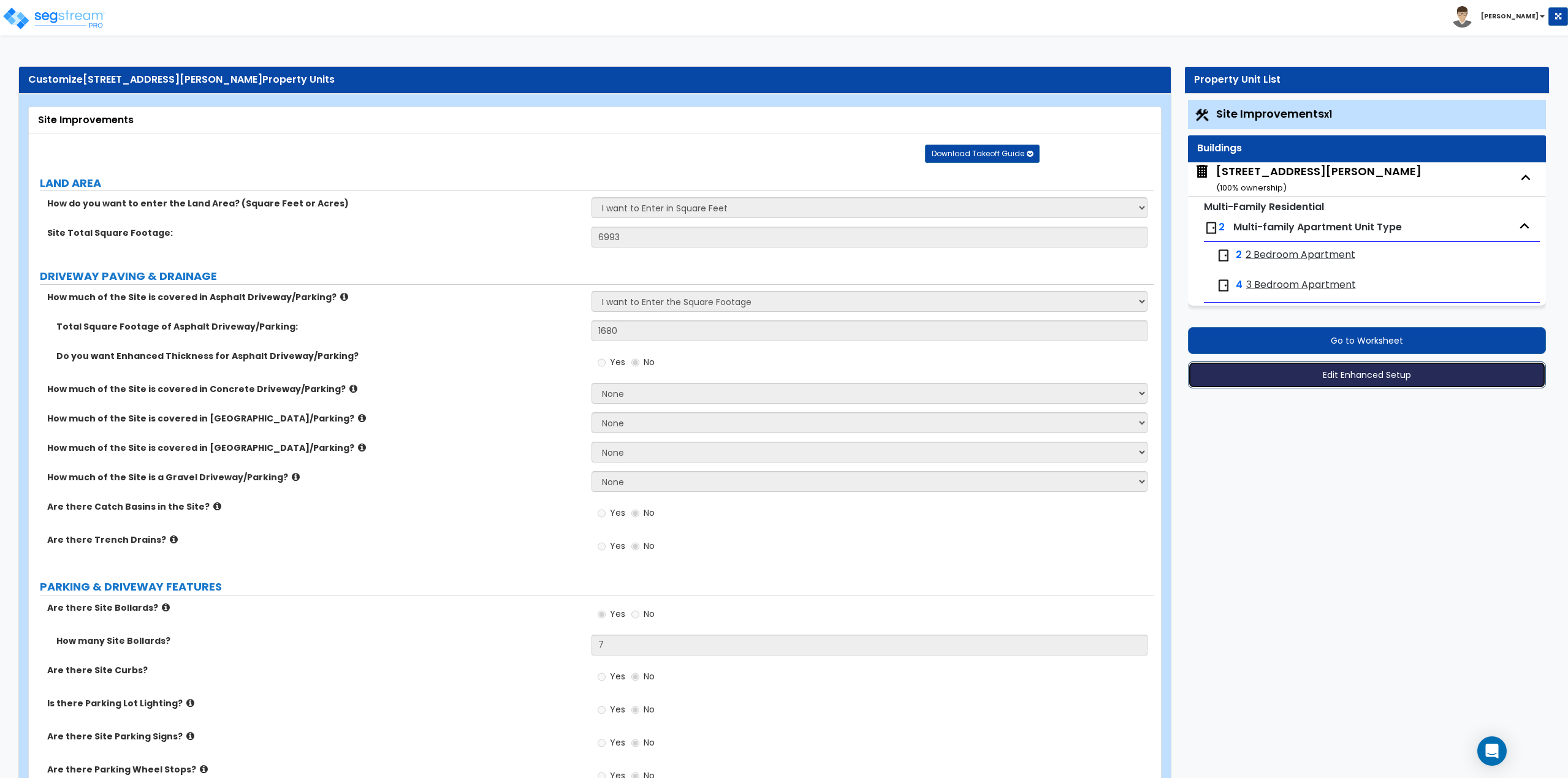
click at [1359, 380] on button "Edit Enhanced Setup" at bounding box center [1367, 375] width 358 height 27
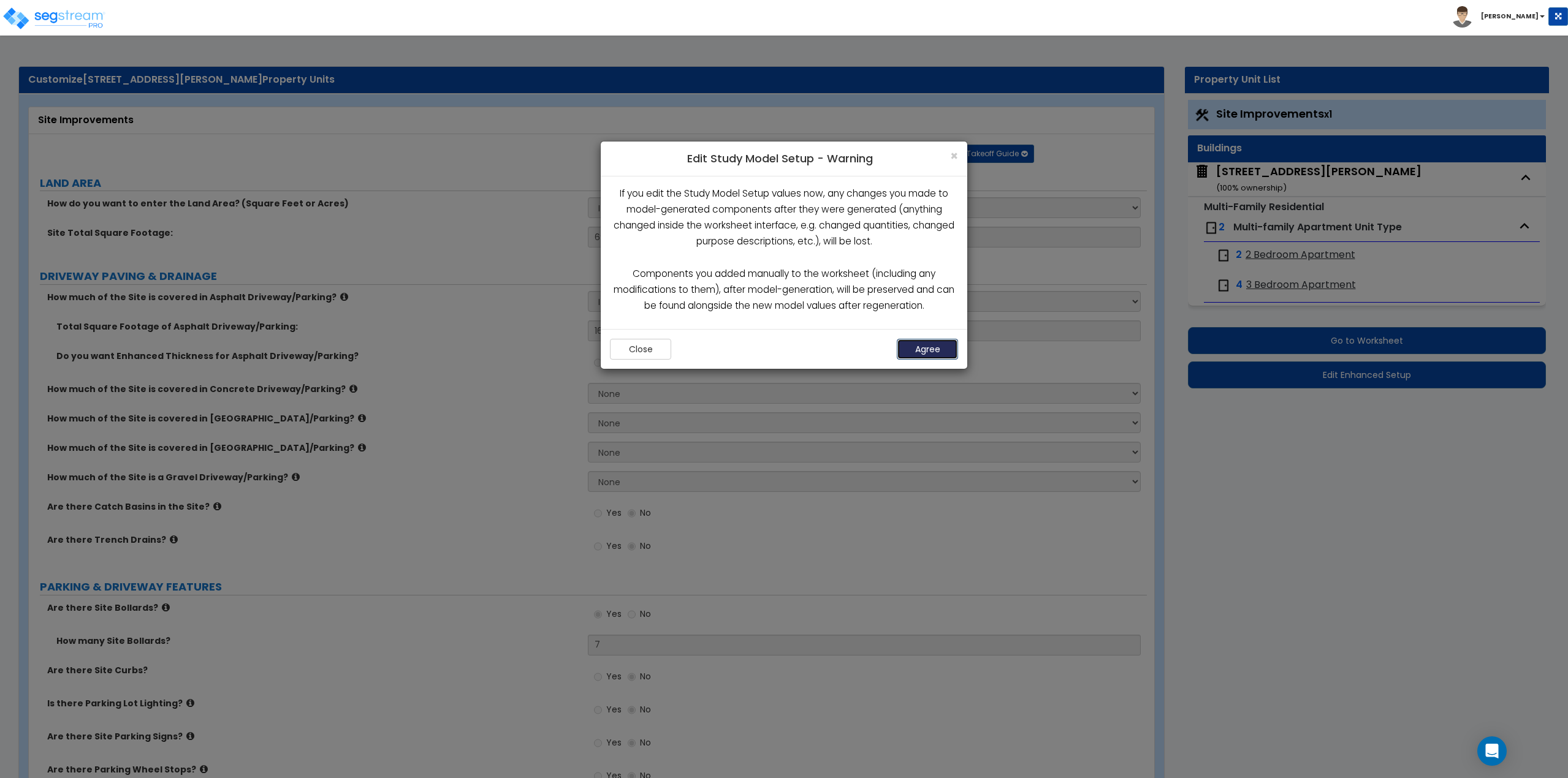
click at [917, 344] on button "Agree" at bounding box center [927, 349] width 62 height 21
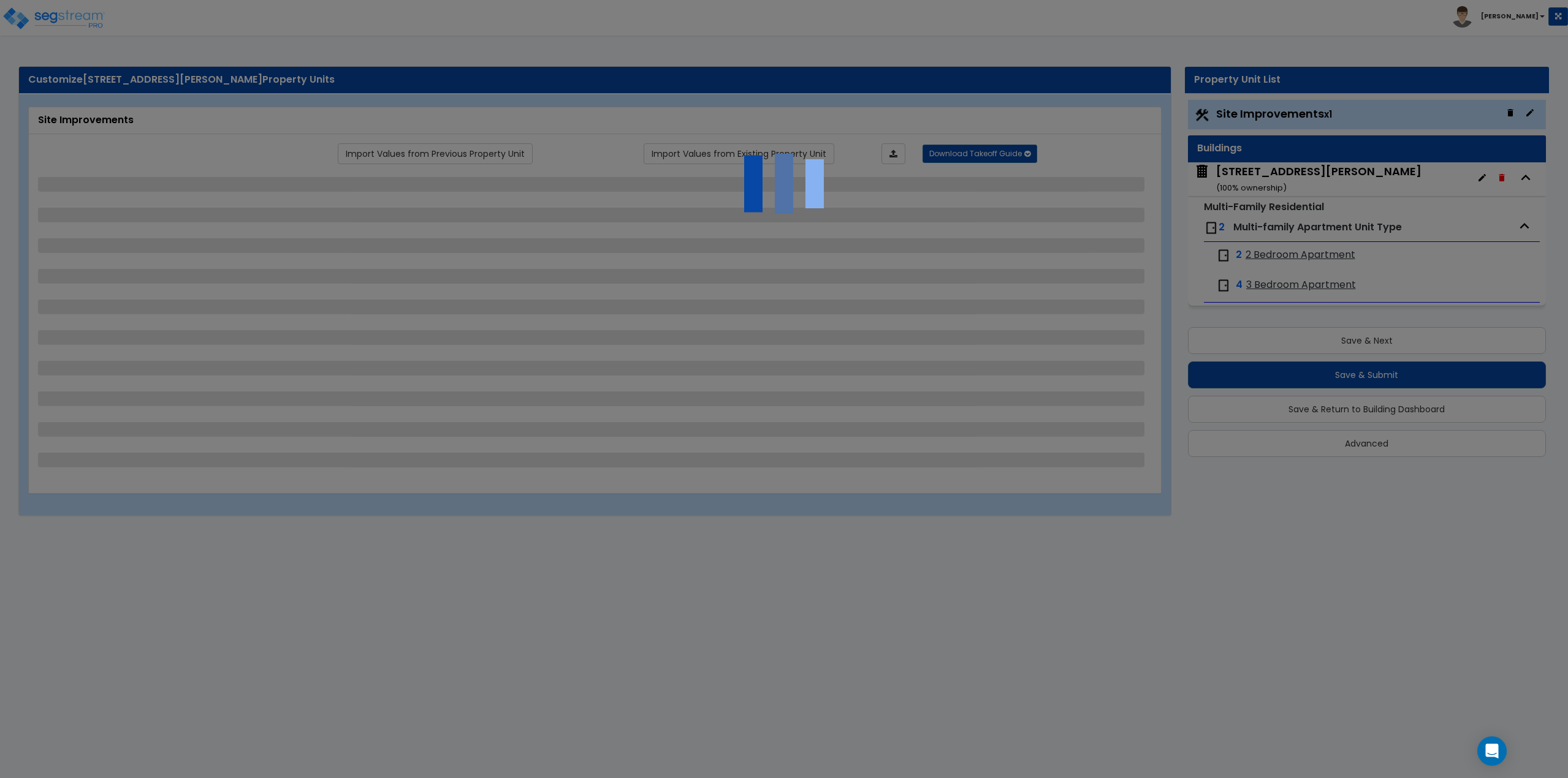
select select "2"
select select "1"
select select "4"
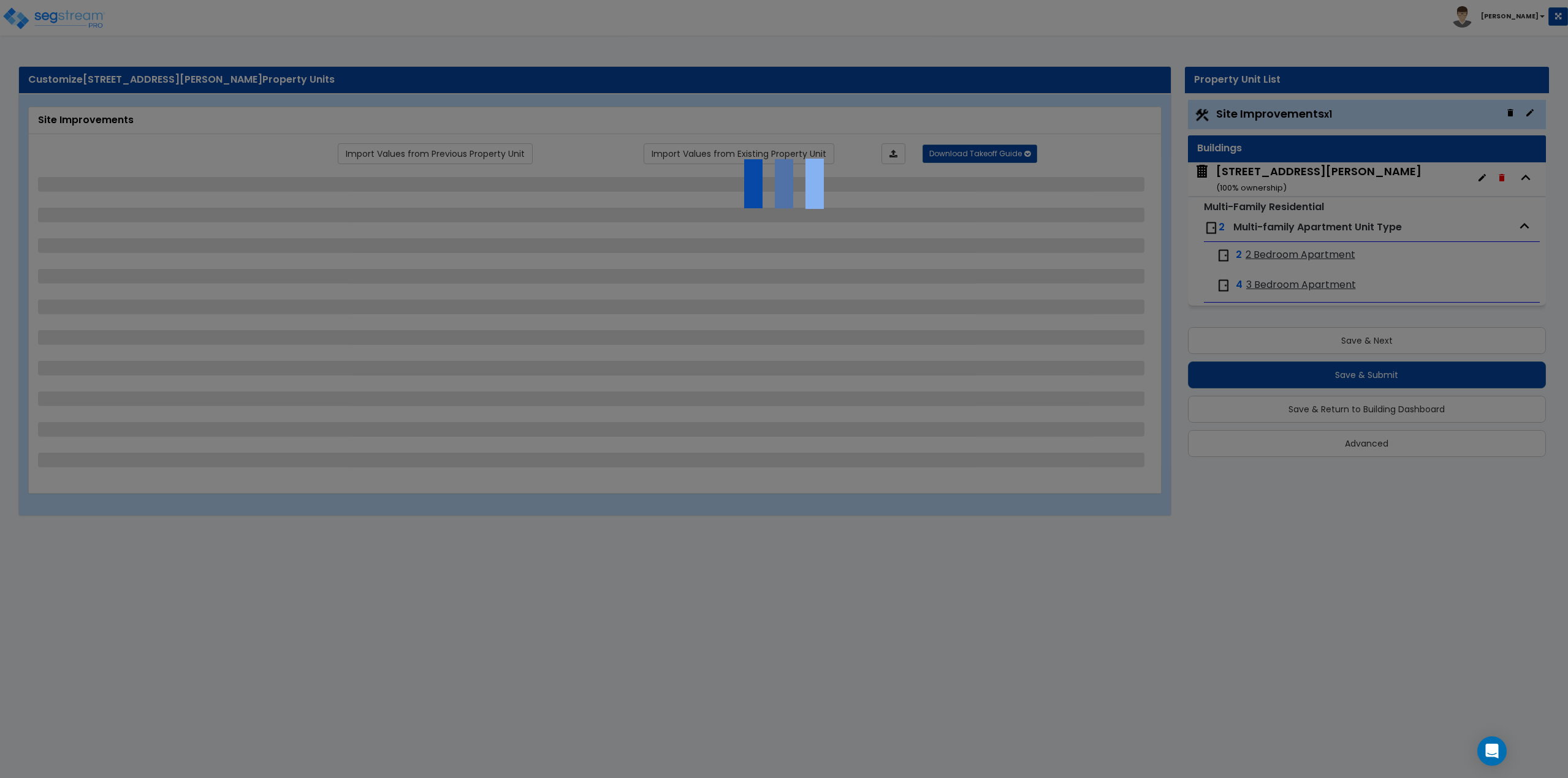
select select "1"
select select "2"
select select "1"
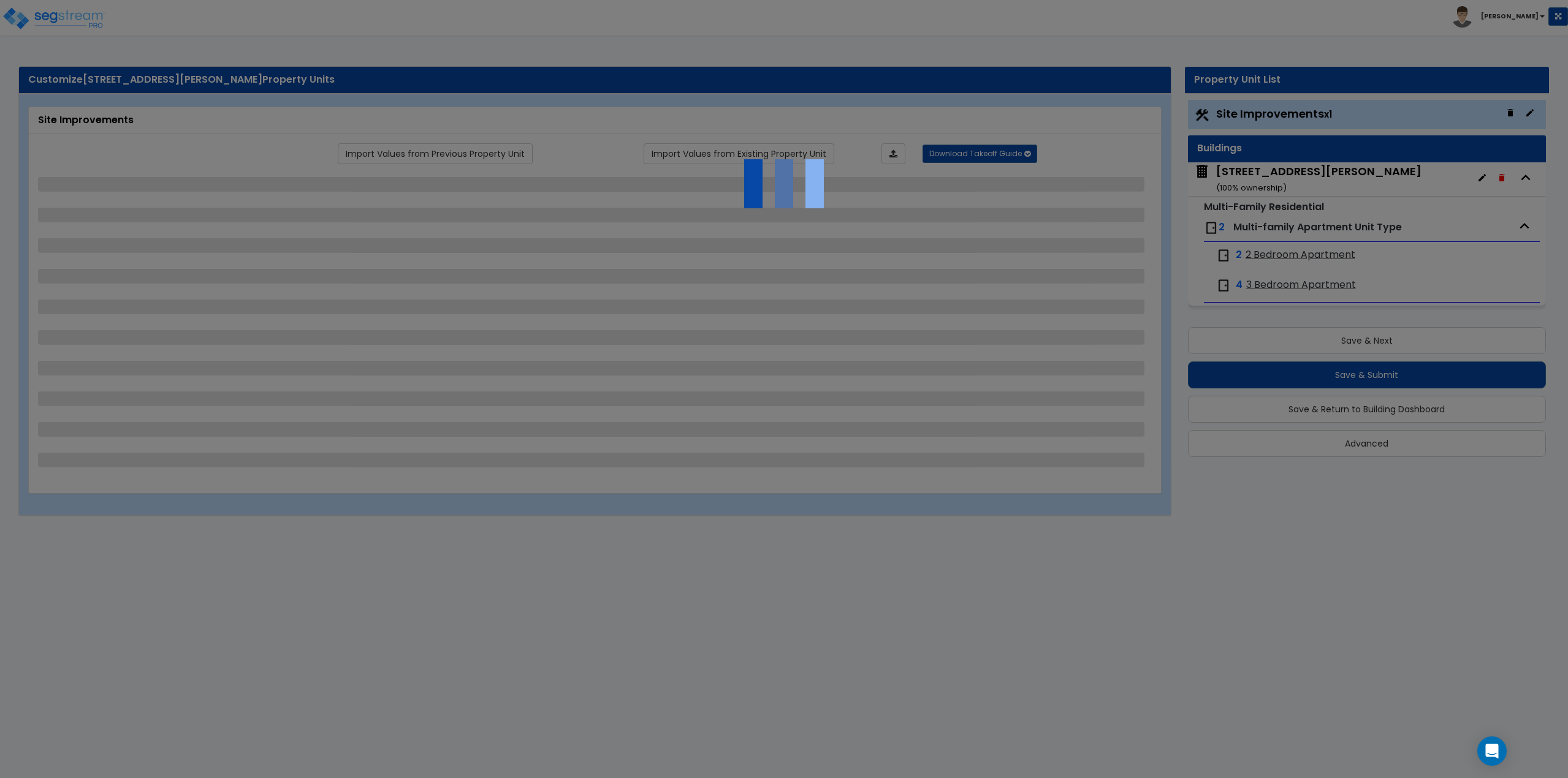
select select "1"
select select "2"
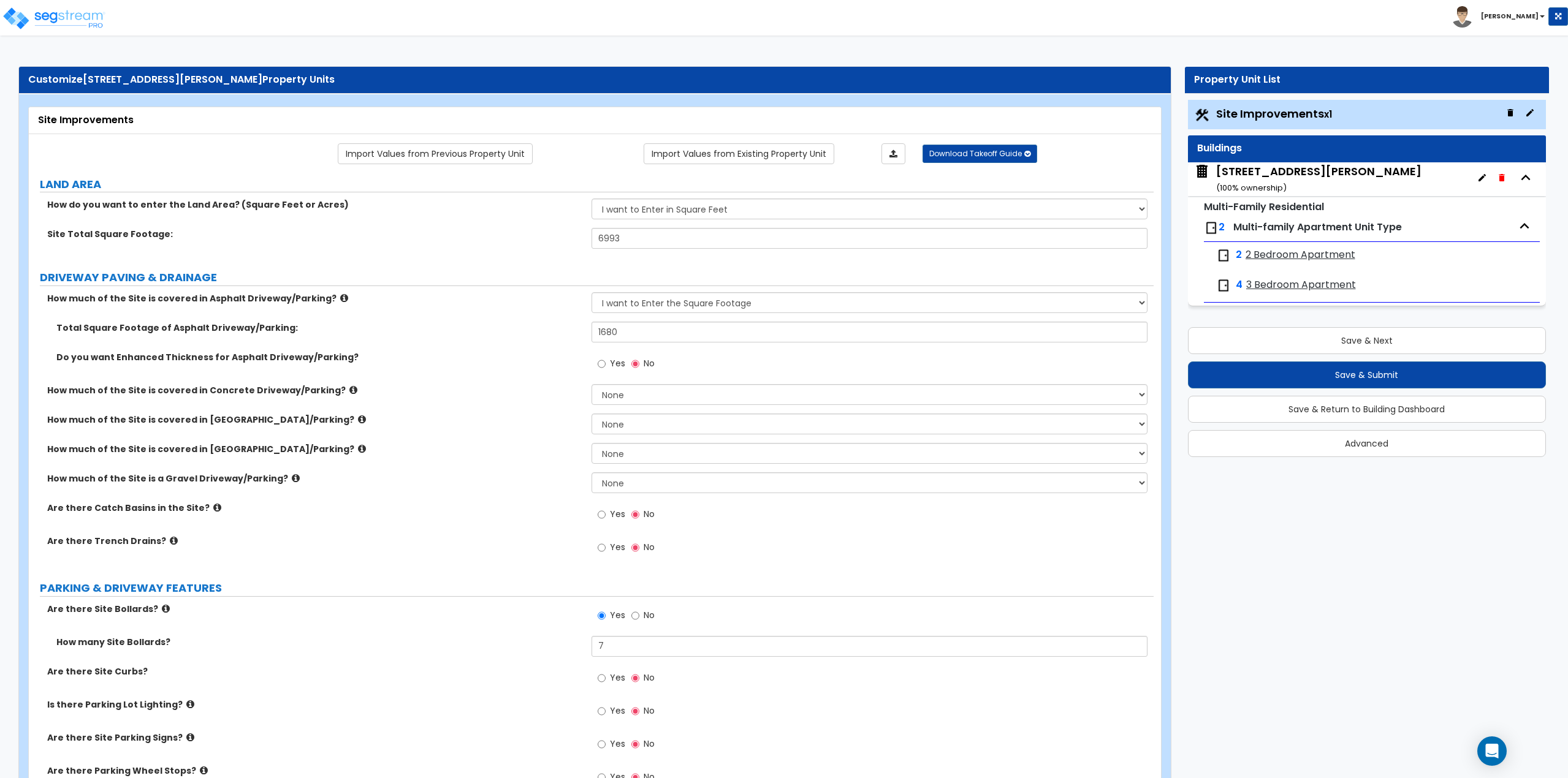
click at [1271, 167] on div "143 Skeele St. ( 100 % ownership)" at bounding box center [1318, 179] width 205 height 32
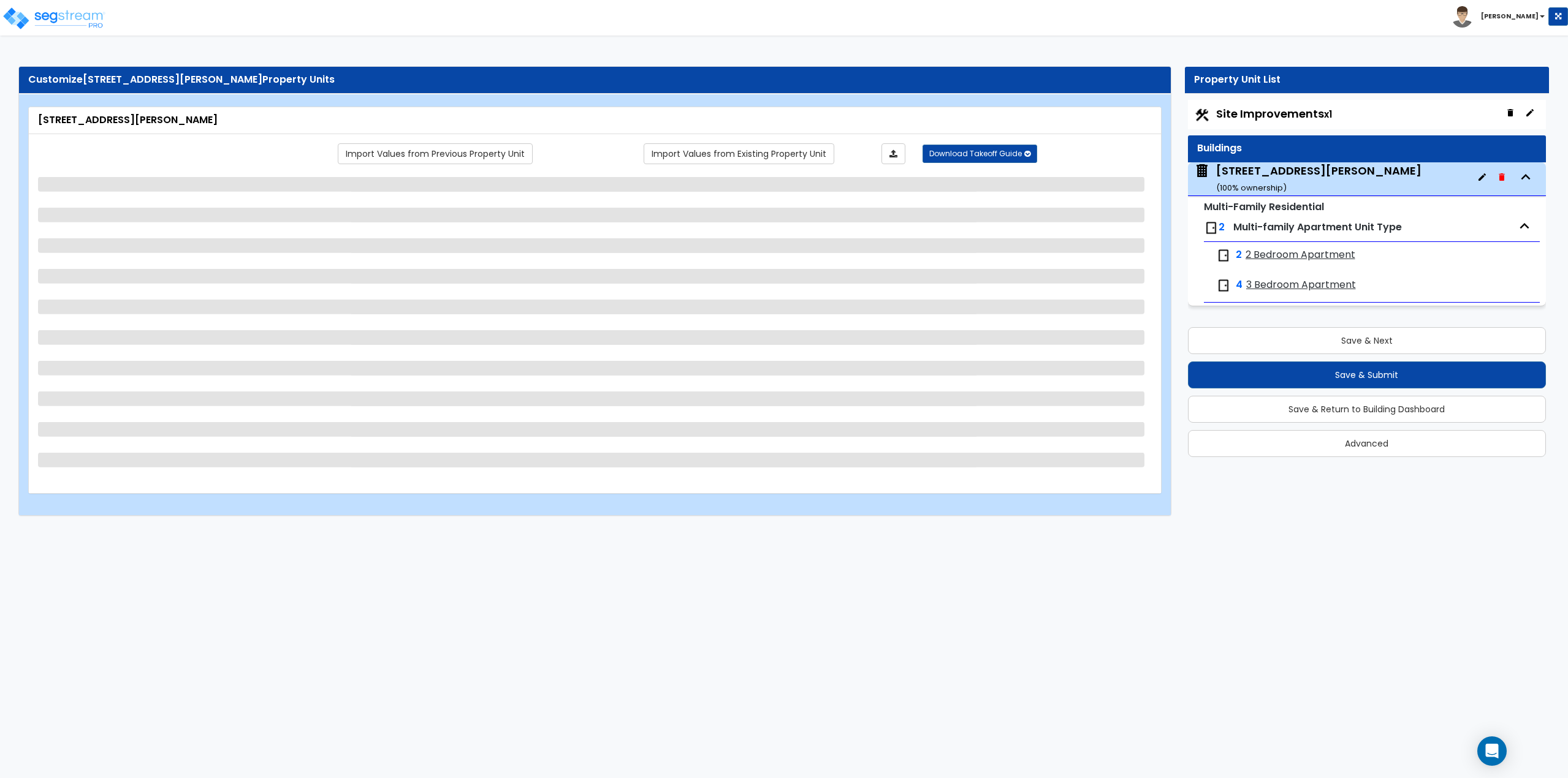
select select "7"
select select "1"
select select "5"
select select "2"
select select "1"
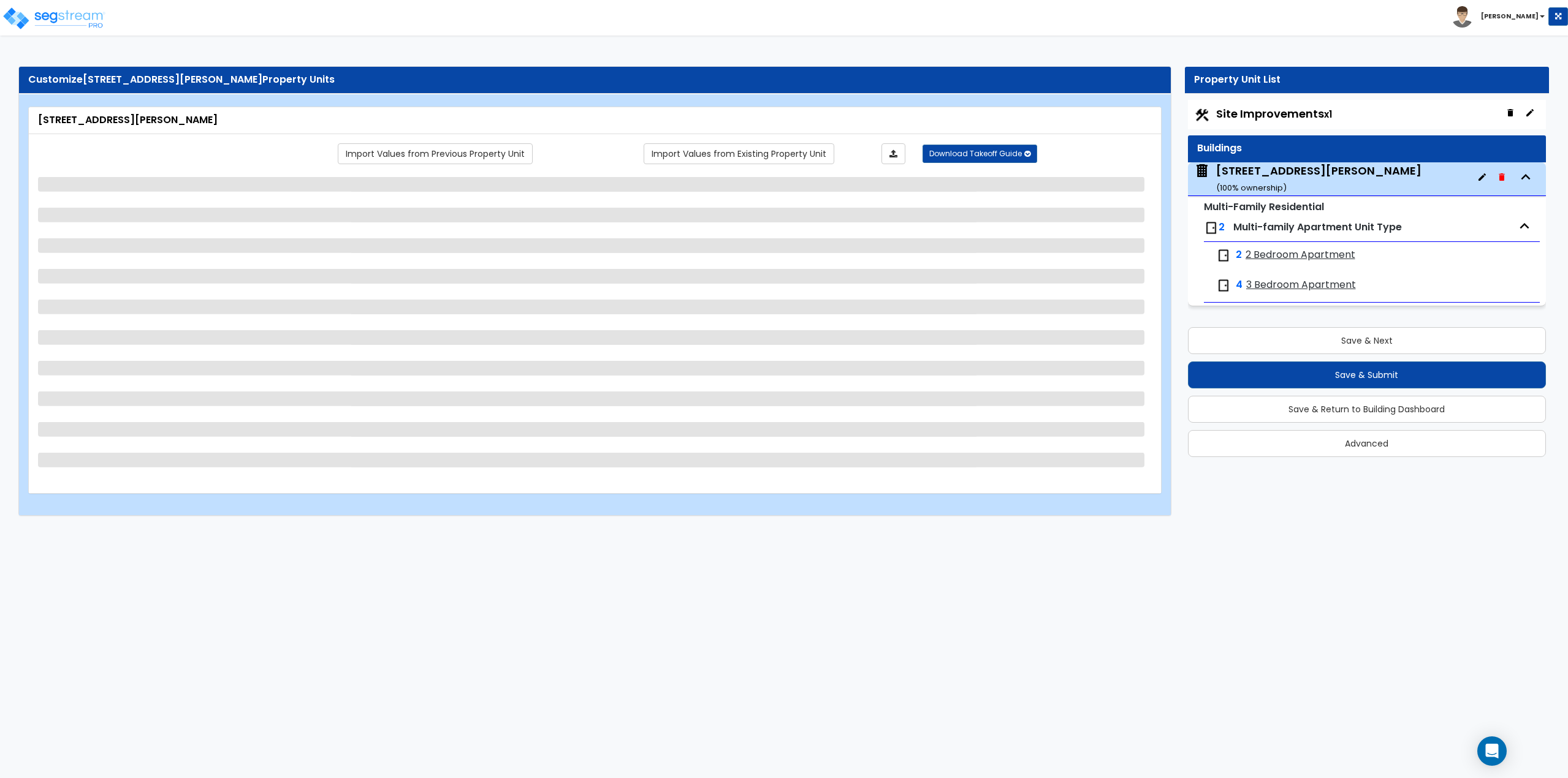
select select "1"
select select "3"
select select "1"
select select "2"
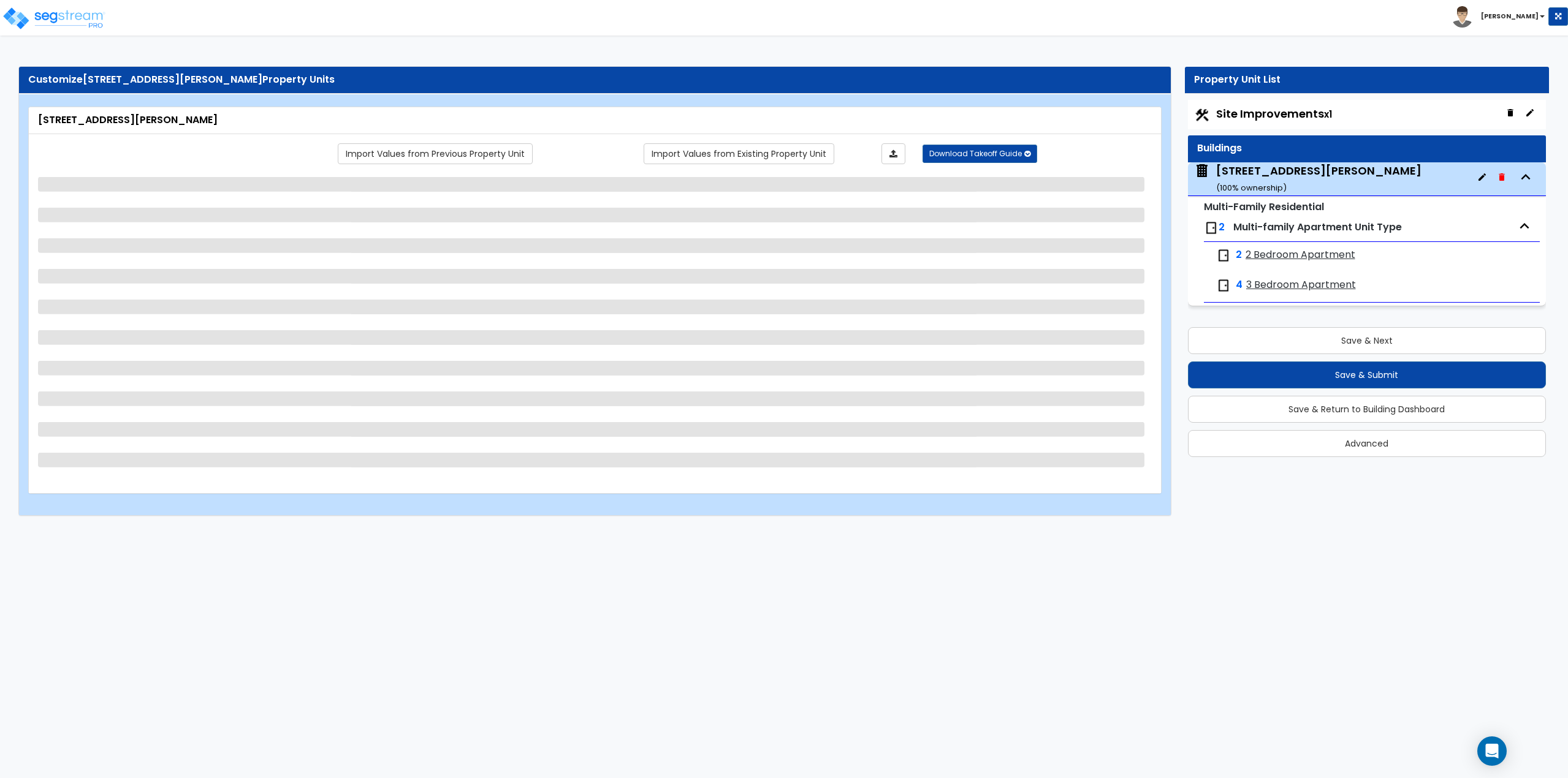
select select "1"
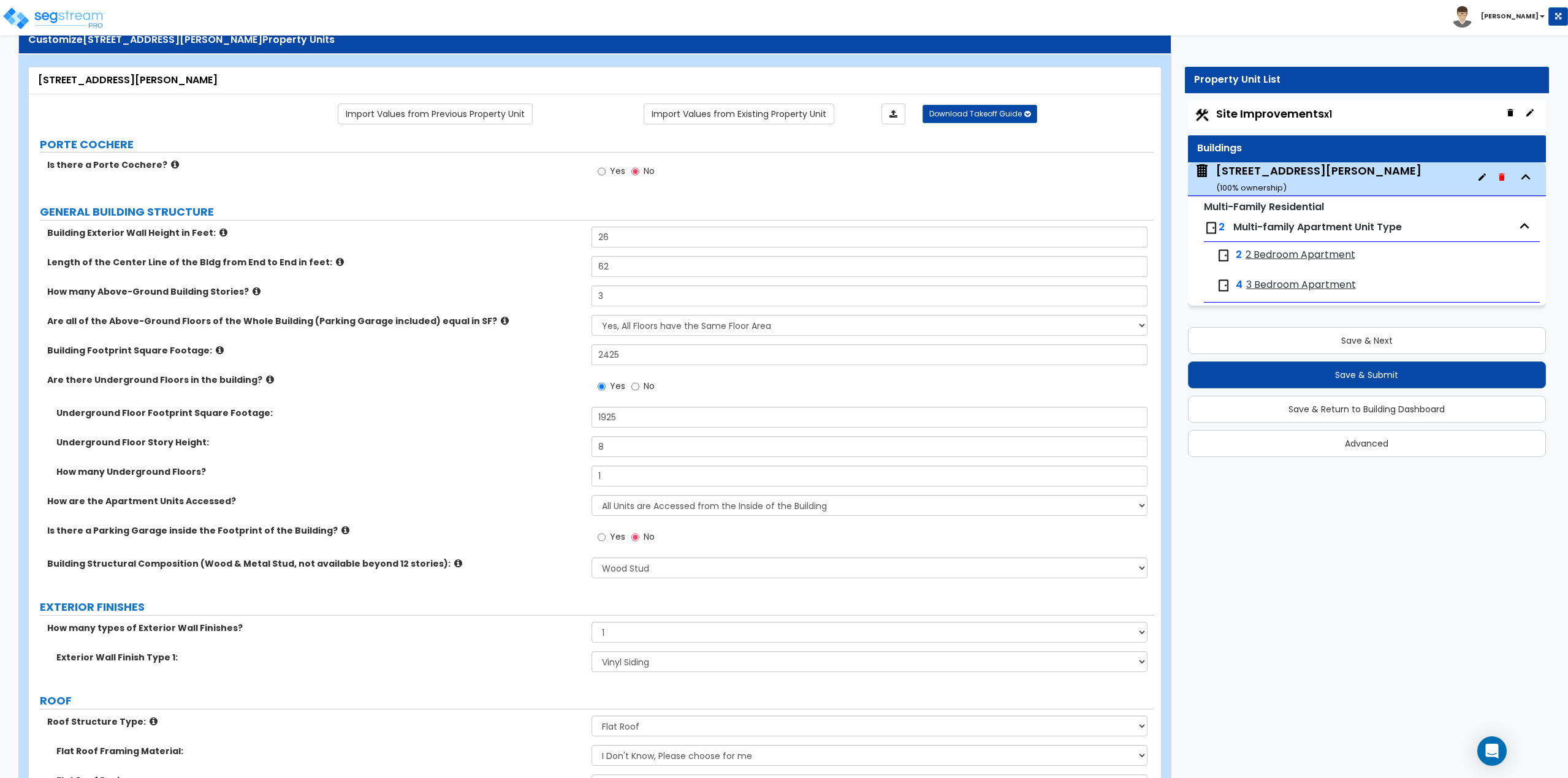
scroll to position [62, 0]
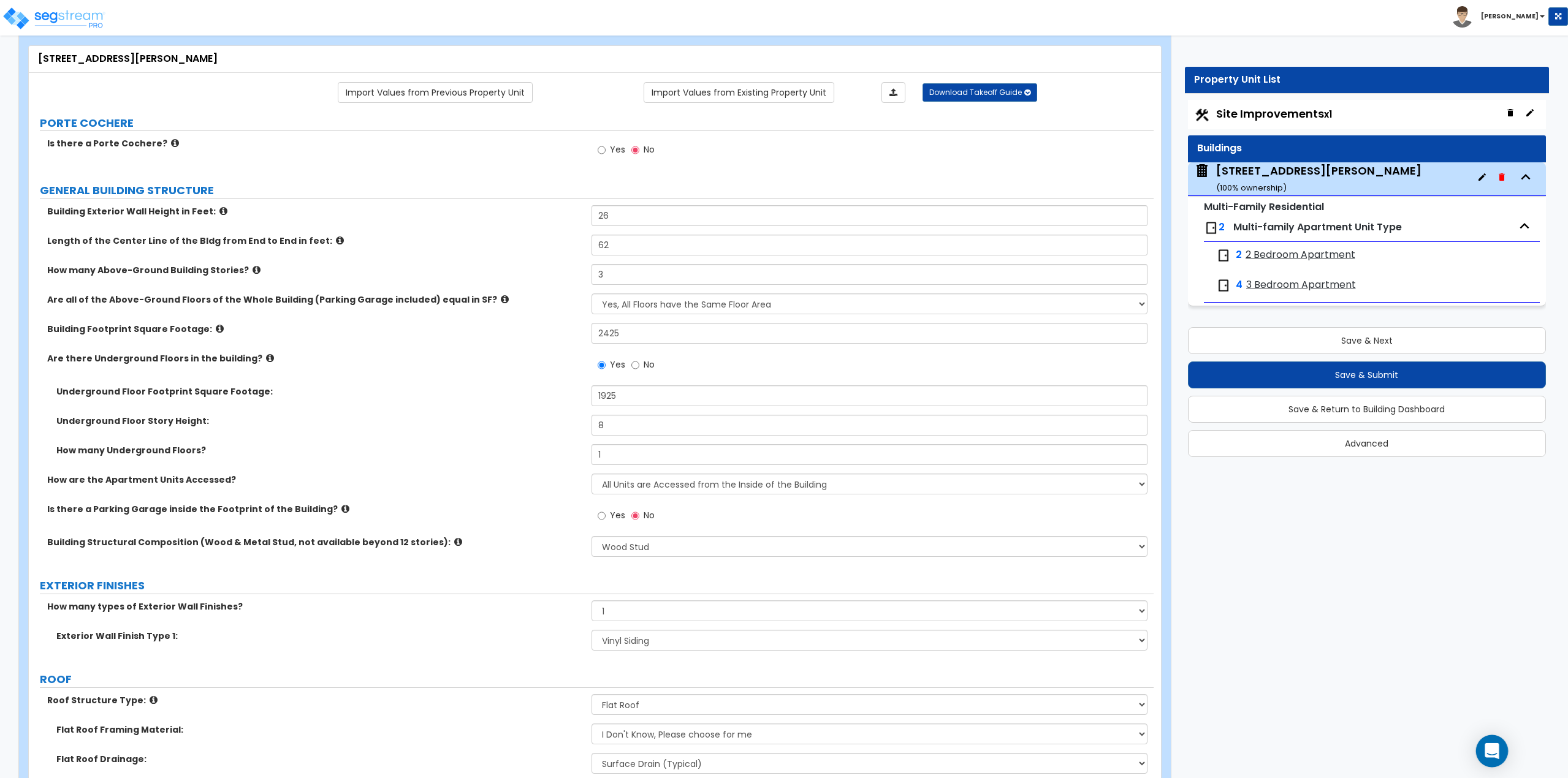
click at [1500, 746] on div "Open Intercom Messenger" at bounding box center [1492, 751] width 33 height 33
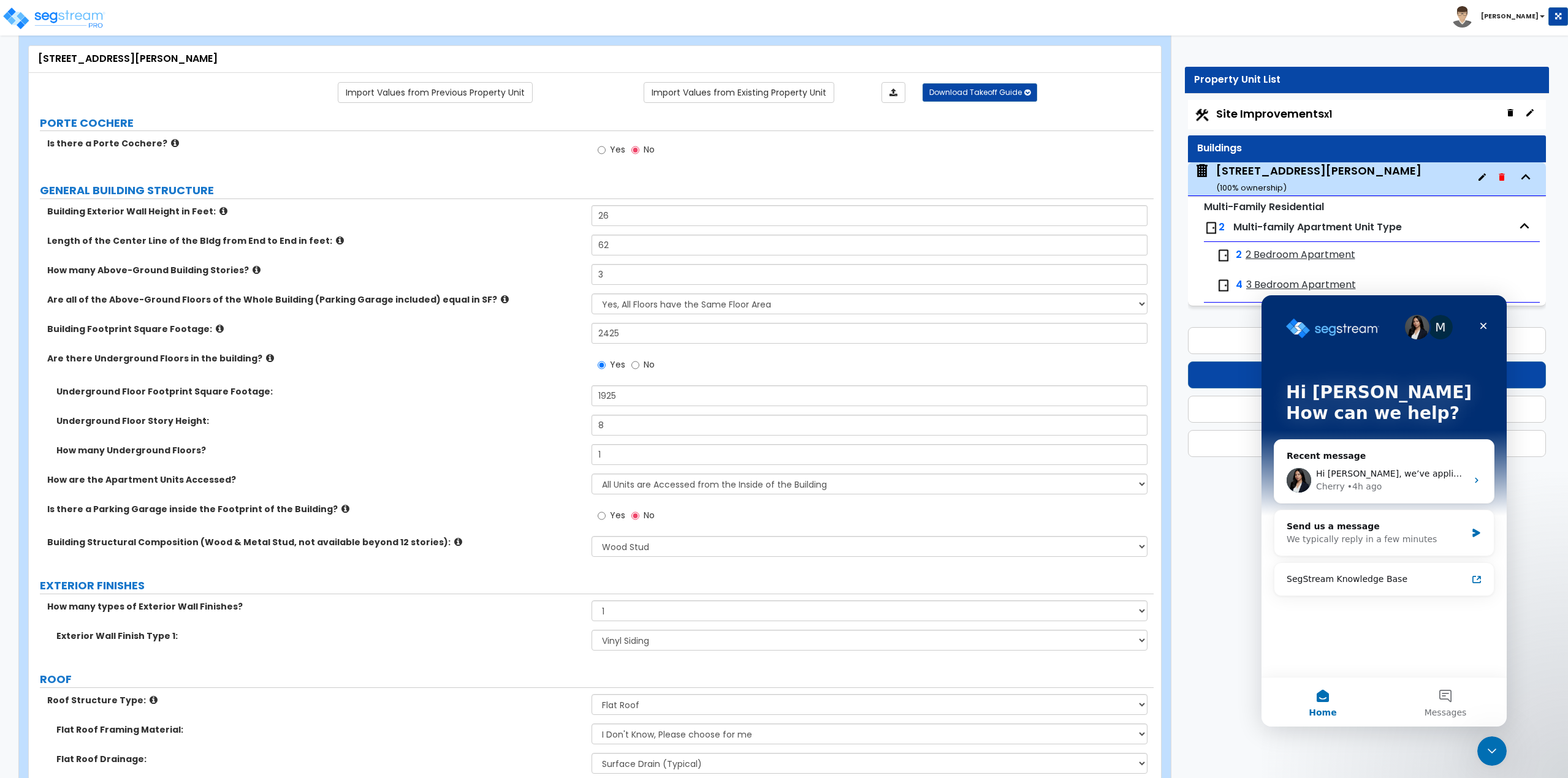
scroll to position [0, 0]
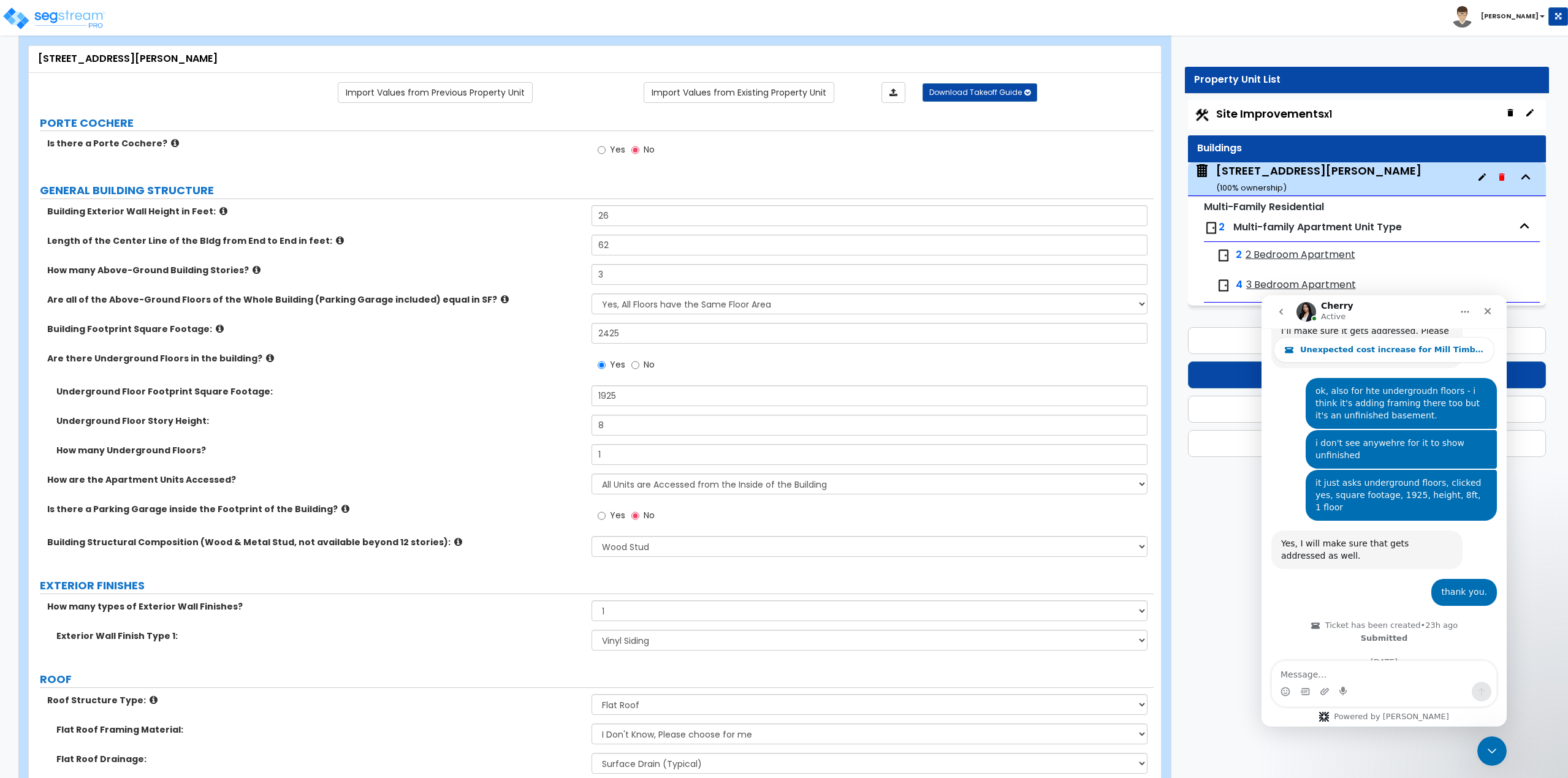
scroll to position [1484, 0]
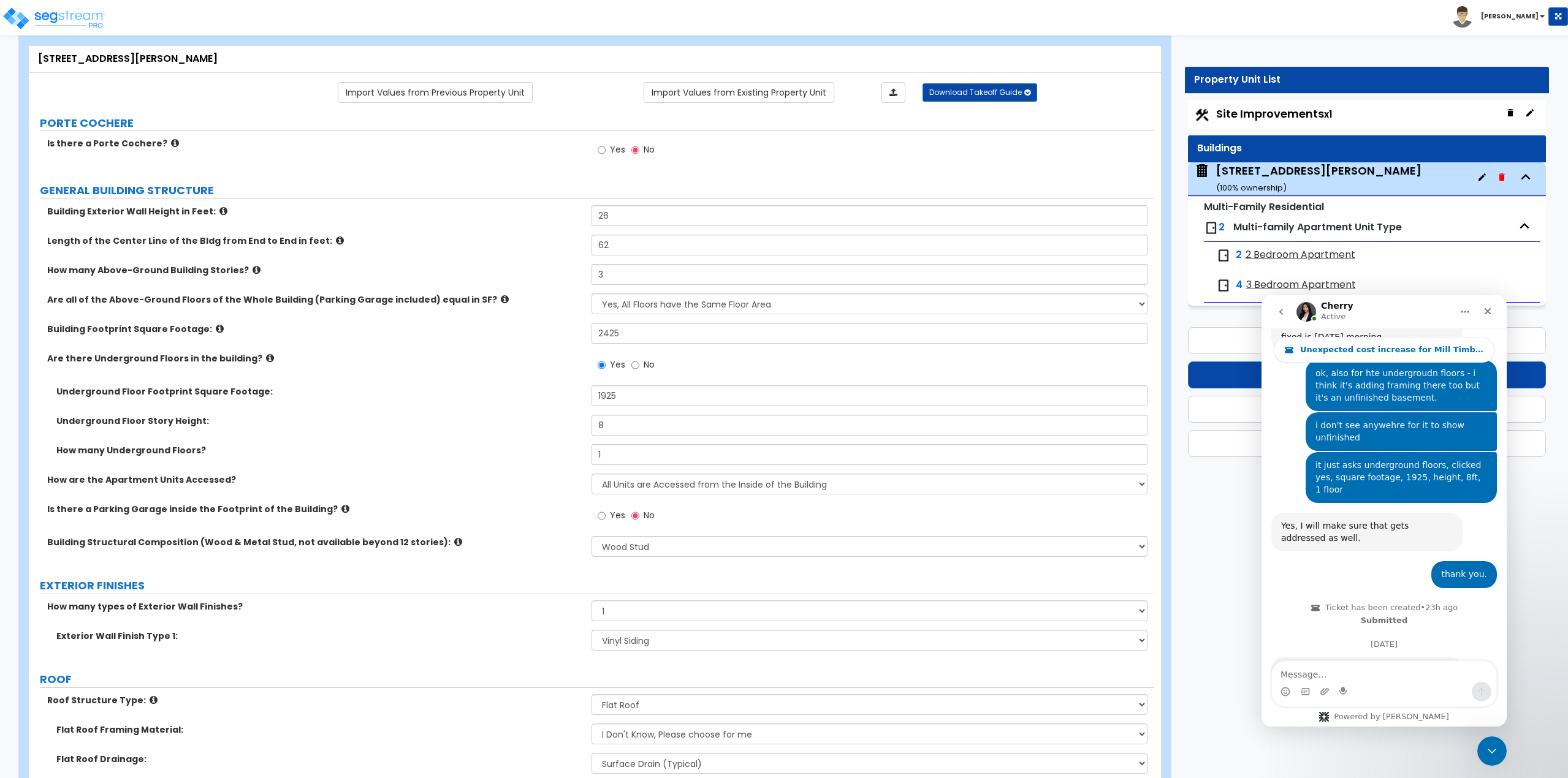
click at [1367, 668] on textarea "Message…" at bounding box center [1383, 672] width 224 height 21
type textarea "hi is there also a fix to teh basement being finished too?"
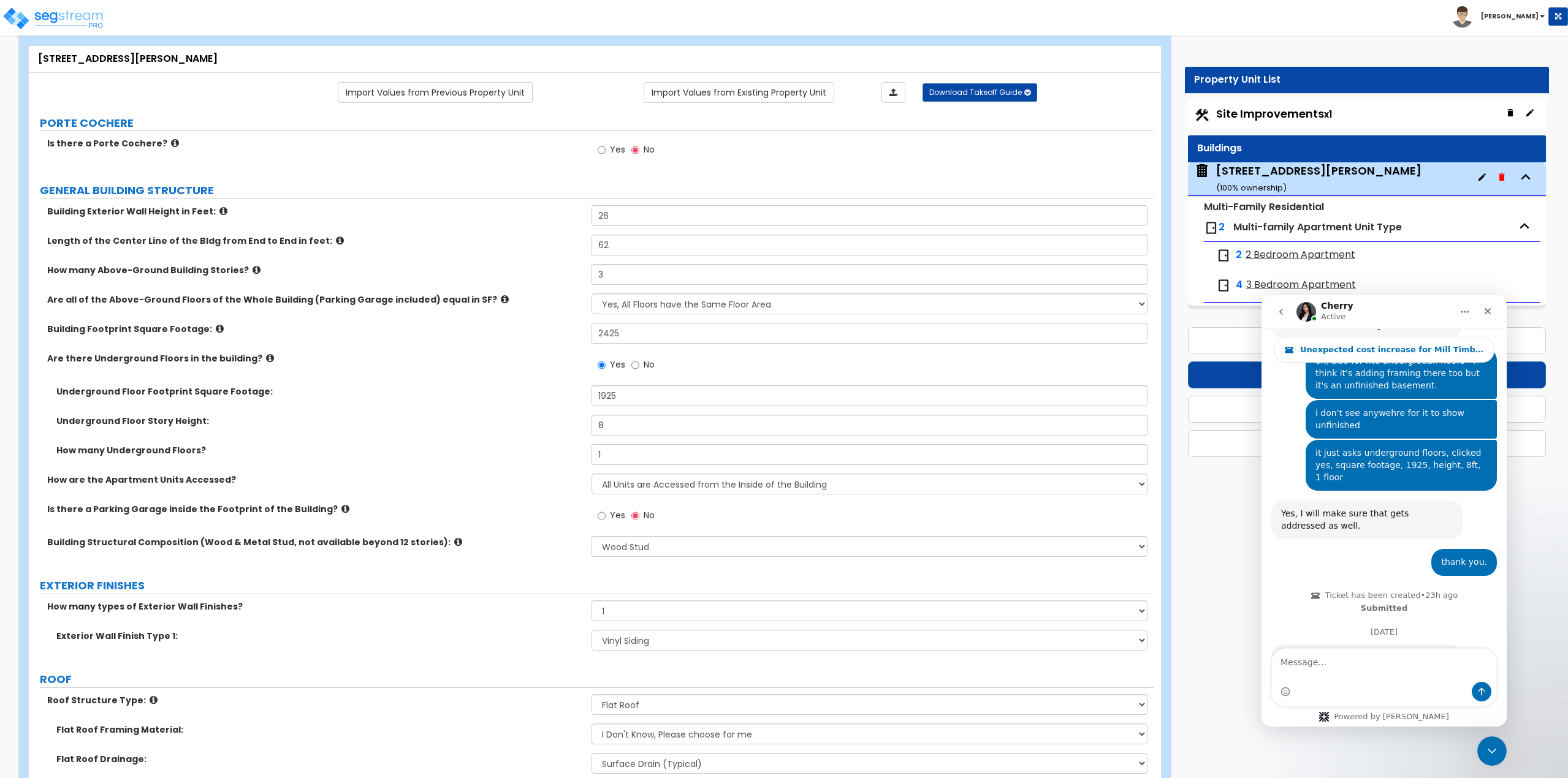
scroll to position [1533, 0]
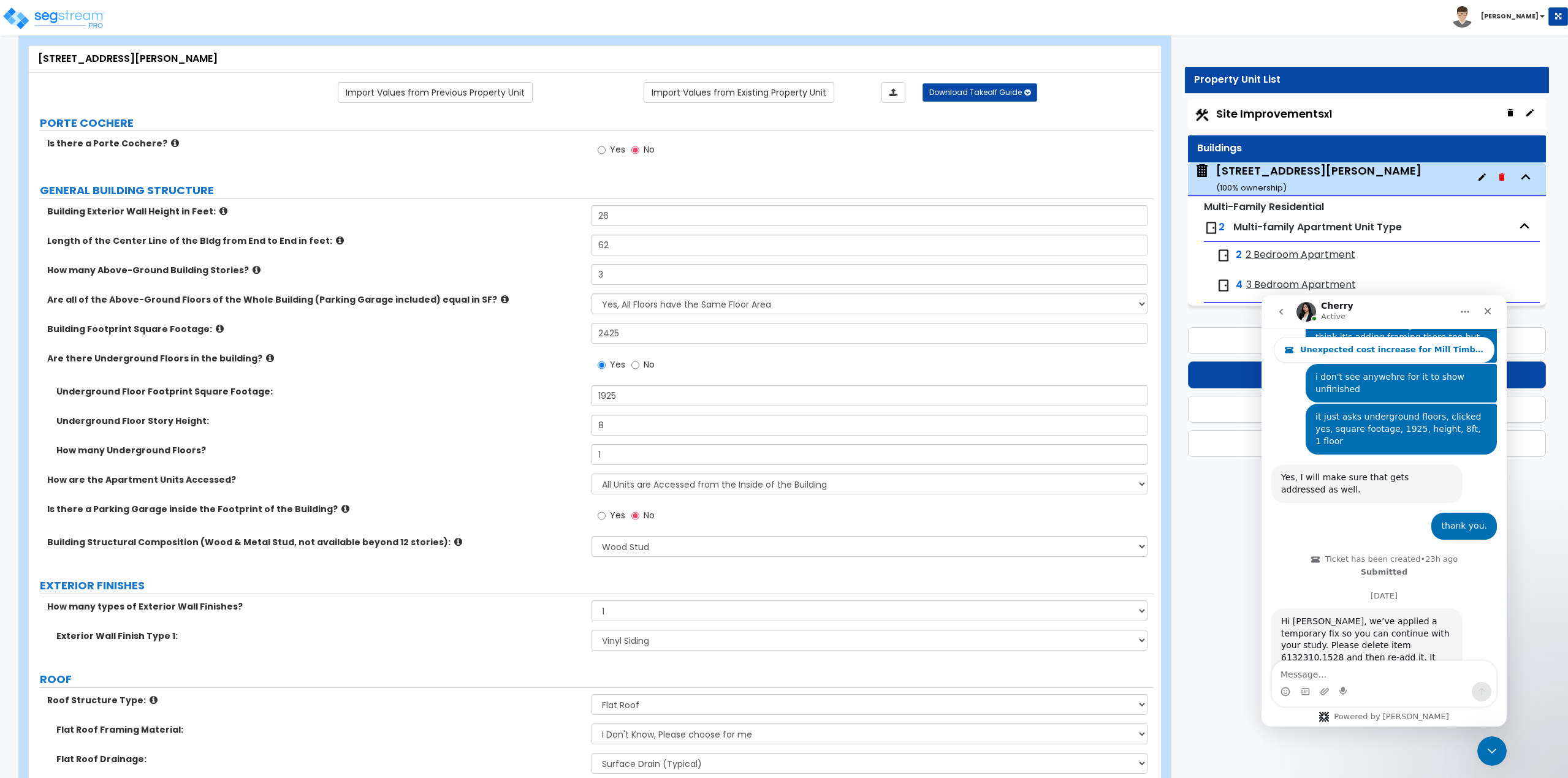
click at [1181, 316] on div "Property Unit List Site Improvements x1 Buildings 143 Skeele St. ( 100 % owners…" at bounding box center [1362, 268] width 392 height 402
click at [1481, 317] on div "Close" at bounding box center [1488, 312] width 22 height 22
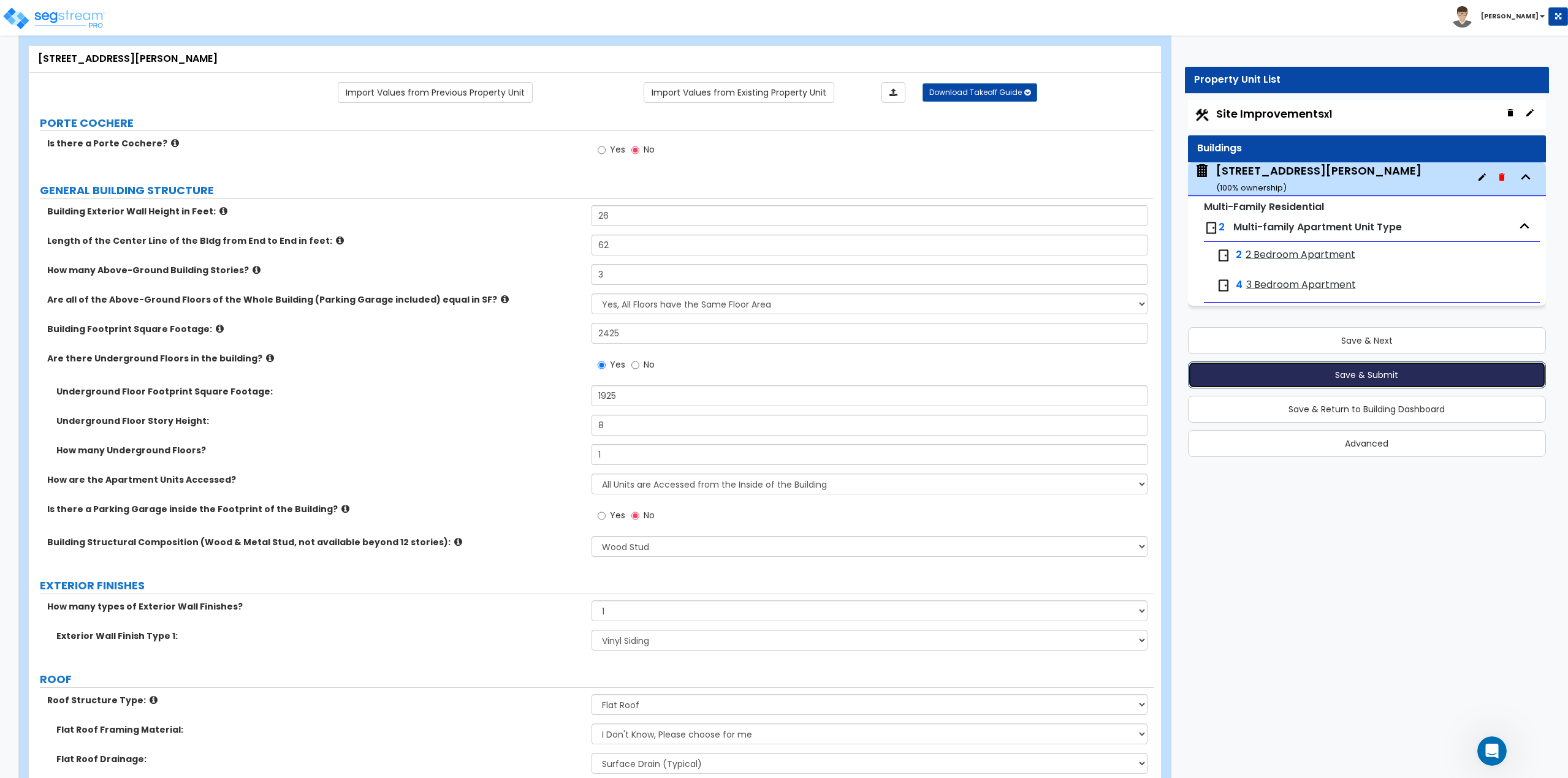
click at [1383, 374] on button "Save & Submit" at bounding box center [1367, 375] width 358 height 27
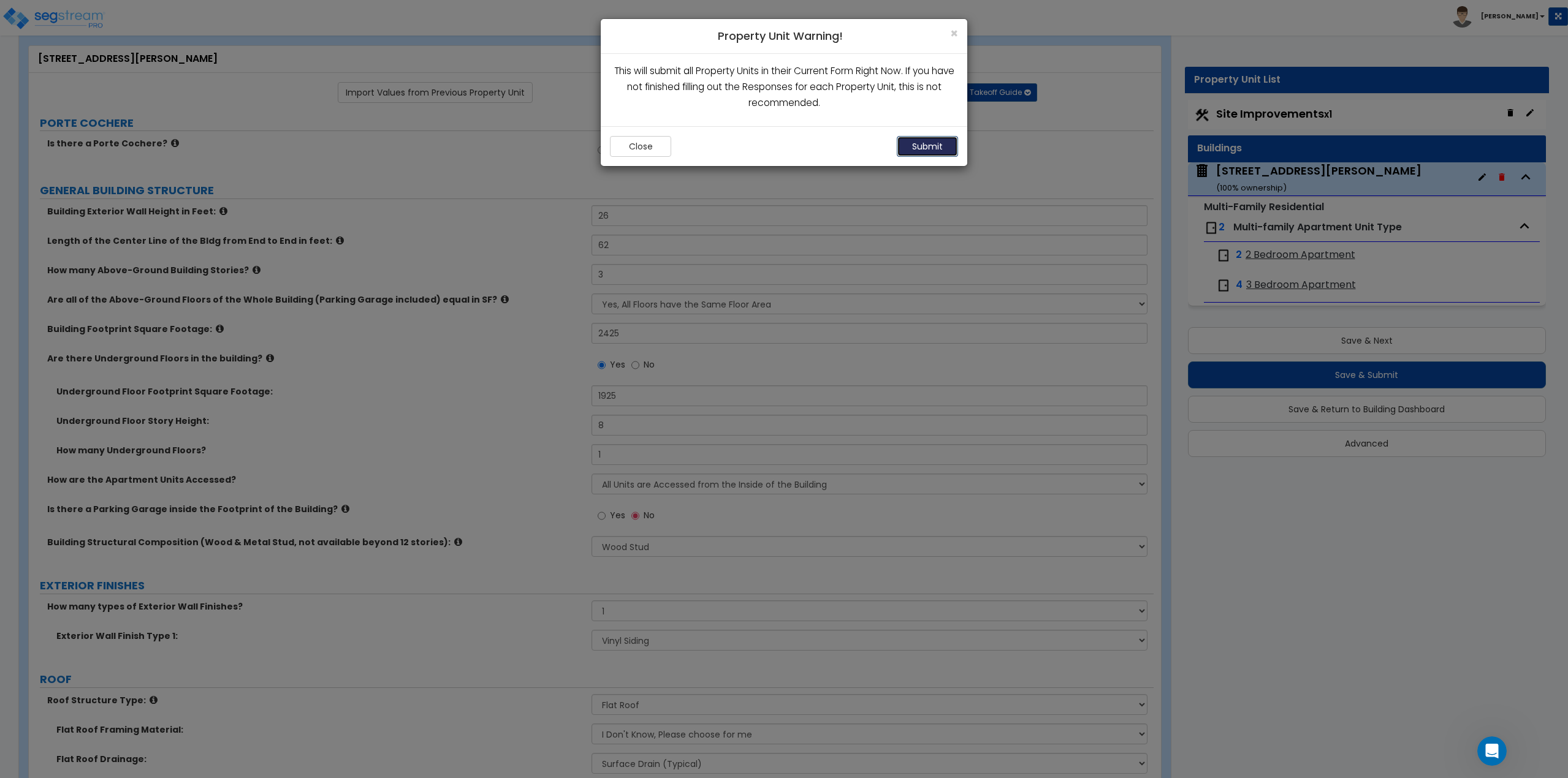
click at [945, 147] on button "Submit" at bounding box center [927, 146] width 62 height 21
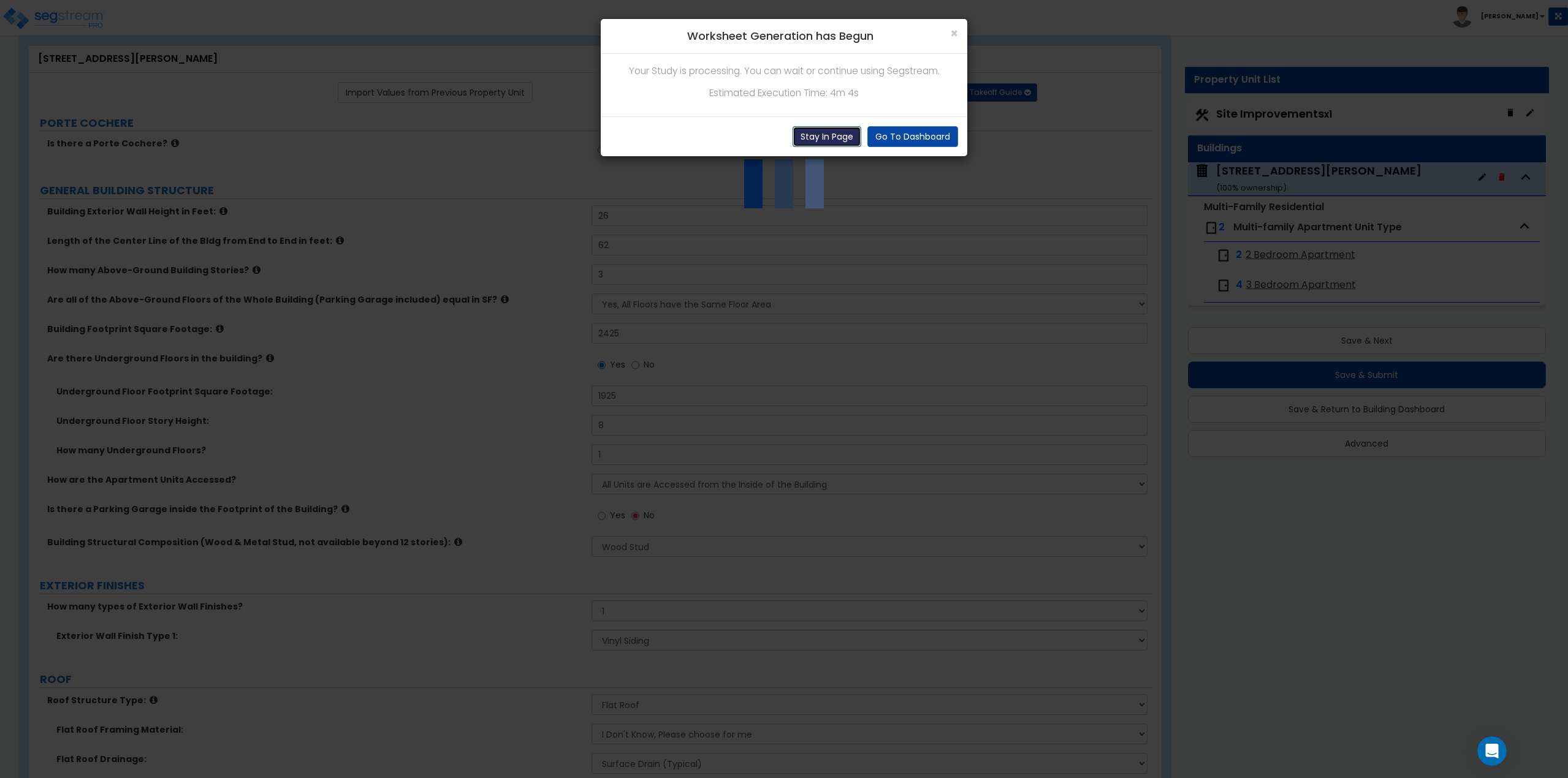
click at [825, 144] on button "Stay In Page" at bounding box center [826, 136] width 69 height 21
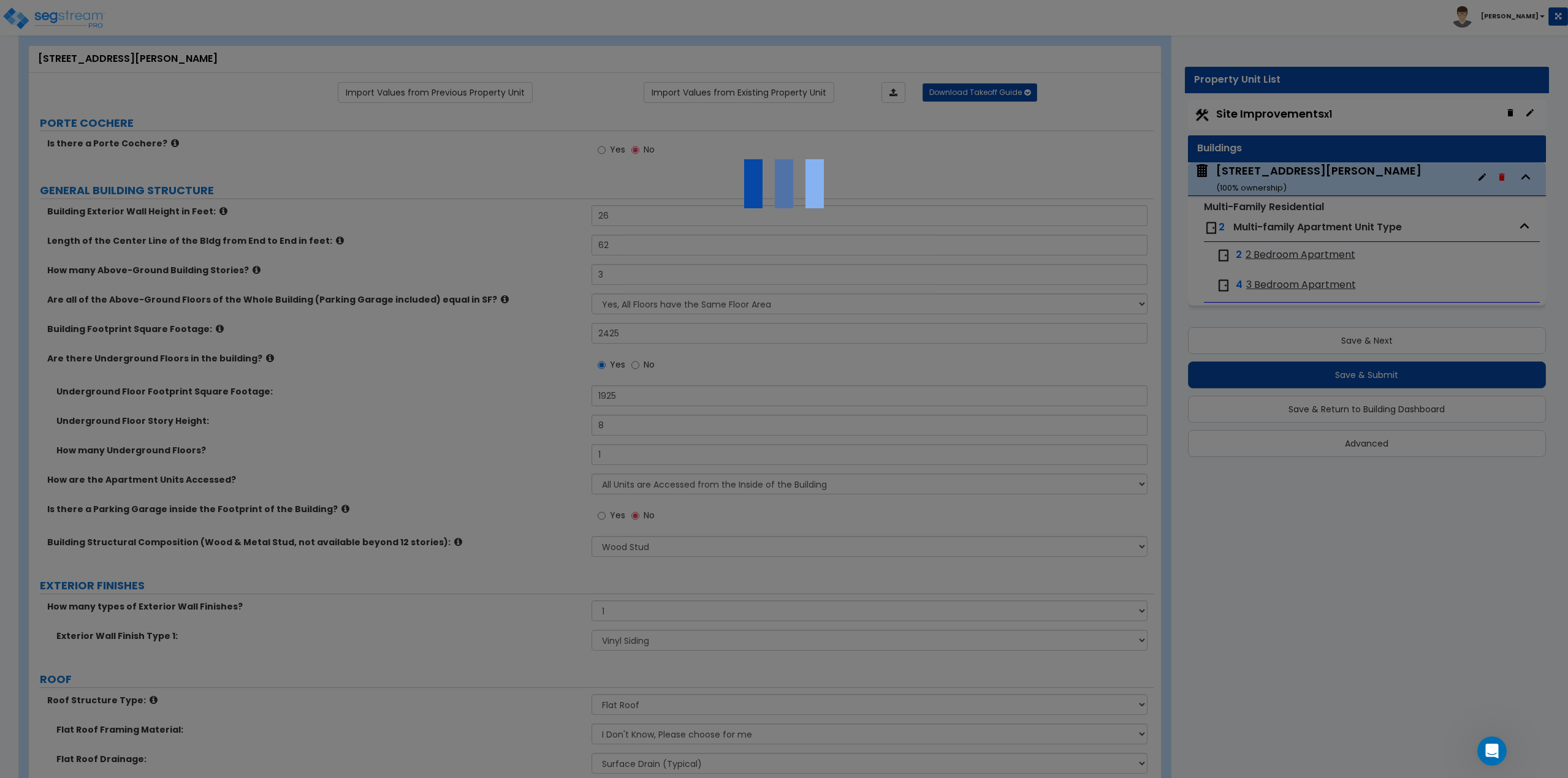
scroll to position [1582, 0]
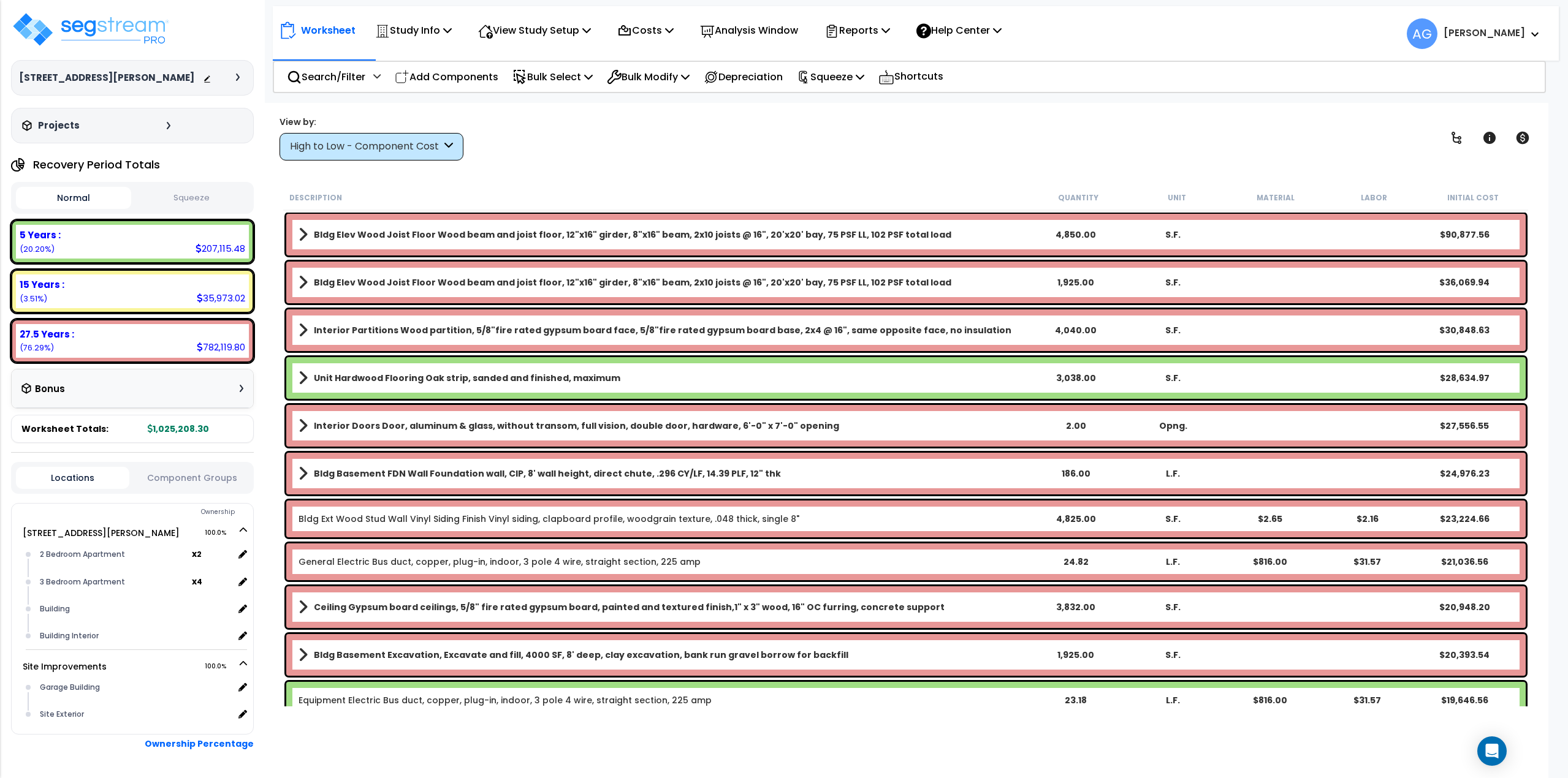
click at [174, 201] on button "Squeeze" at bounding box center [192, 198] width 116 height 21
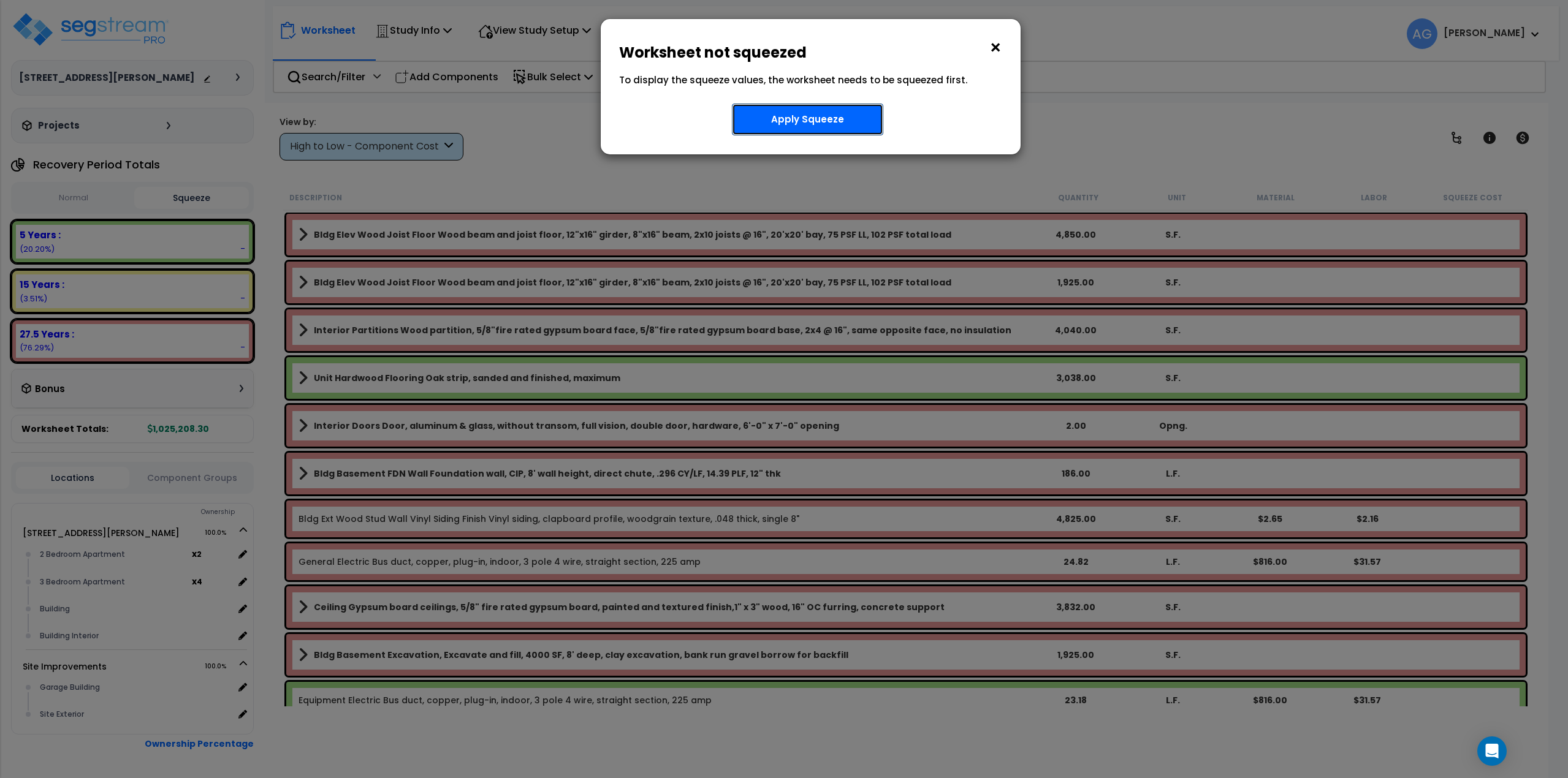
click at [755, 122] on button "Apply Squeeze" at bounding box center [807, 119] width 151 height 32
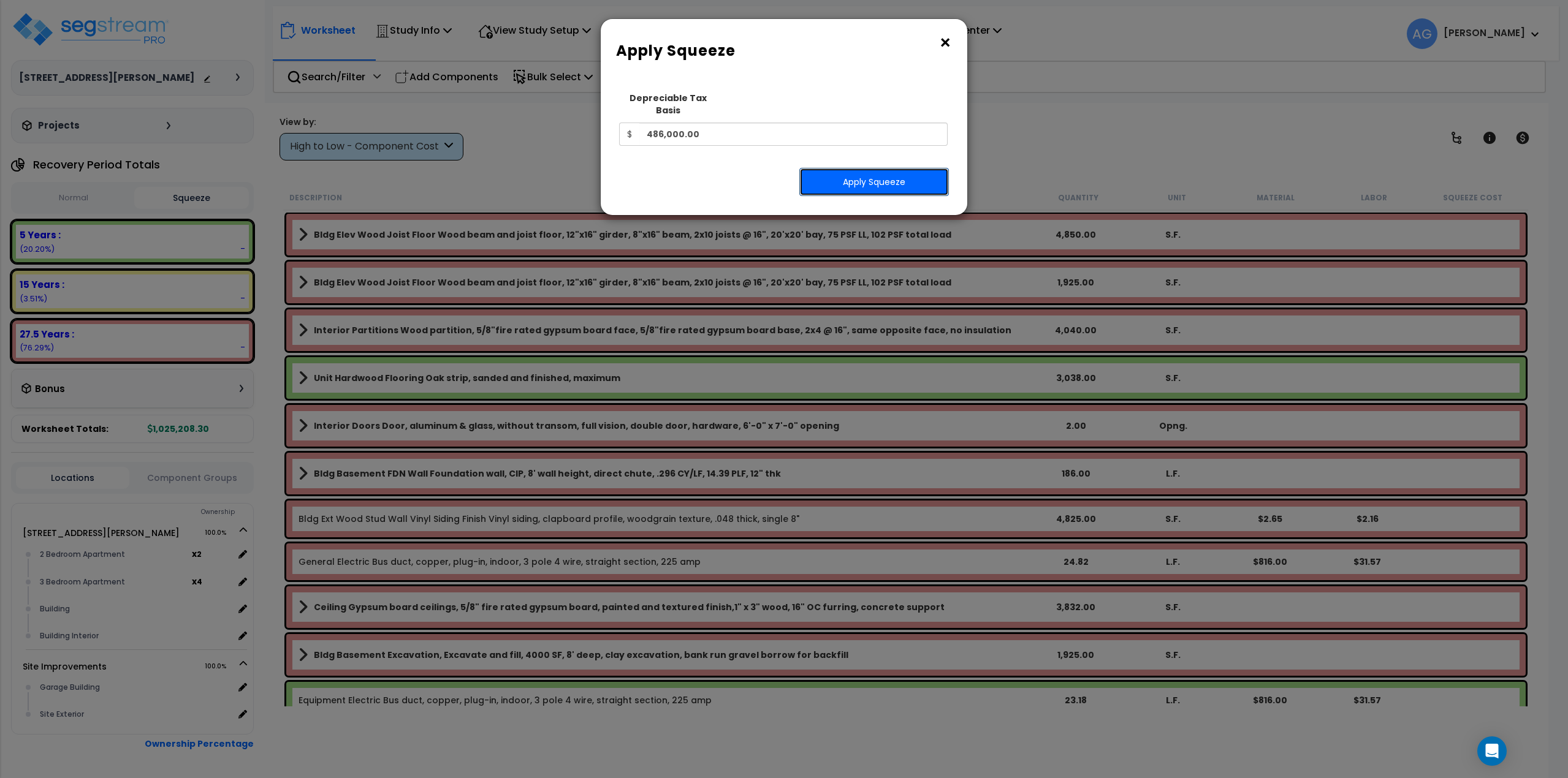
click at [837, 169] on button "Apply Squeeze" at bounding box center [874, 182] width 149 height 28
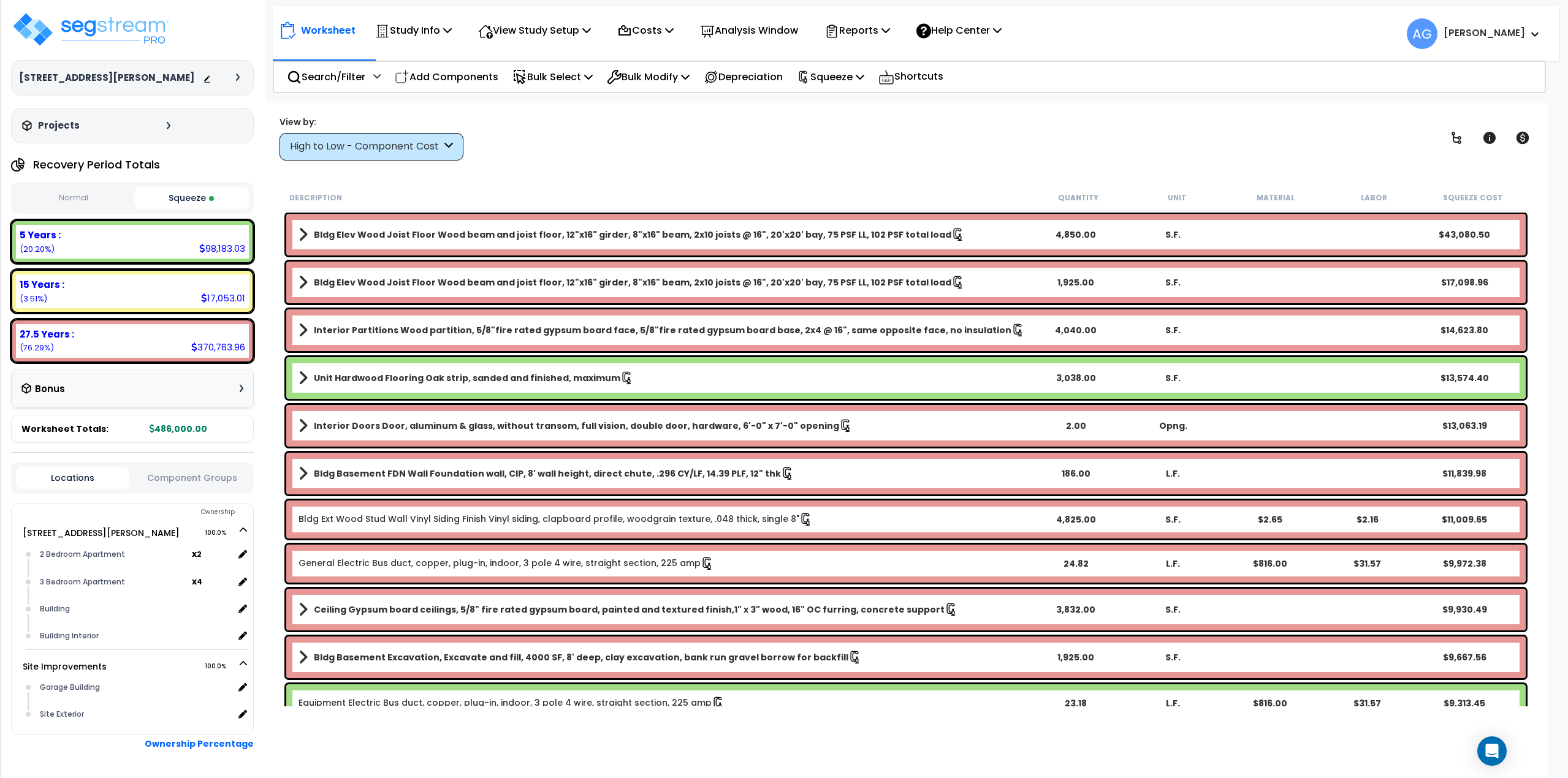
click at [872, 232] on b "Bldg Elev Wood Joist Floor Wood beam and joist floor, 12"x16" girder, 8"x16" be…" at bounding box center [631, 234] width 637 height 12
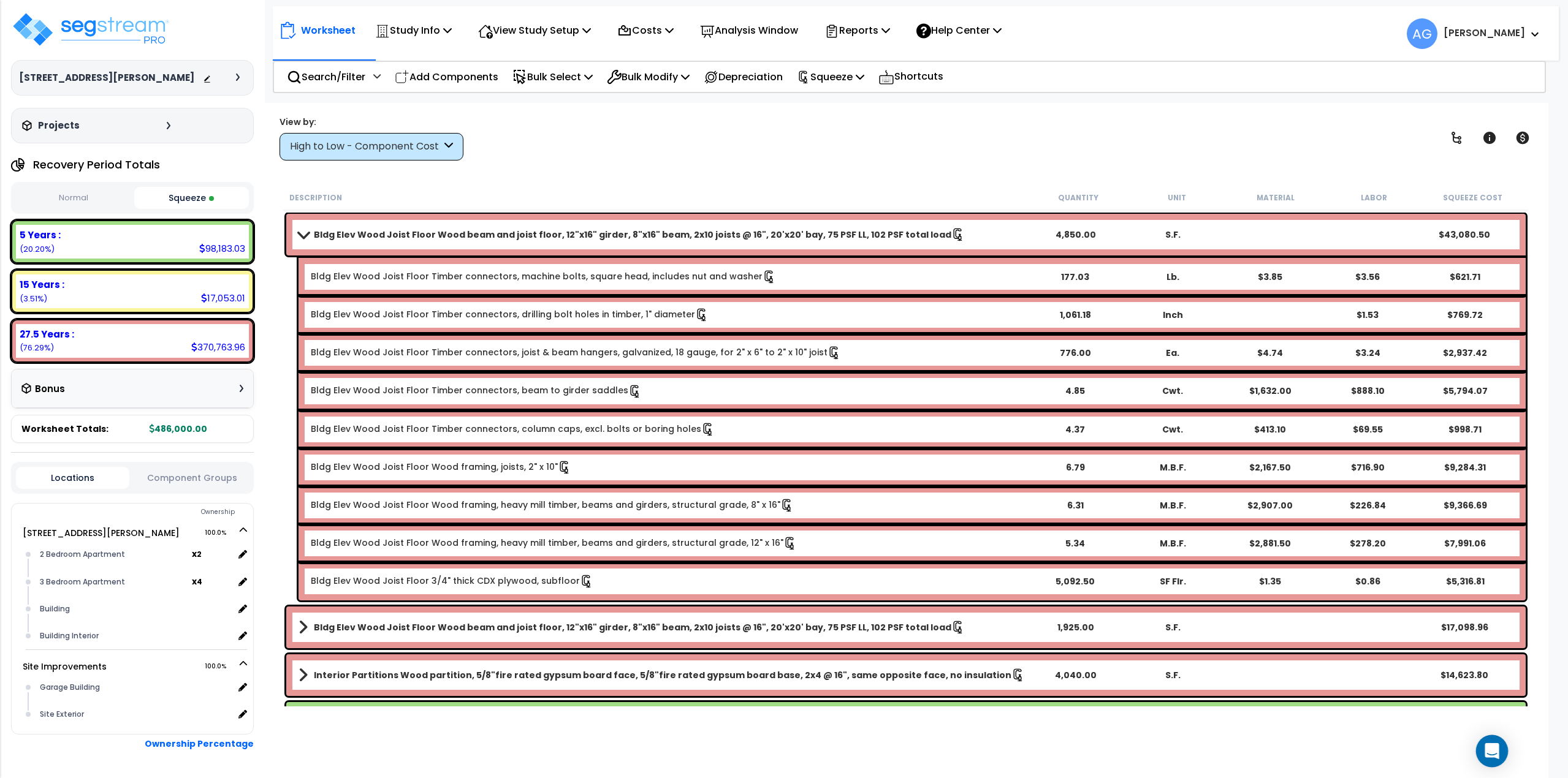
click at [1480, 748] on div "Open Intercom Messenger" at bounding box center [1492, 751] width 33 height 33
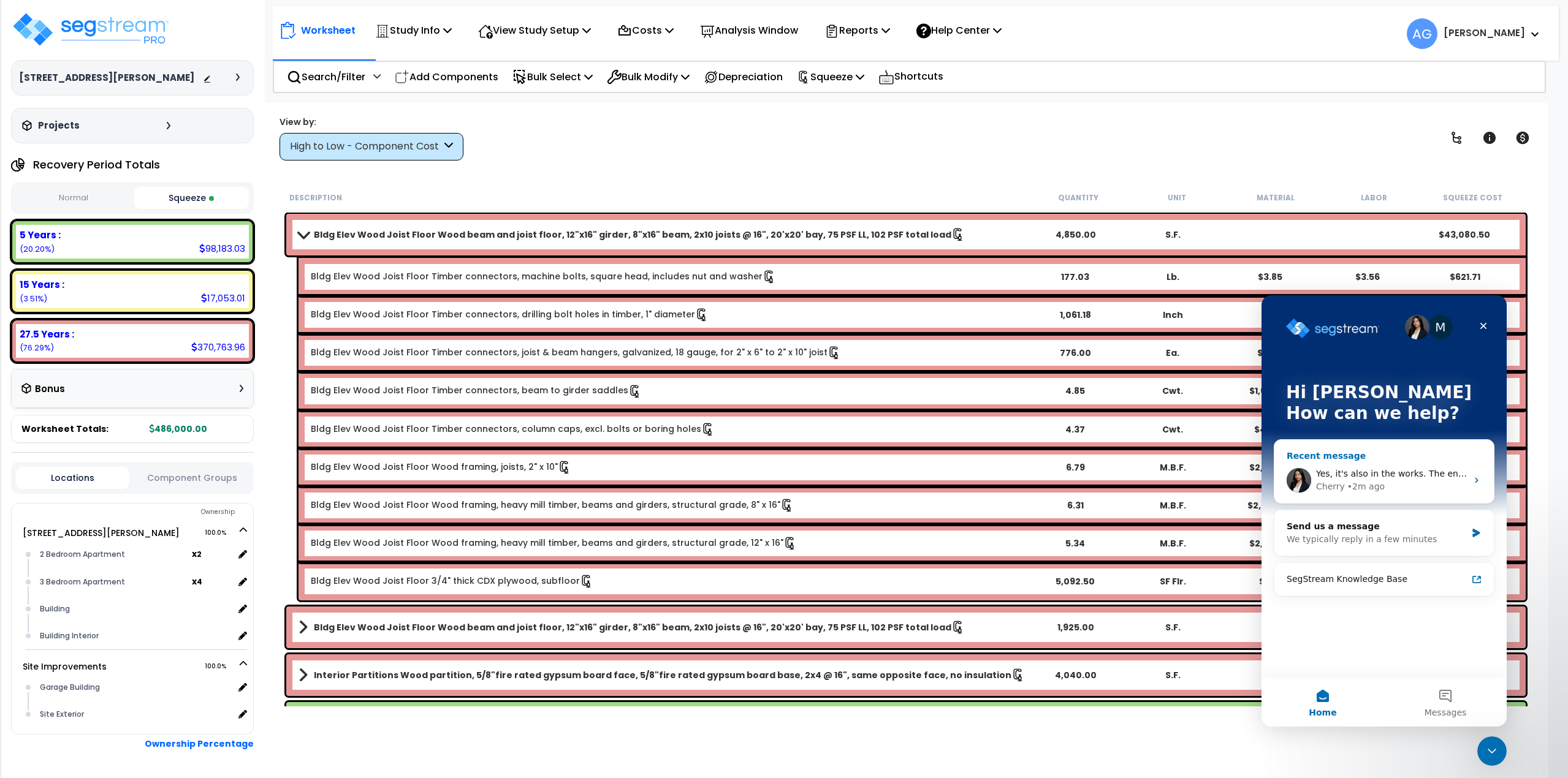
click at [1406, 489] on div "Cherry • 2m ago" at bounding box center [1392, 487] width 151 height 13
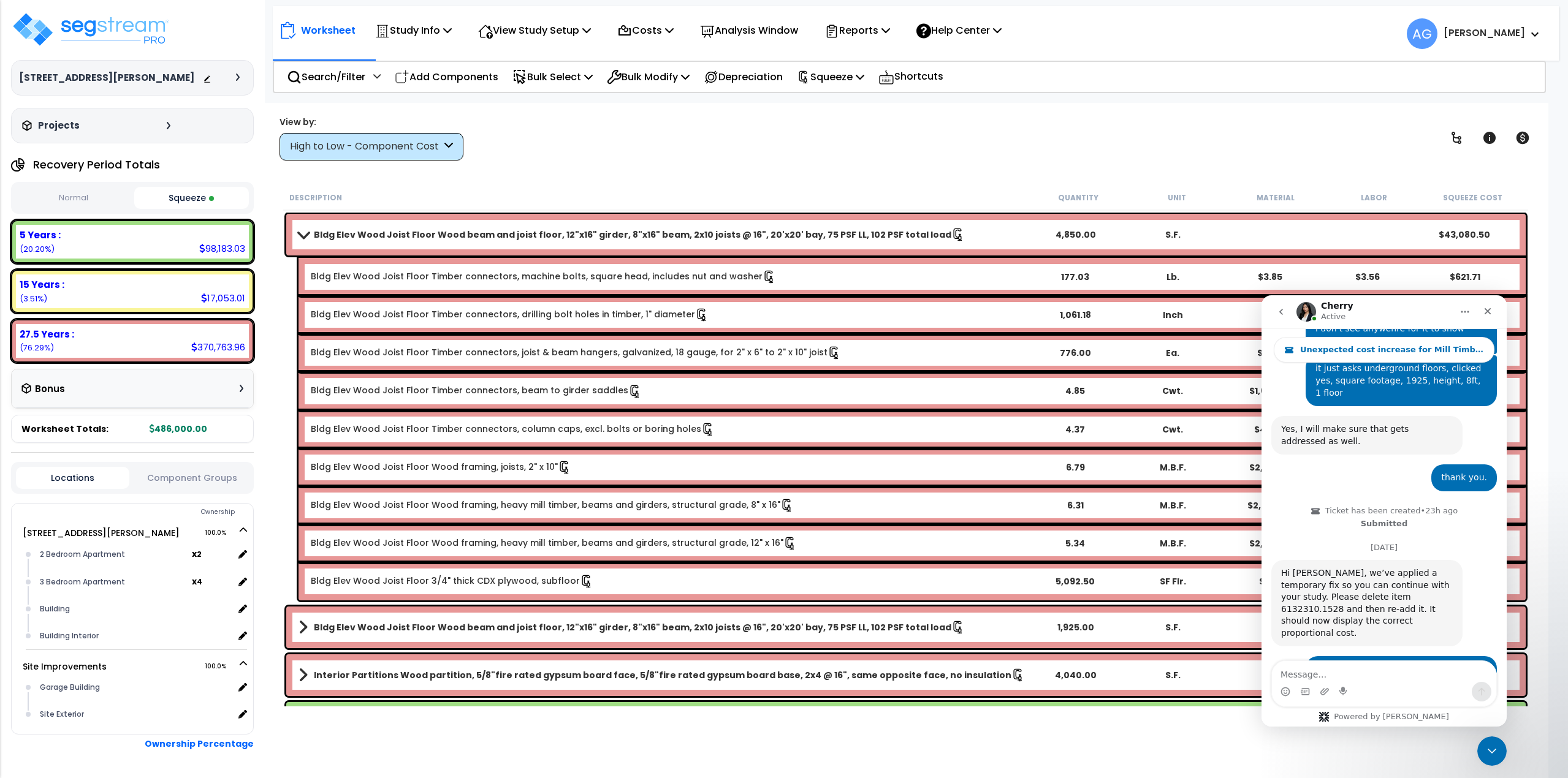
scroll to position [1582, 0]
drag, startPoint x: 1344, startPoint y: 662, endPoint x: 1351, endPoint y: 659, distance: 7.6
click at [1344, 662] on textarea "Message…" at bounding box center [1383, 672] width 224 height 21
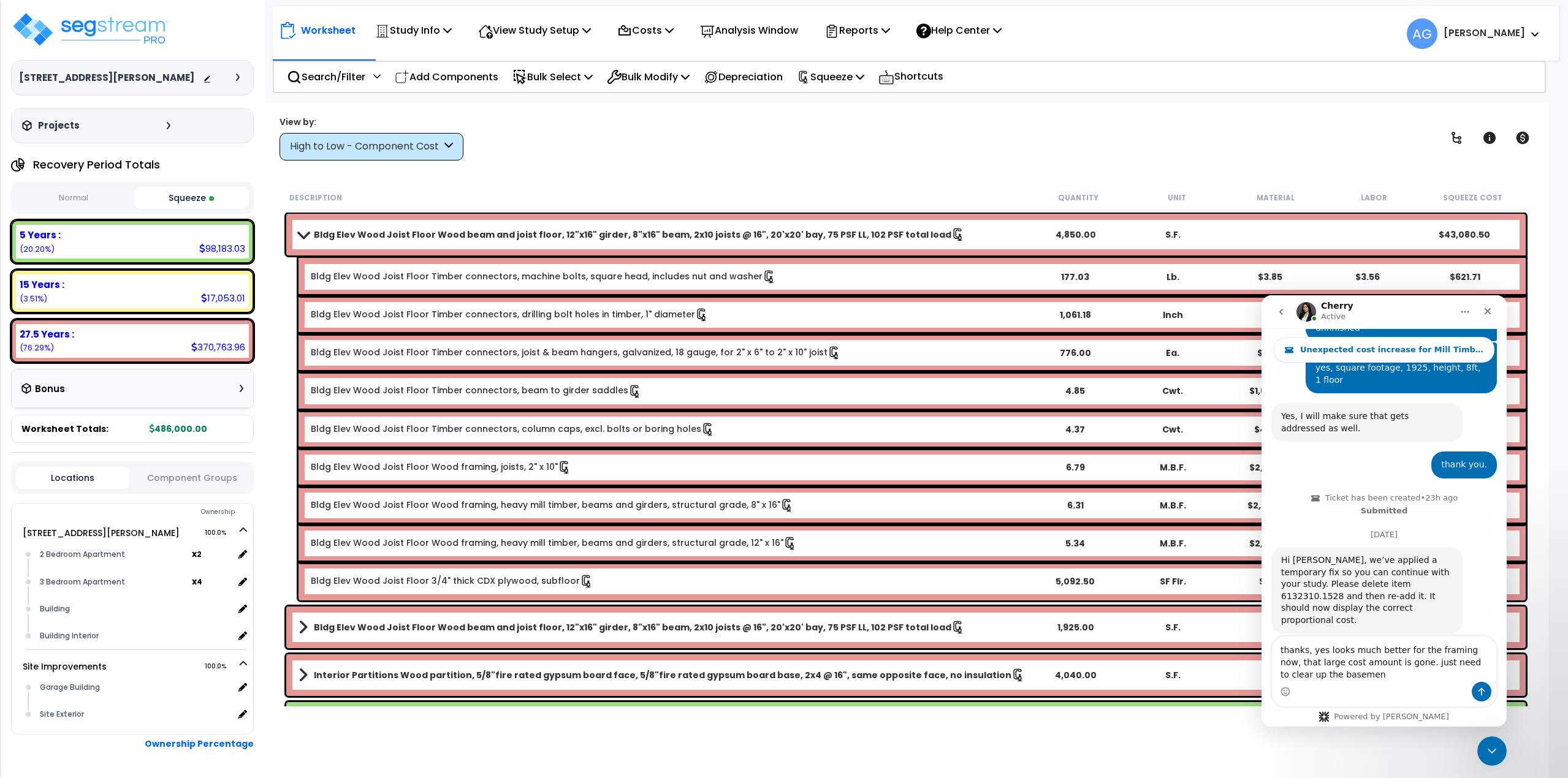
scroll to position [1606, 0]
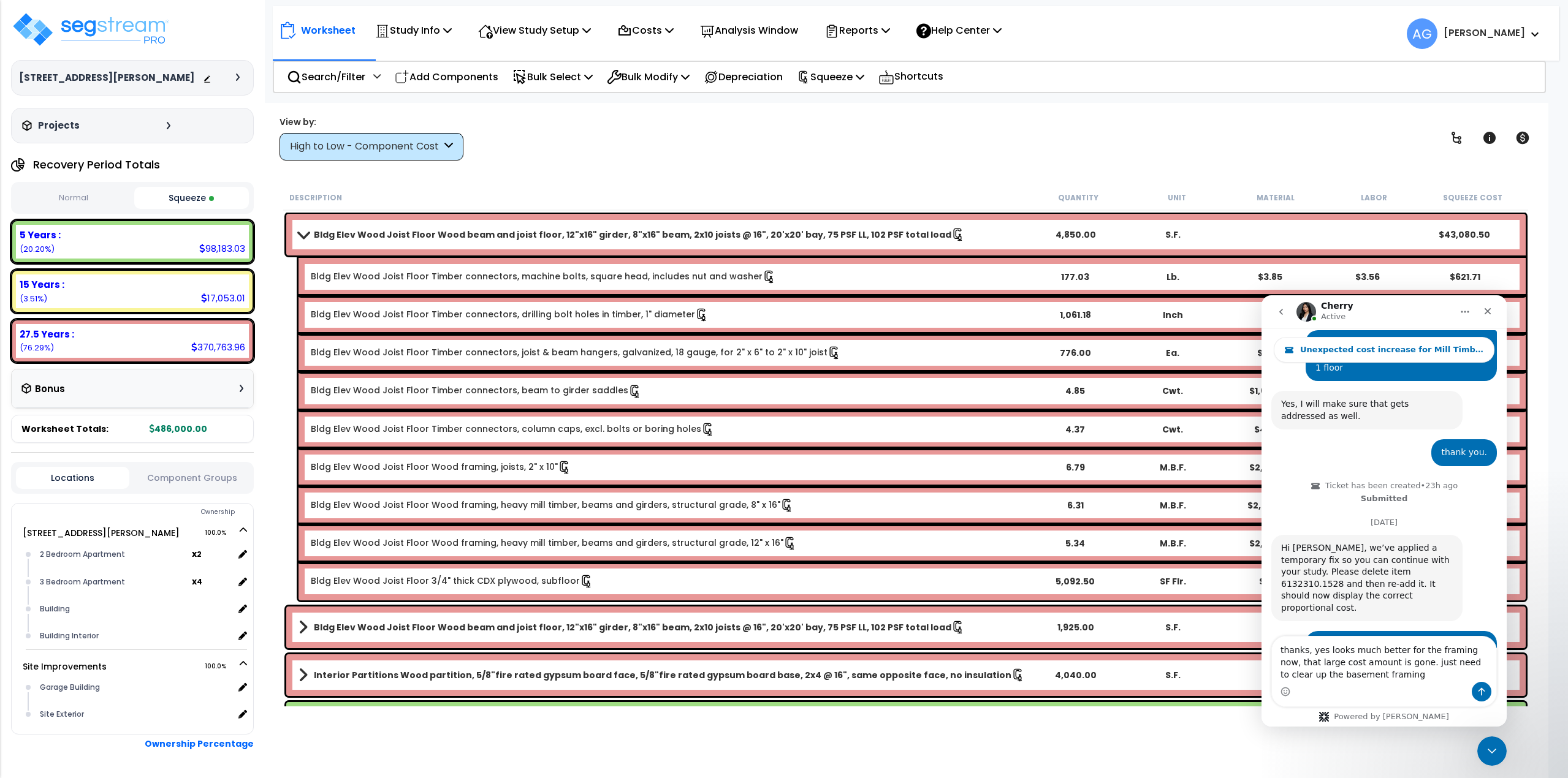
type textarea "thanks, yes looks much better for the framing now, that large cost amount is go…"
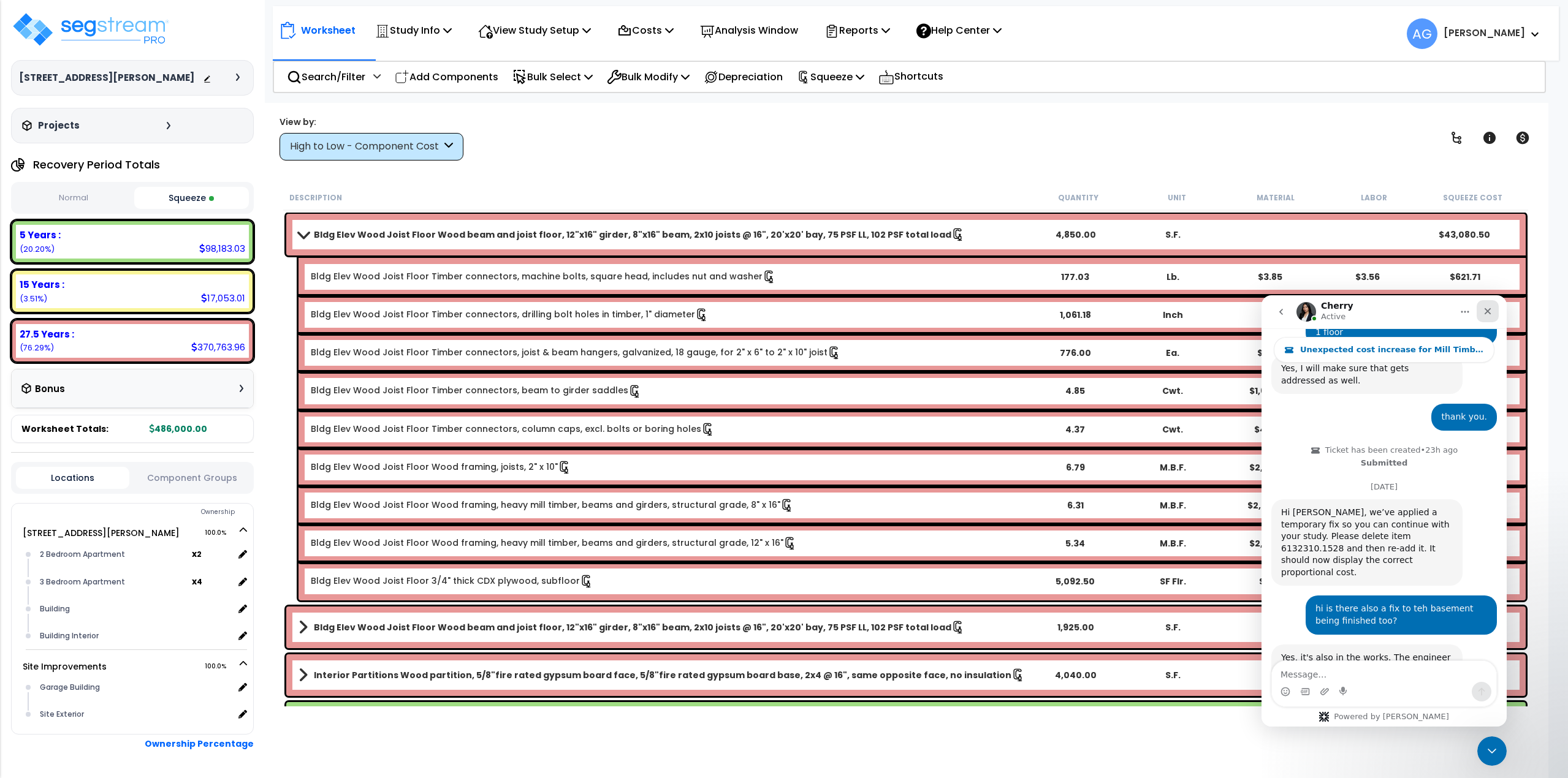
click at [1484, 315] on icon "Close" at bounding box center [1487, 311] width 10 height 10
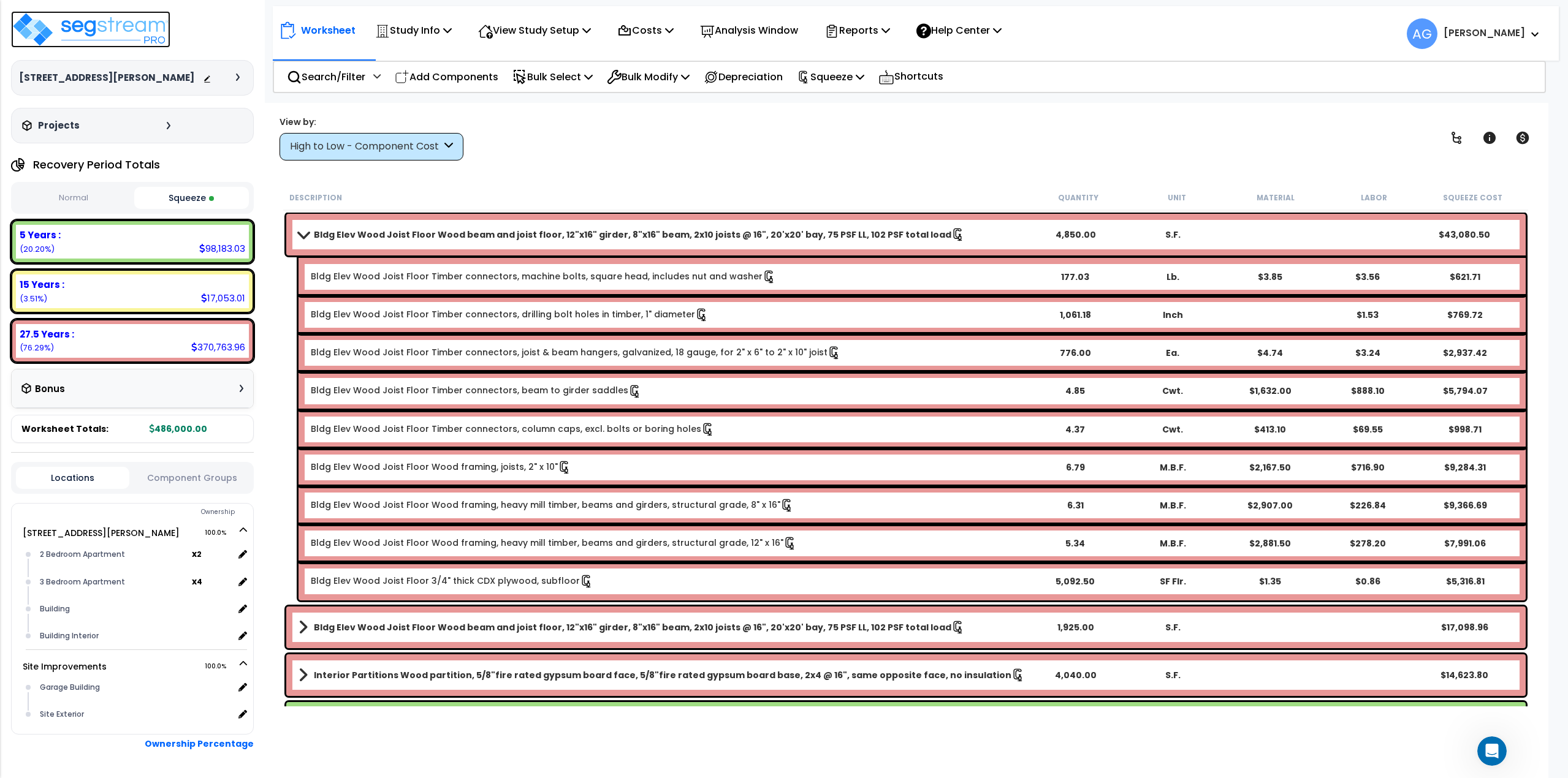
click at [138, 40] on img at bounding box center [90, 29] width 160 height 36
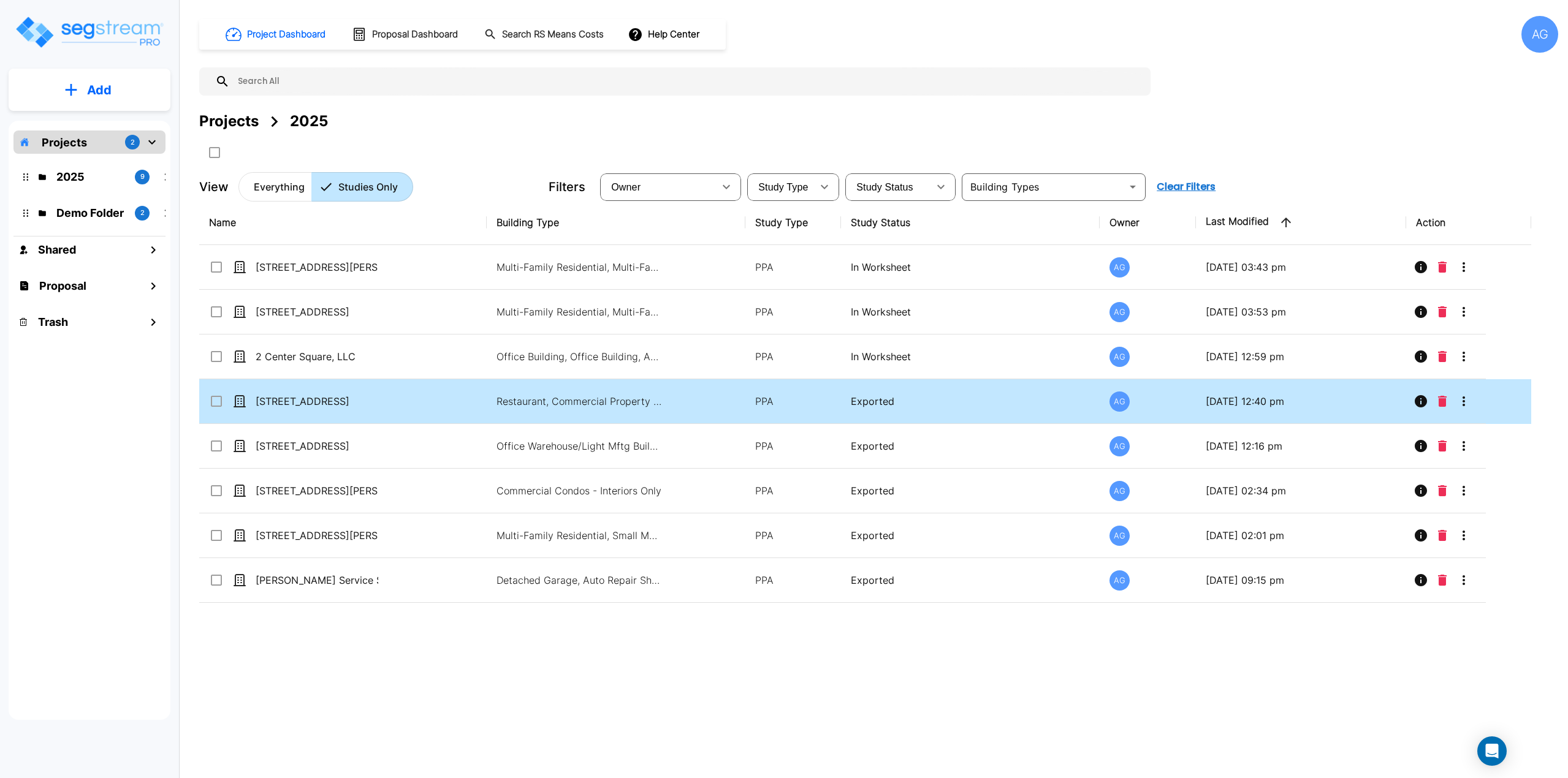
click at [301, 392] on td "[STREET_ADDRESS]" at bounding box center [343, 402] width 287 height 45
checkbox input "true"
click at [301, 392] on td "[STREET_ADDRESS]" at bounding box center [343, 402] width 287 height 45
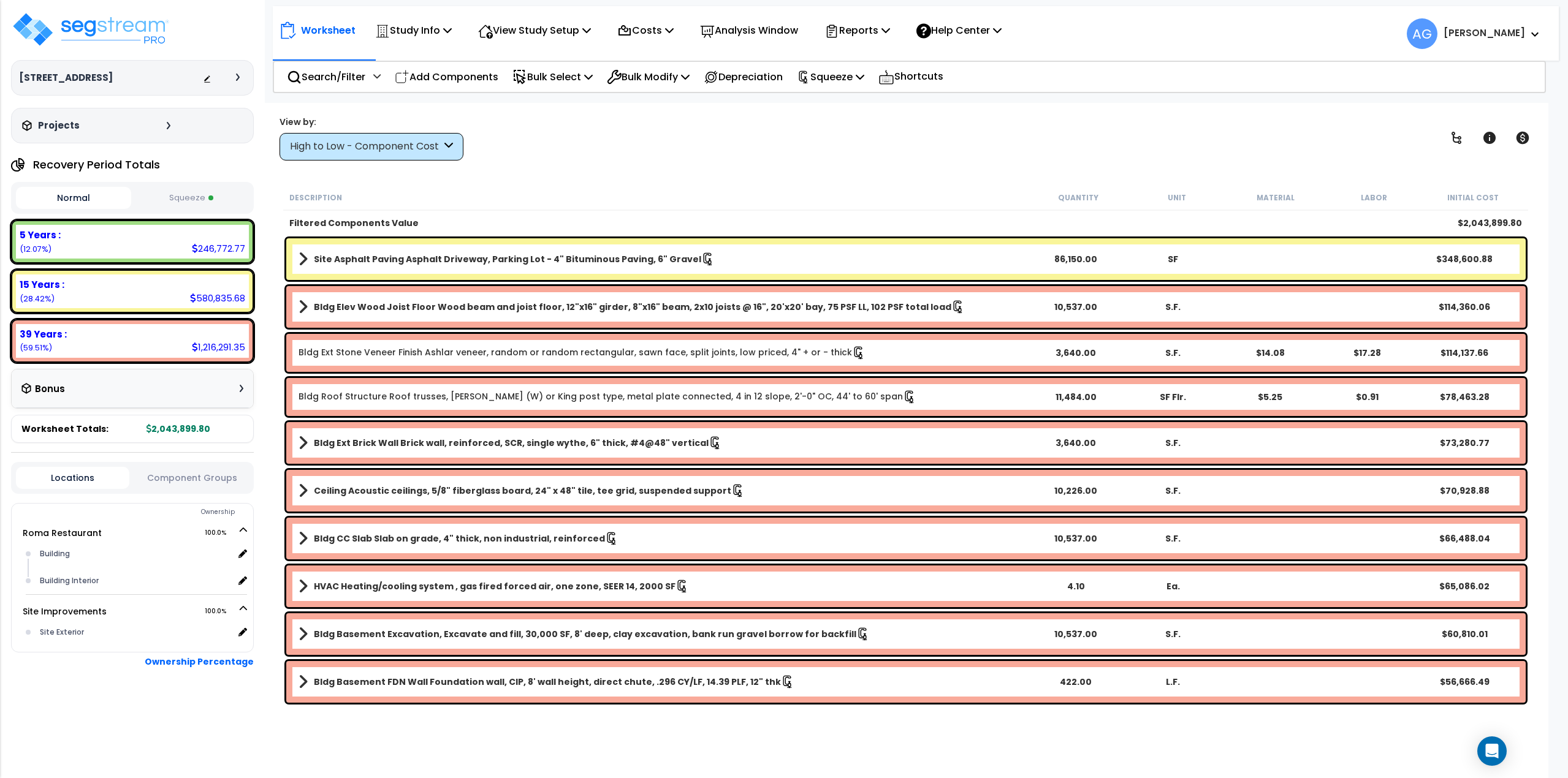
click at [187, 194] on button "Squeeze" at bounding box center [192, 198] width 116 height 21
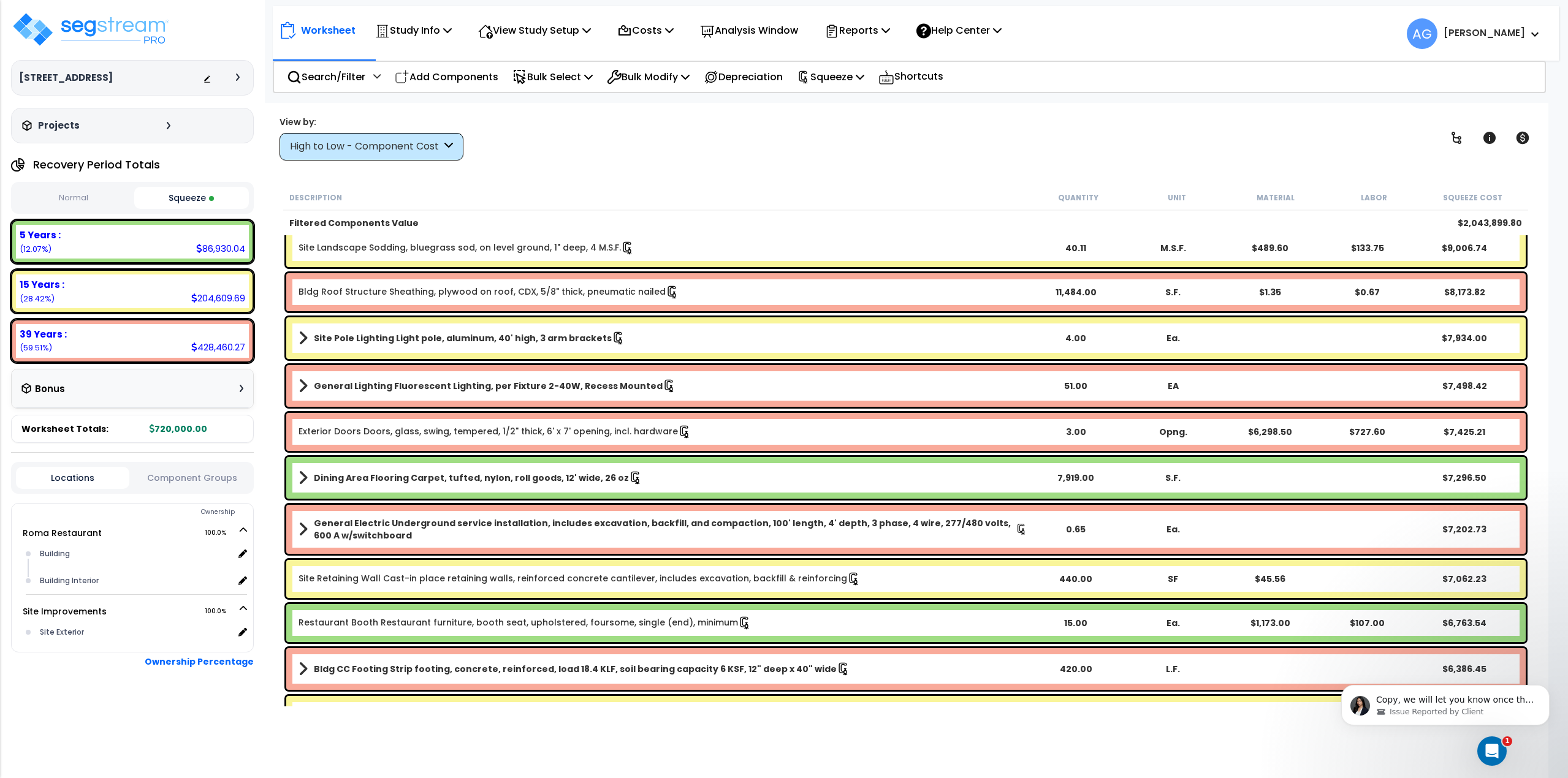
scroll to position [980, 0]
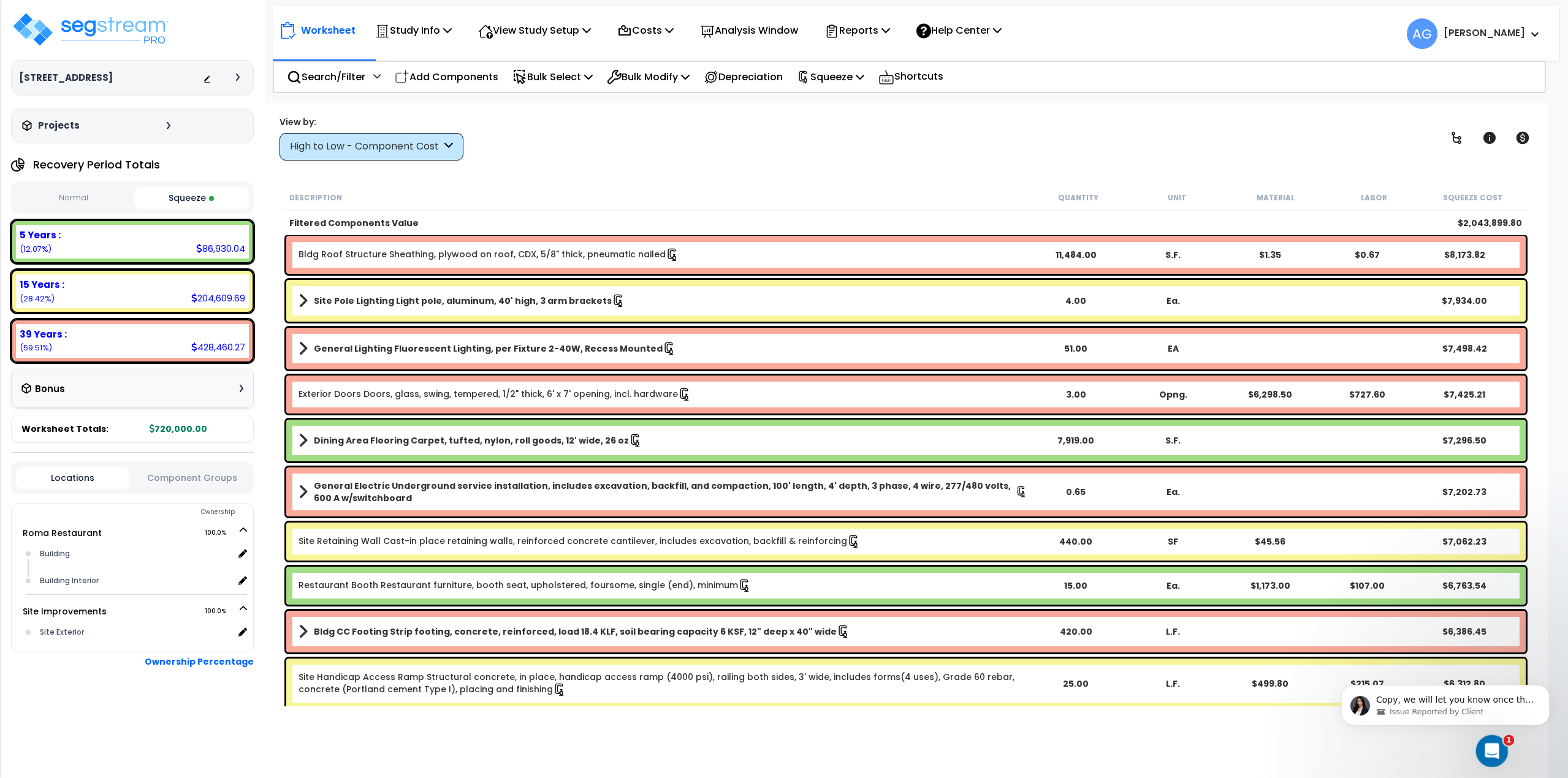
click at [1503, 748] on div "Open Intercom Messenger" at bounding box center [1489, 749] width 40 height 40
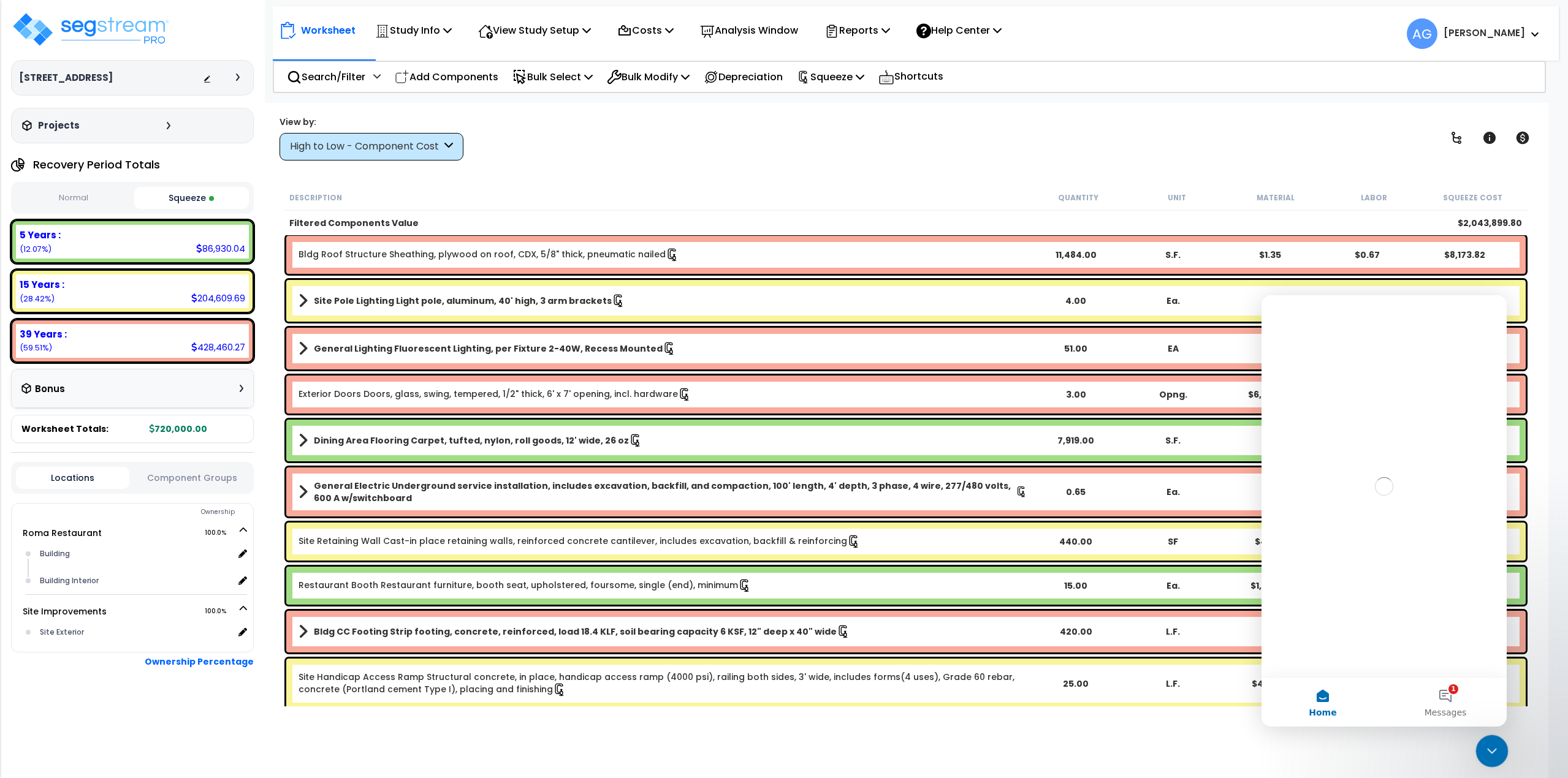
scroll to position [0, 0]
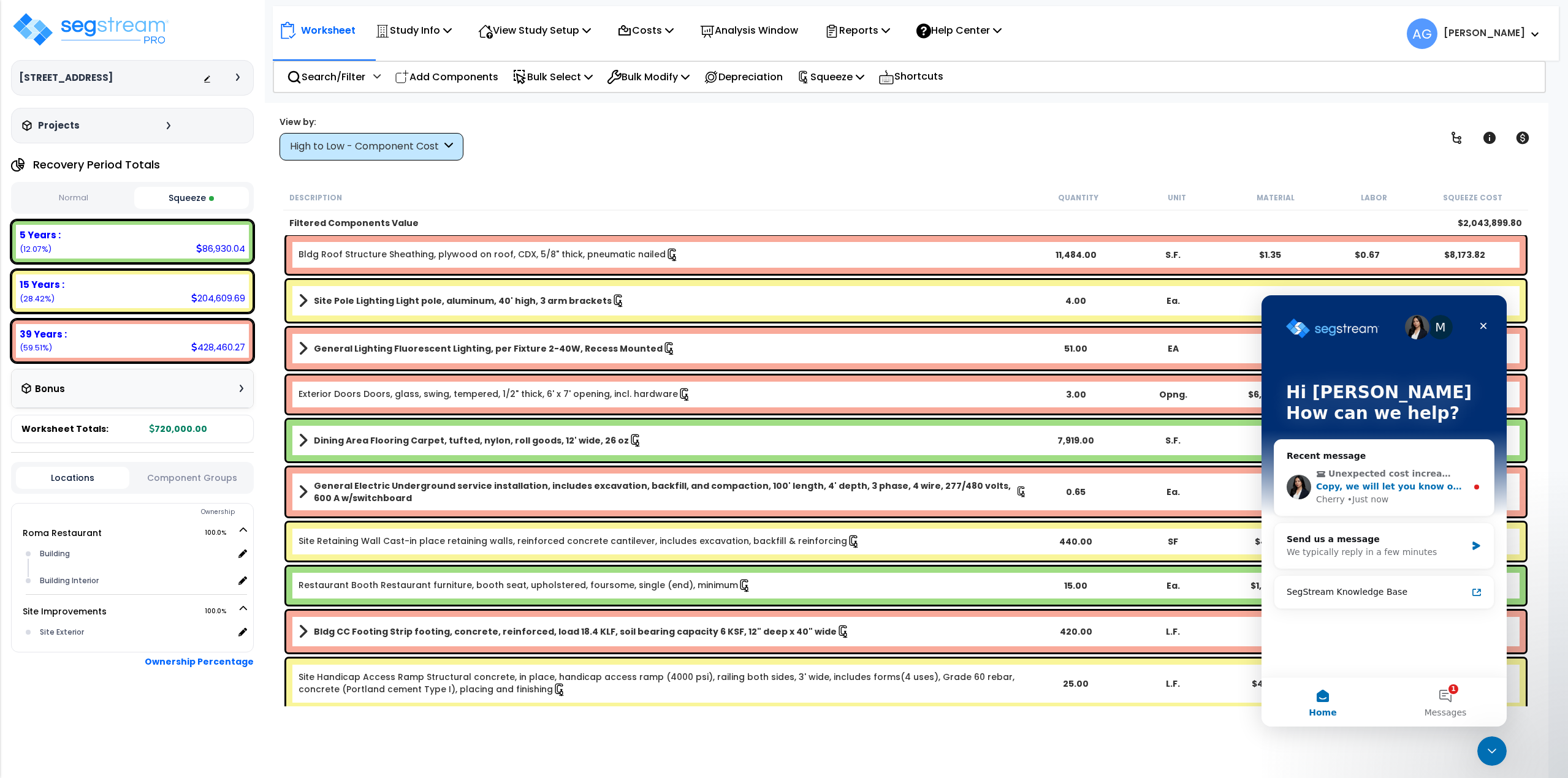
click at [1389, 497] on div "Cherry • Just now" at bounding box center [1392, 500] width 151 height 13
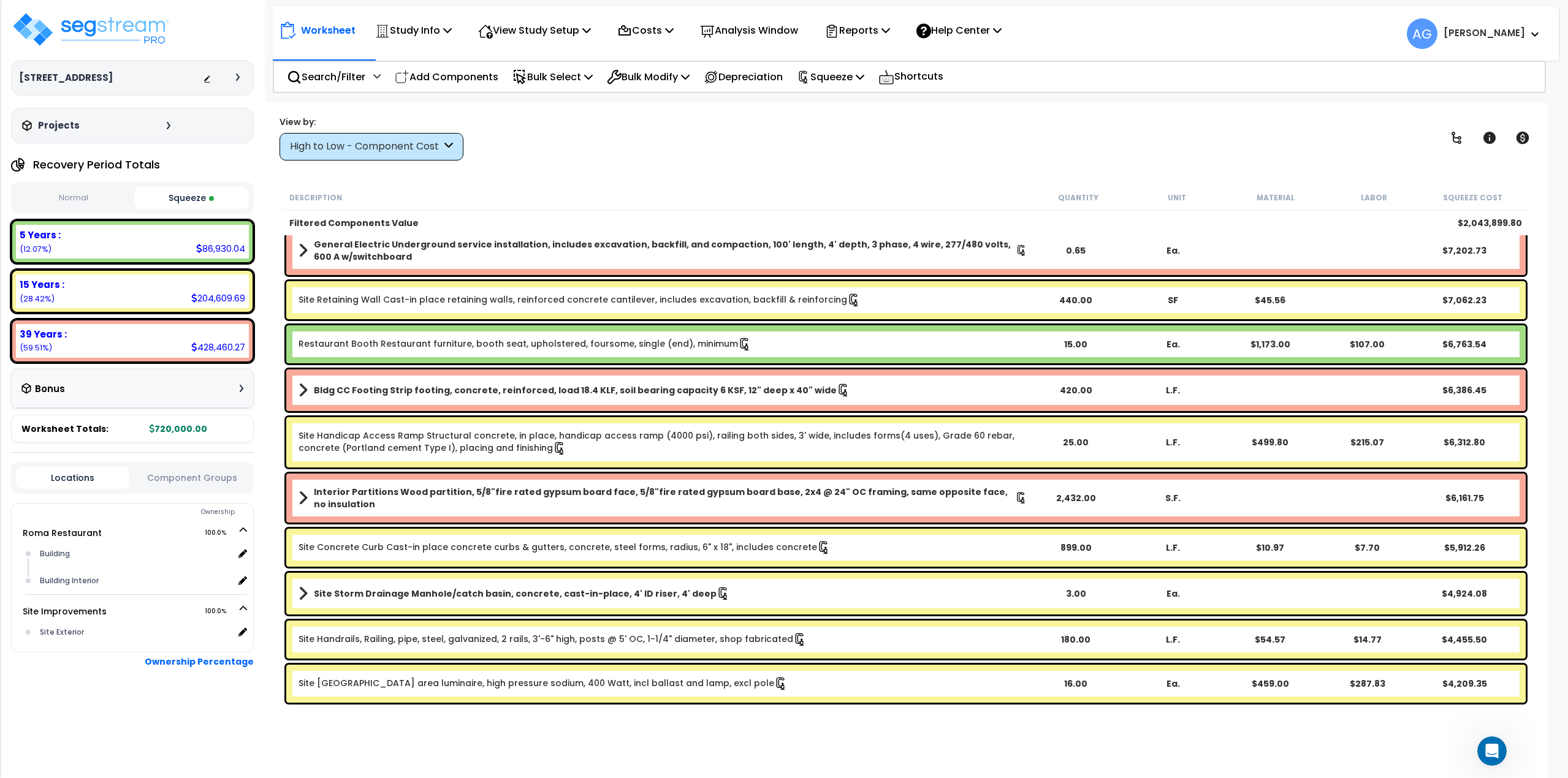
scroll to position [1226, 0]
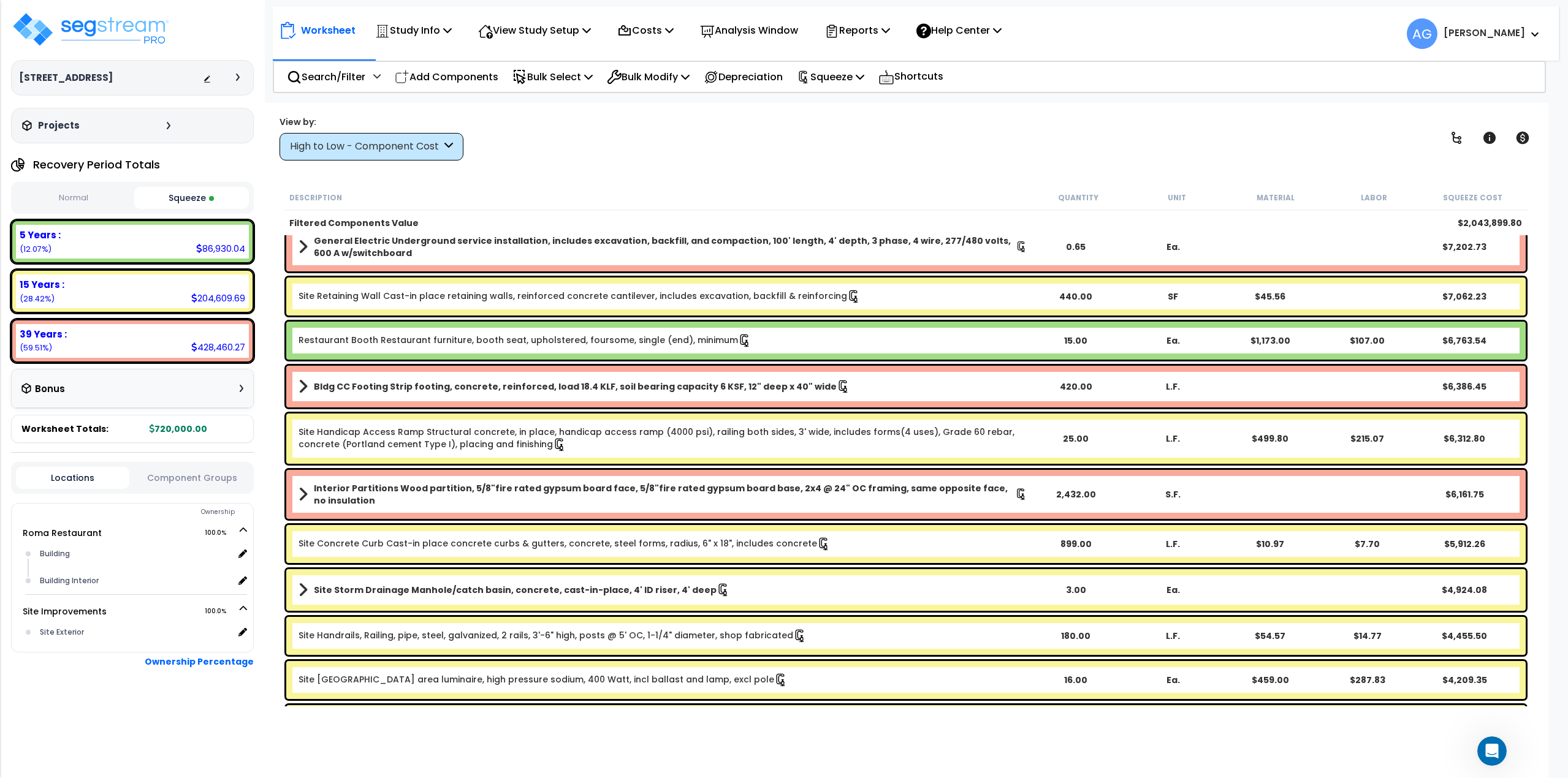
click at [177, 190] on button "Squeeze" at bounding box center [192, 198] width 116 height 22
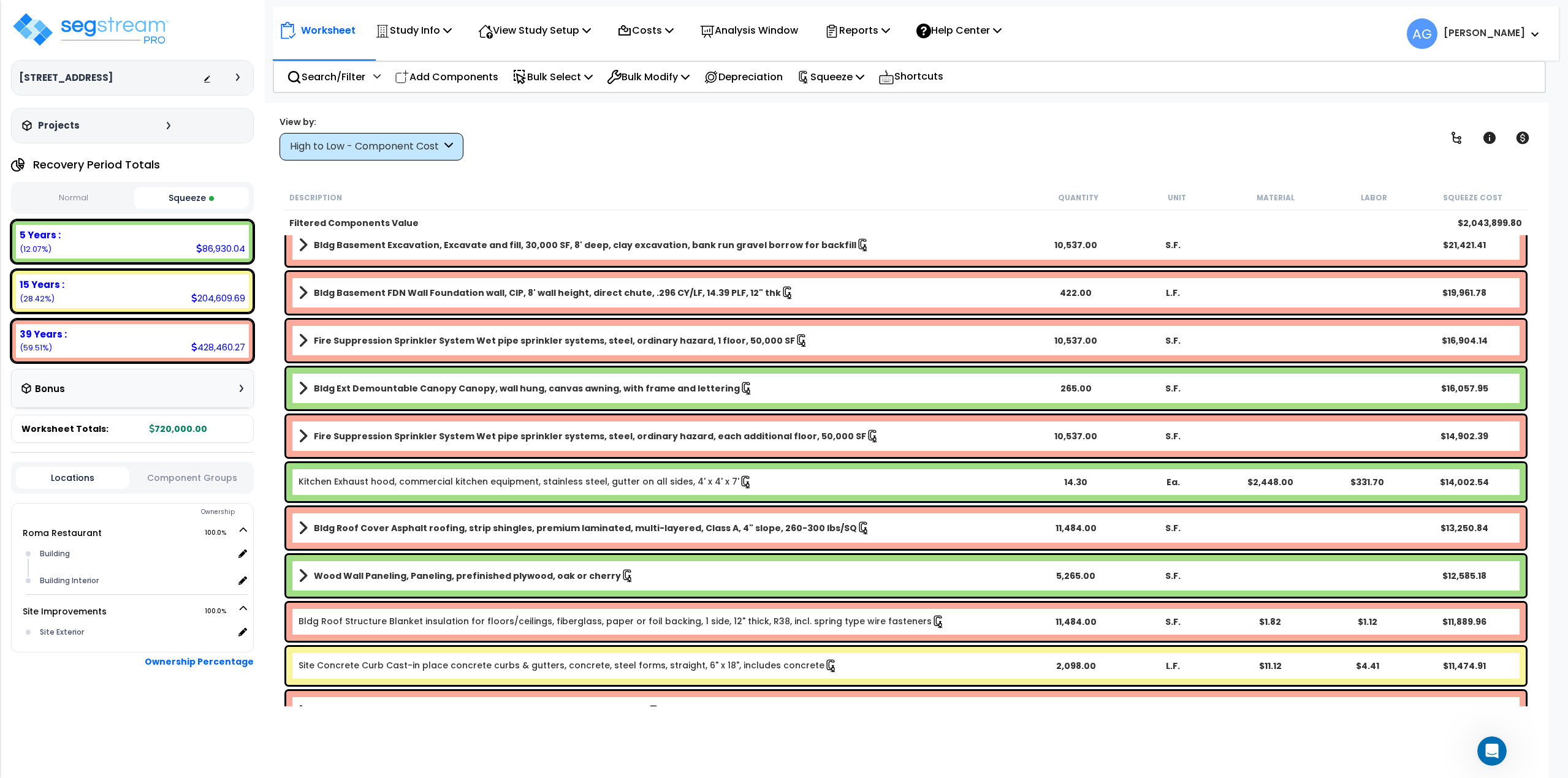
scroll to position [368, 0]
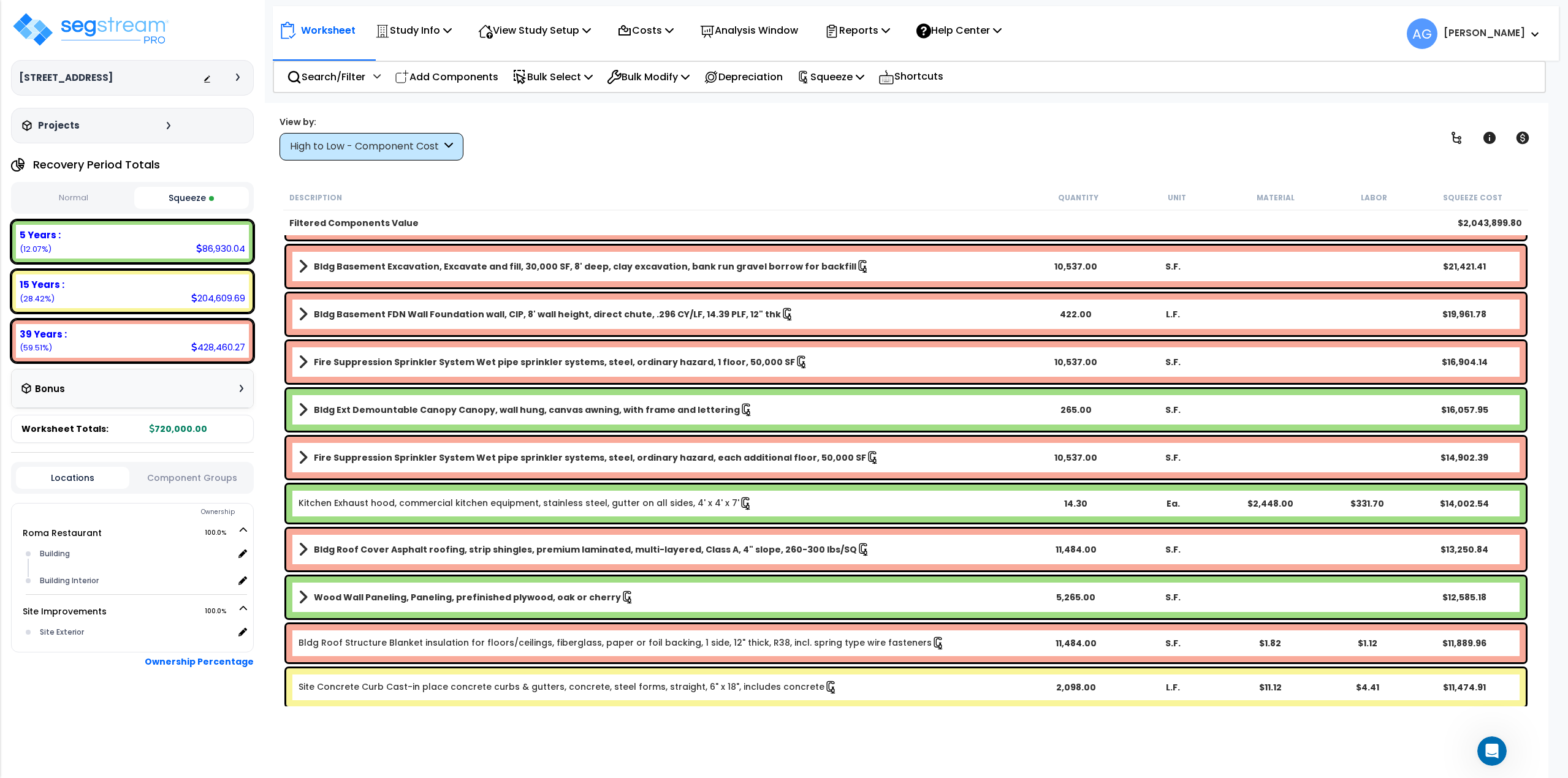
click at [377, 317] on b "Bldg Basement FDN Wall Foundation wall, CIP, 8' wall height, direct chute, .296…" at bounding box center [547, 313] width 467 height 12
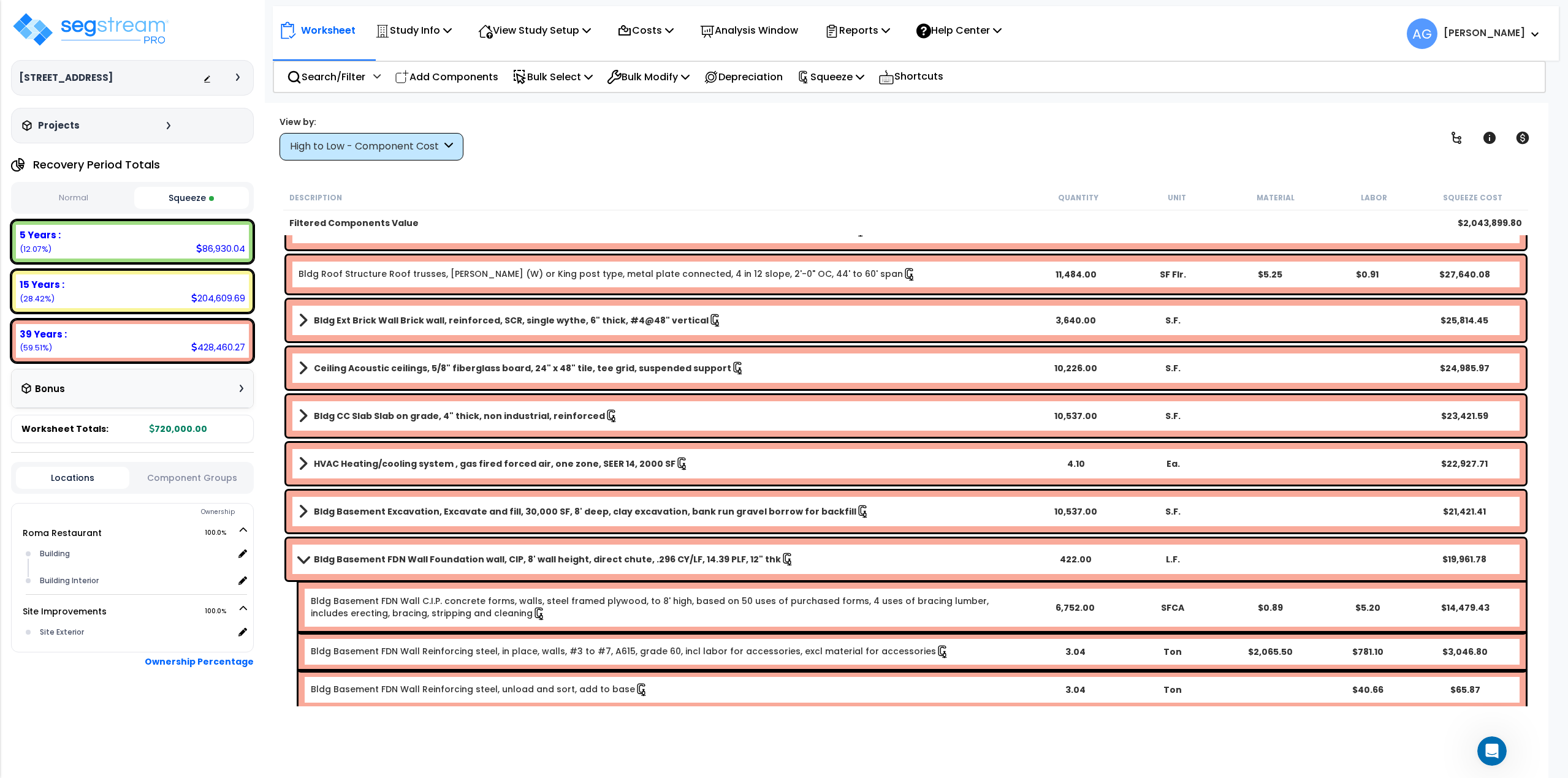
scroll to position [0, 0]
